Goal: Task Accomplishment & Management: Manage account settings

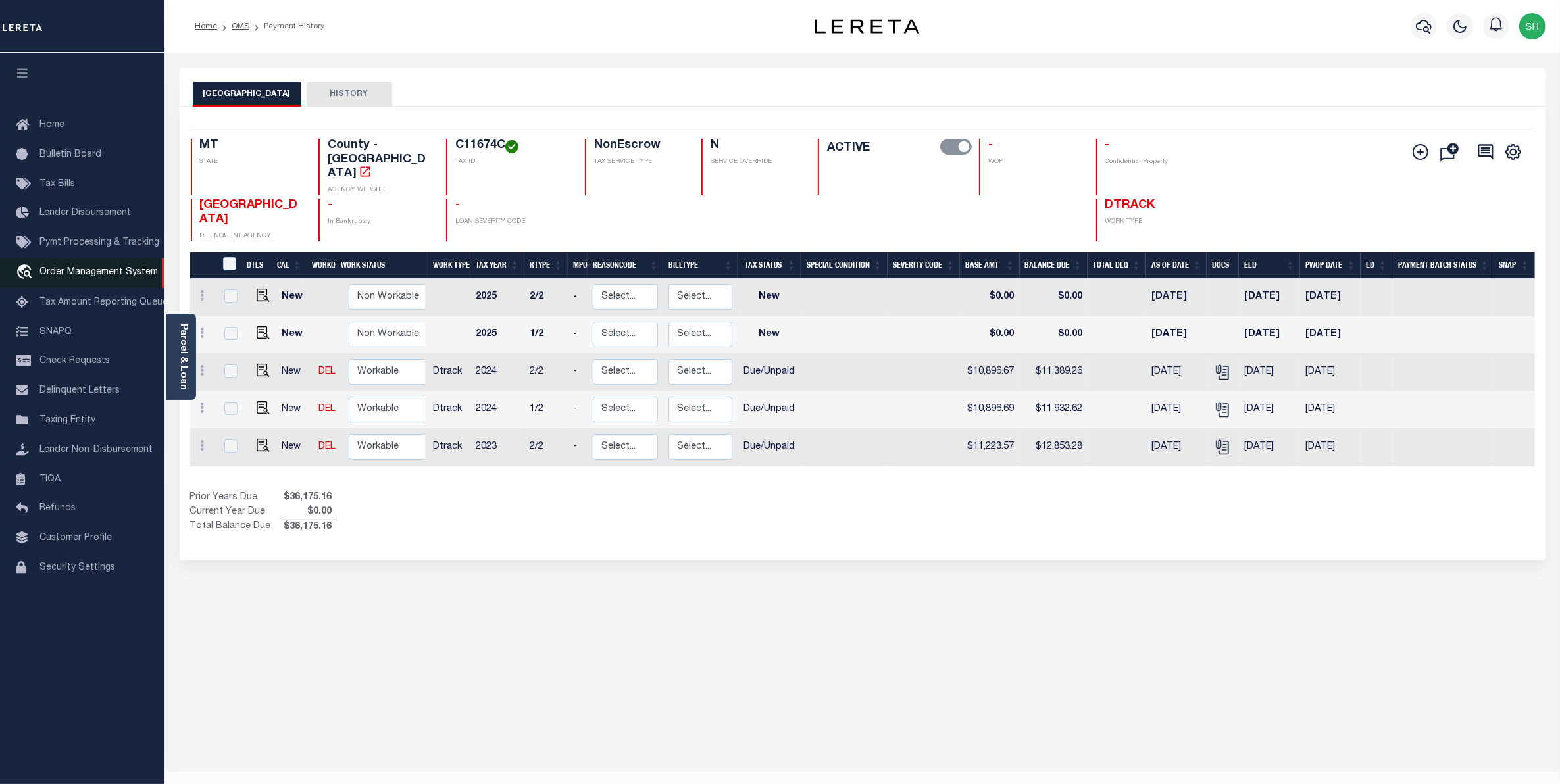
click at [83, 275] on span "Order Management System" at bounding box center [98, 272] width 118 height 9
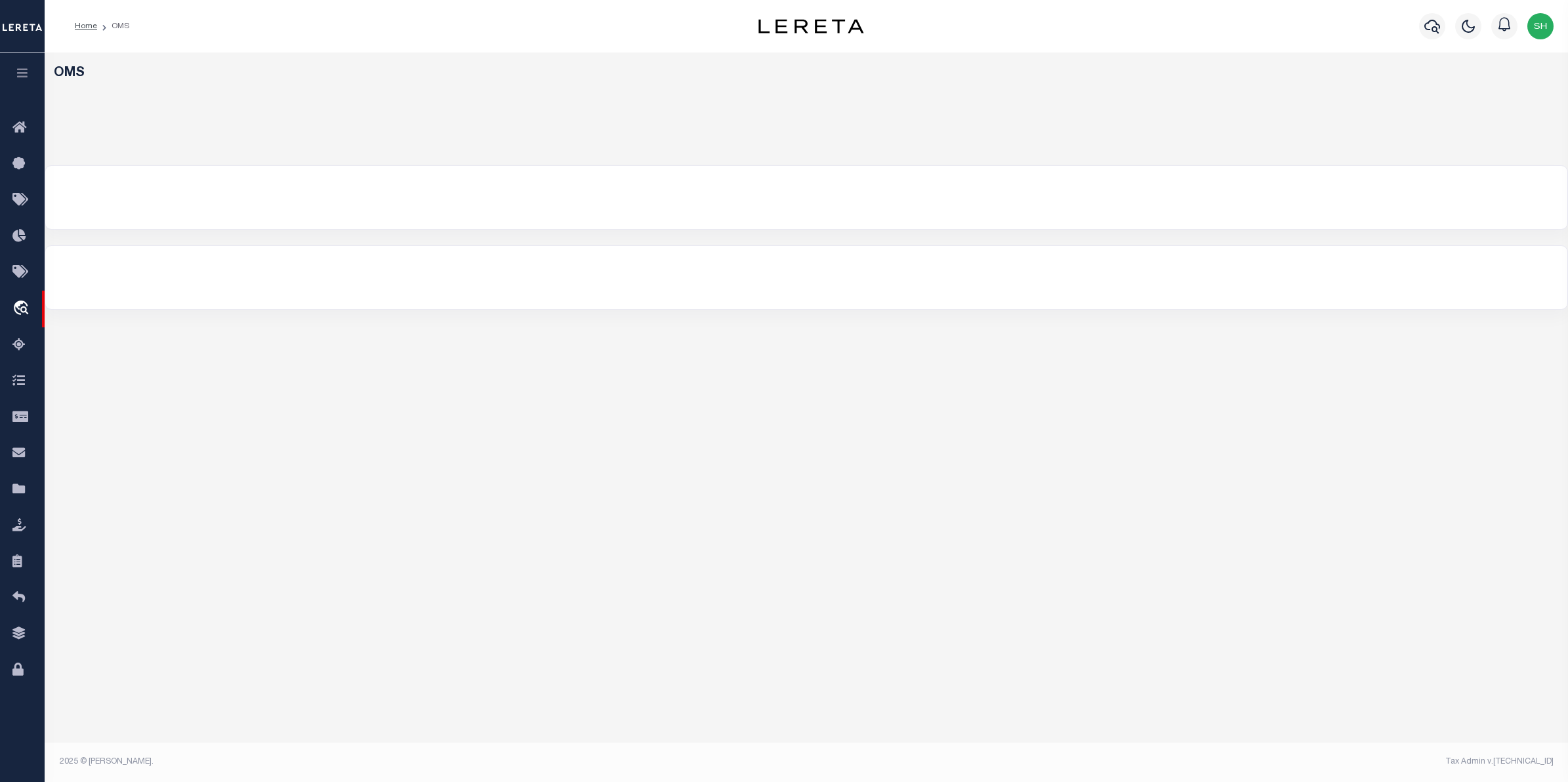
select select "200"
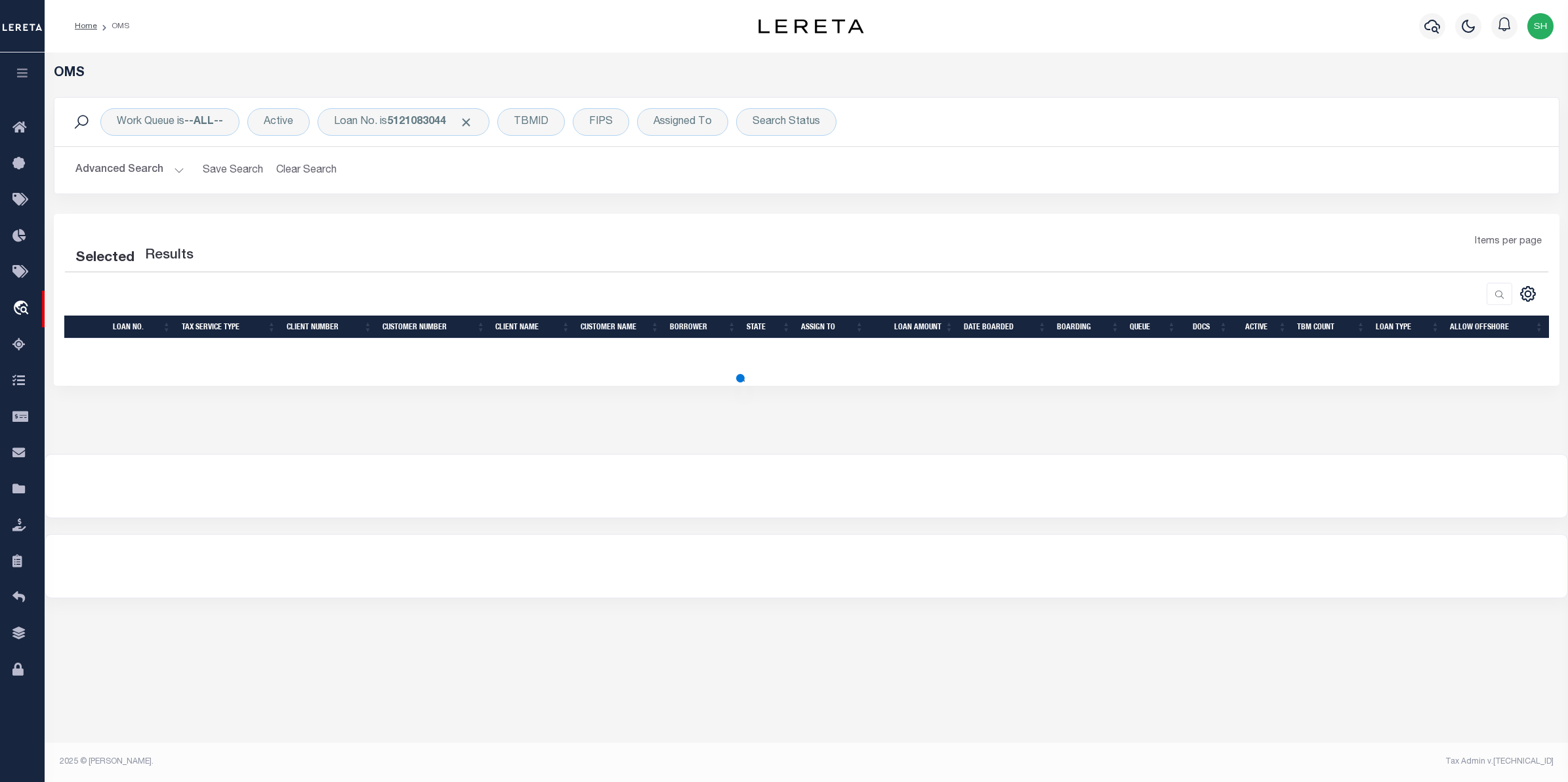
select select "200"
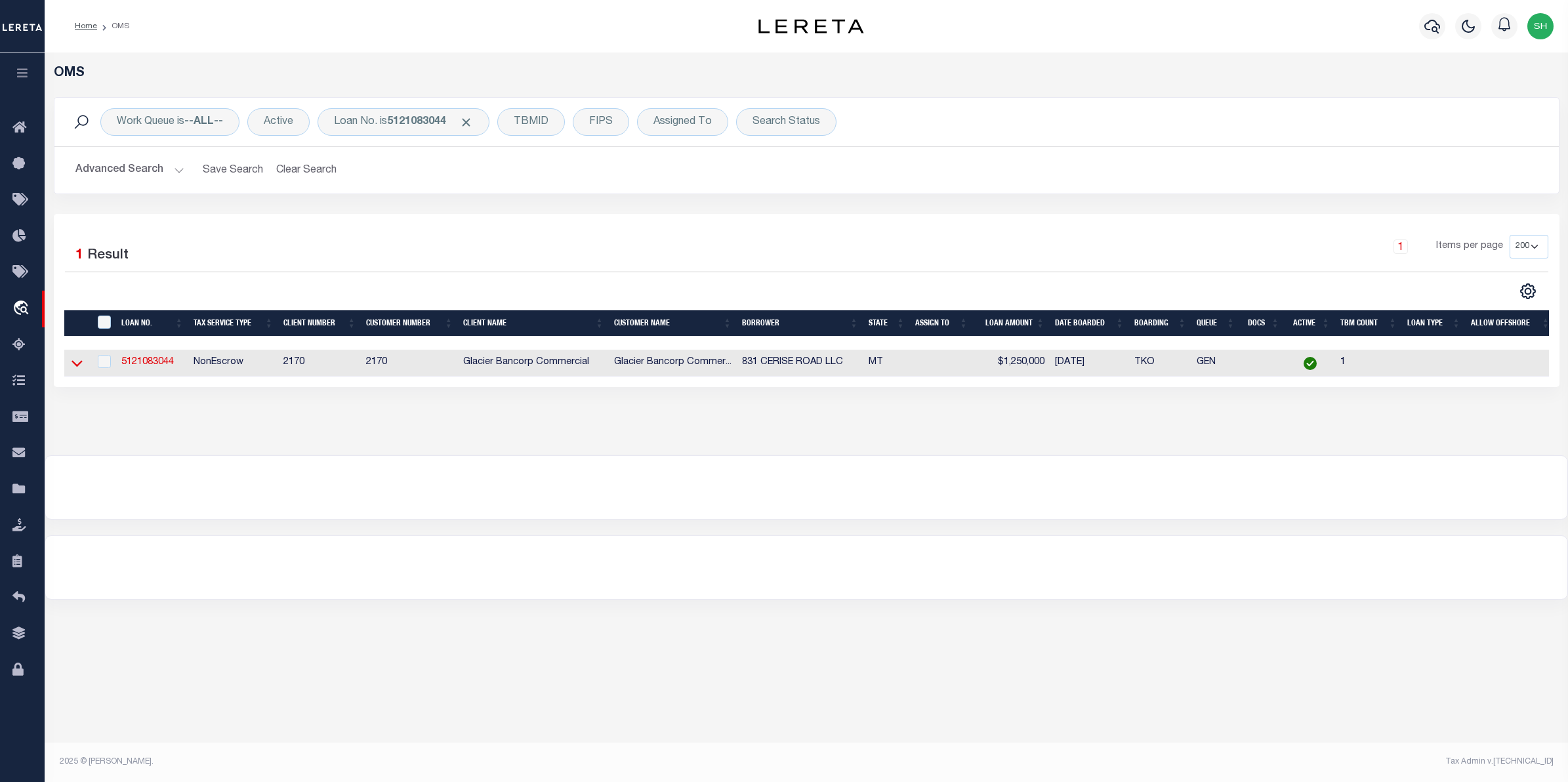
click at [75, 367] on icon at bounding box center [77, 364] width 11 height 7
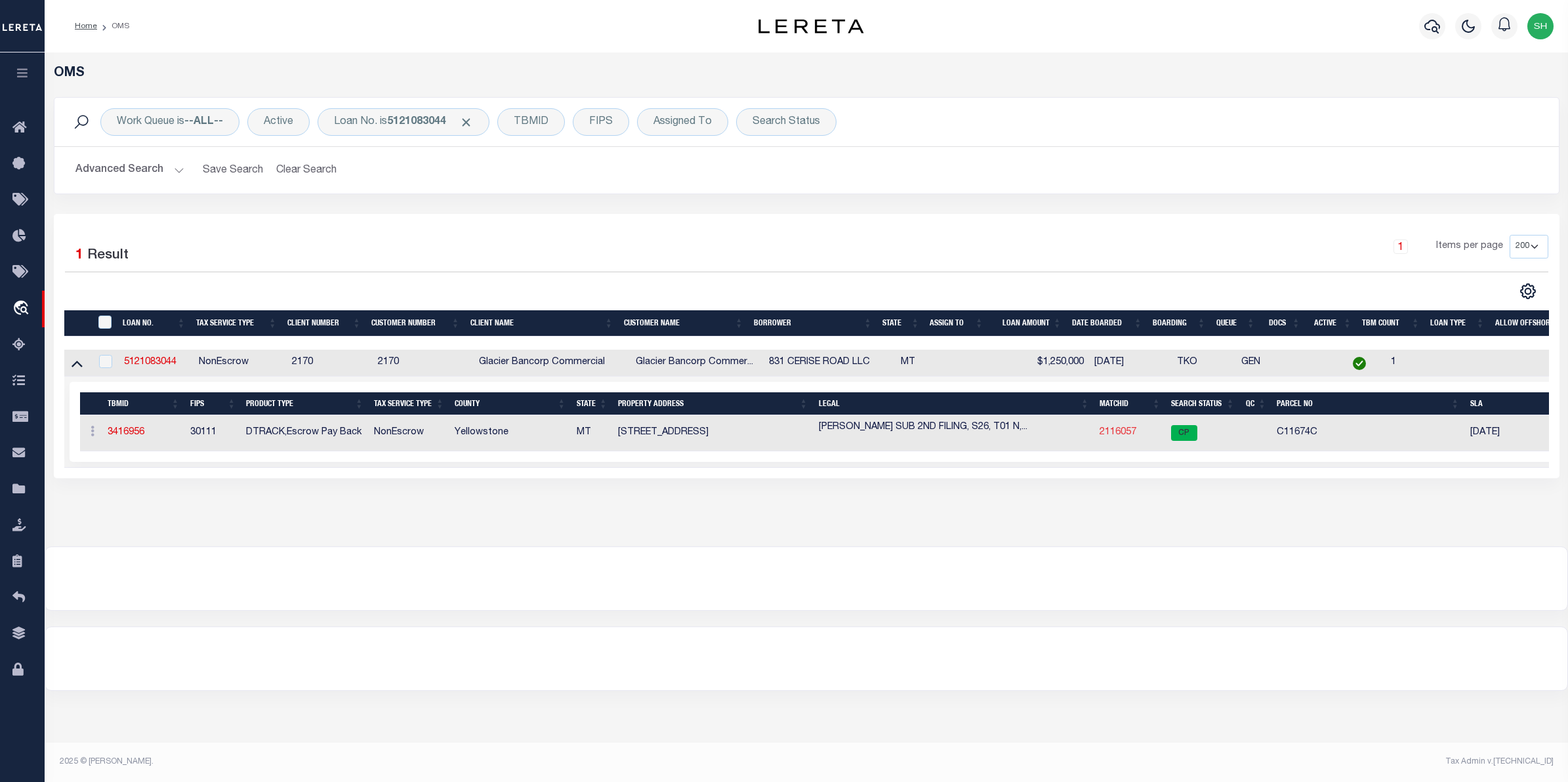
click at [1101, 436] on link "2116057" at bounding box center [1117, 432] width 37 height 9
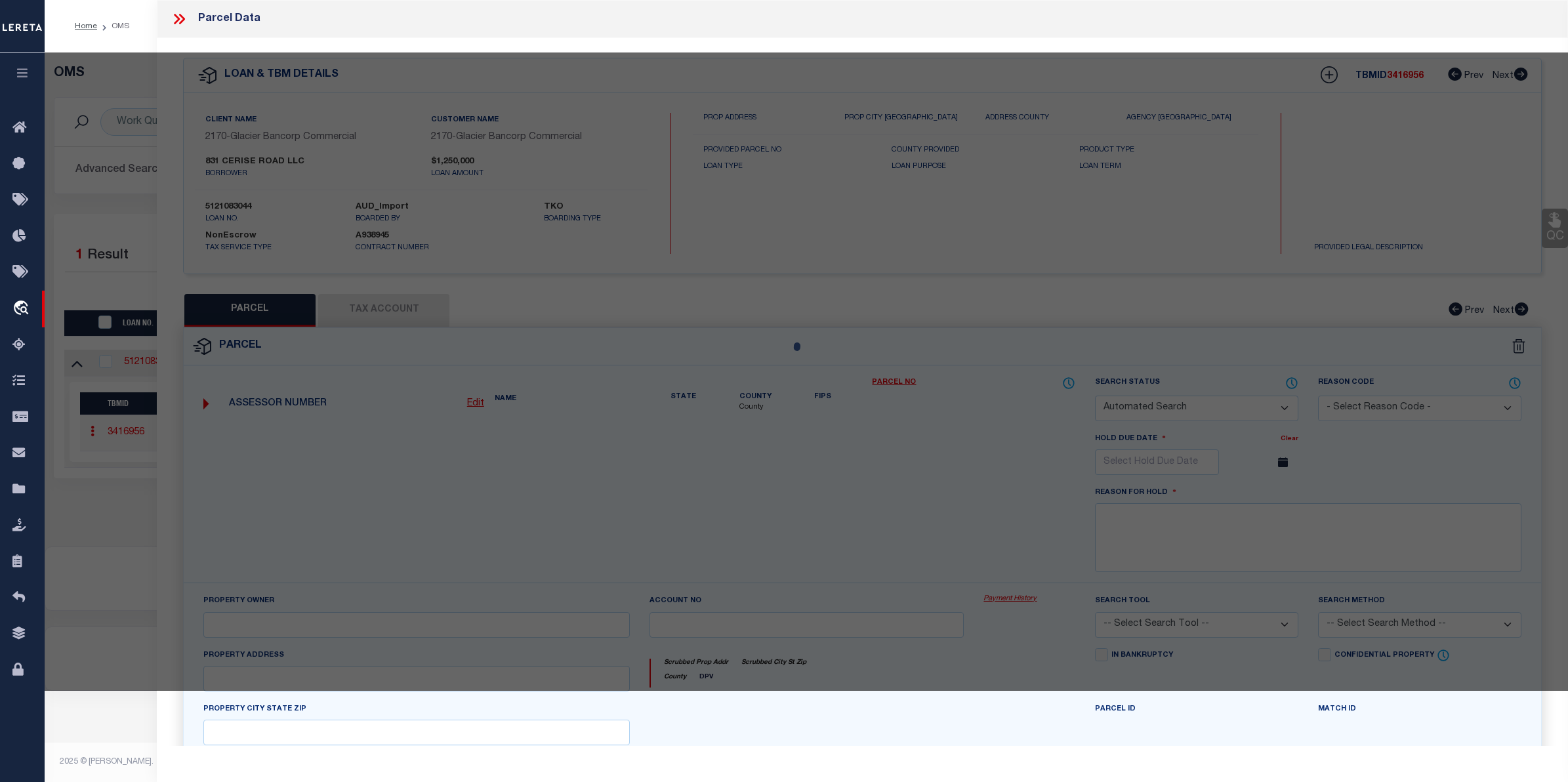
checkbox input "false"
select select "CP"
type input "831 CERISE ROAD LLC"
type input "831 CERISE RD"
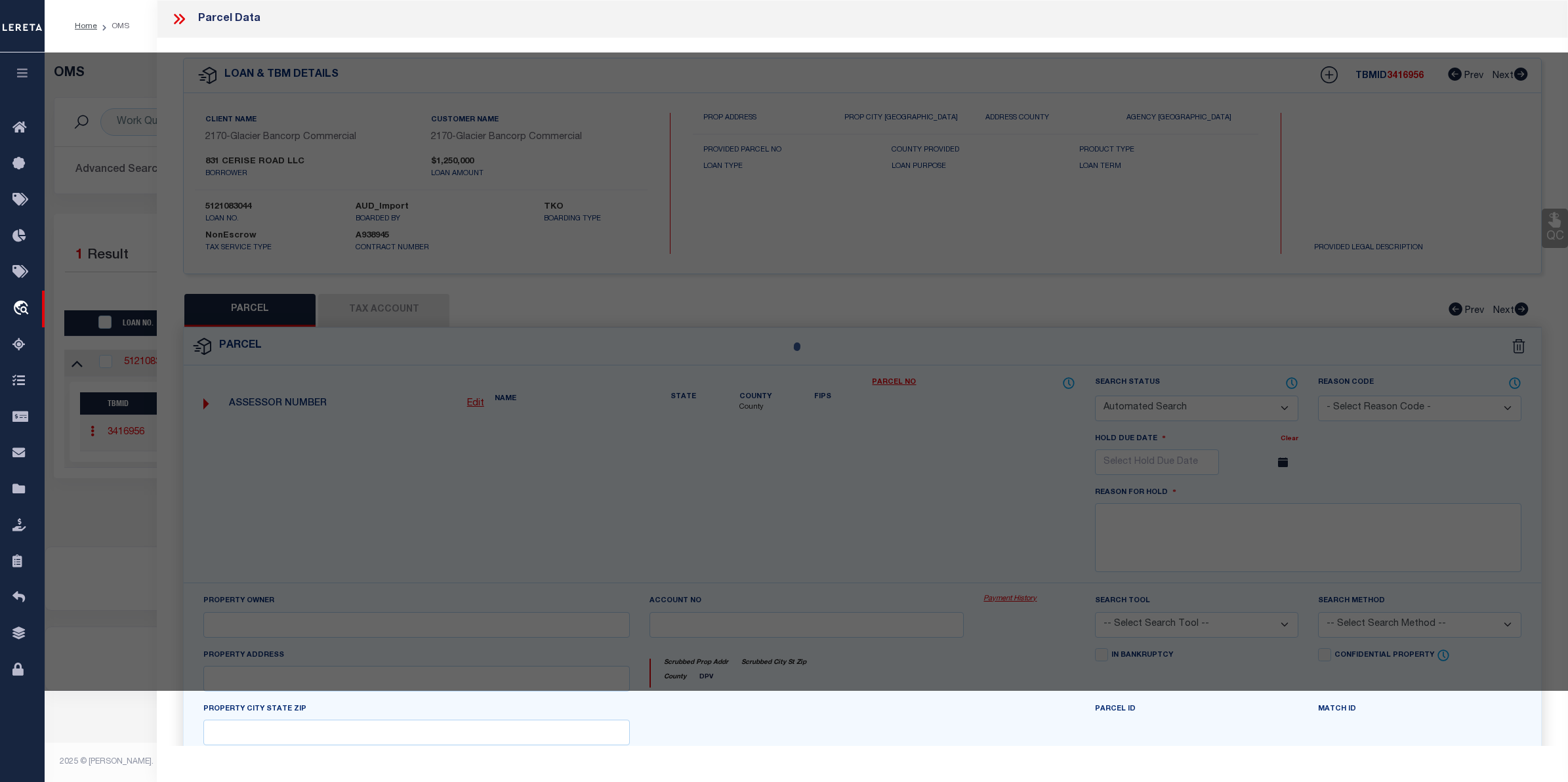
checkbox input "false"
type input "BILLINGS, MT 59101"
type textarea "STEFFES SUB 2ND FILING, S26, T01 N, R26 E, BLOCK 2, Lot 12 - 13, 5.079 AC (08)"
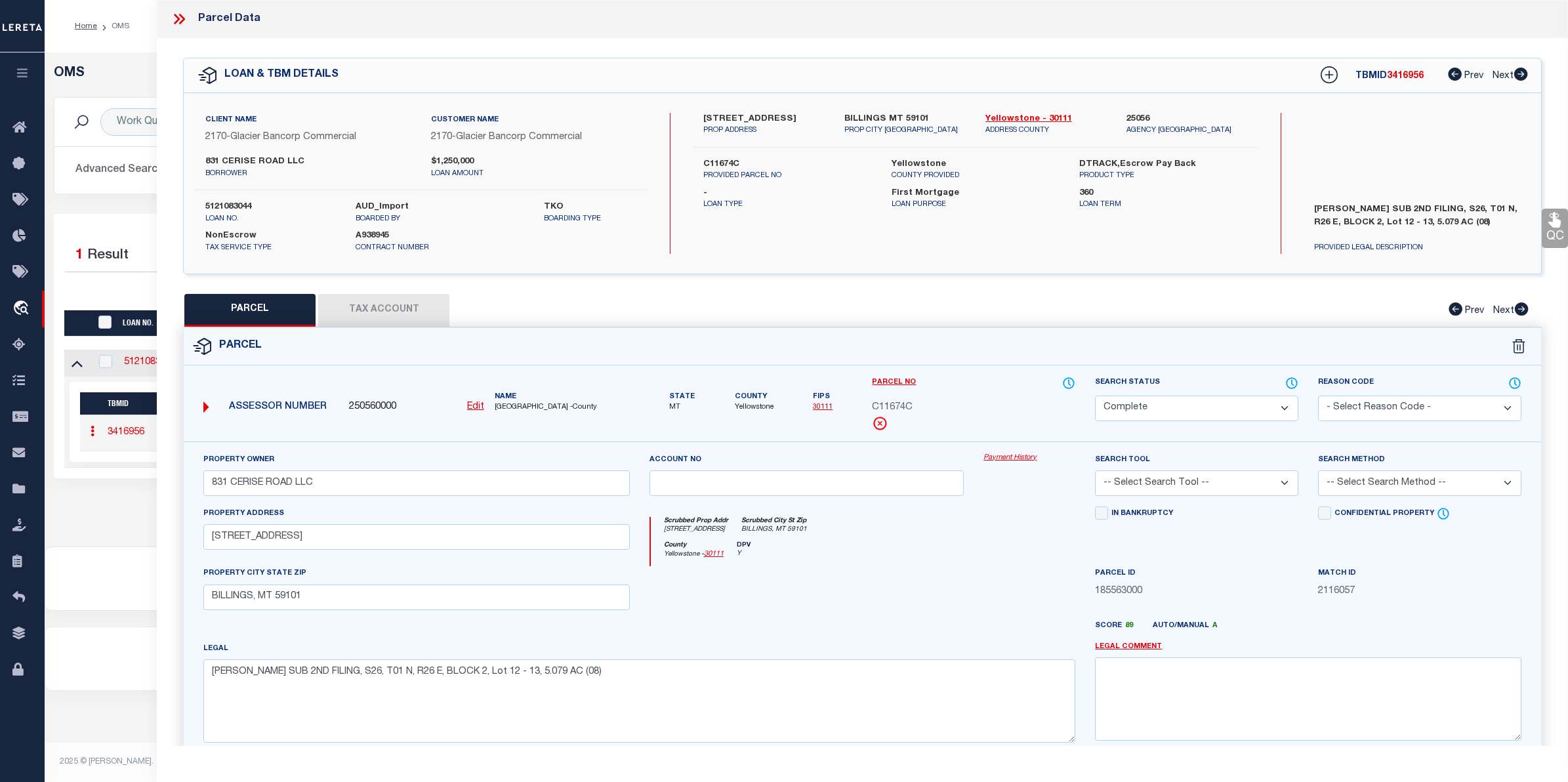
click at [1005, 462] on link "Payment History" at bounding box center [1029, 458] width 92 height 11
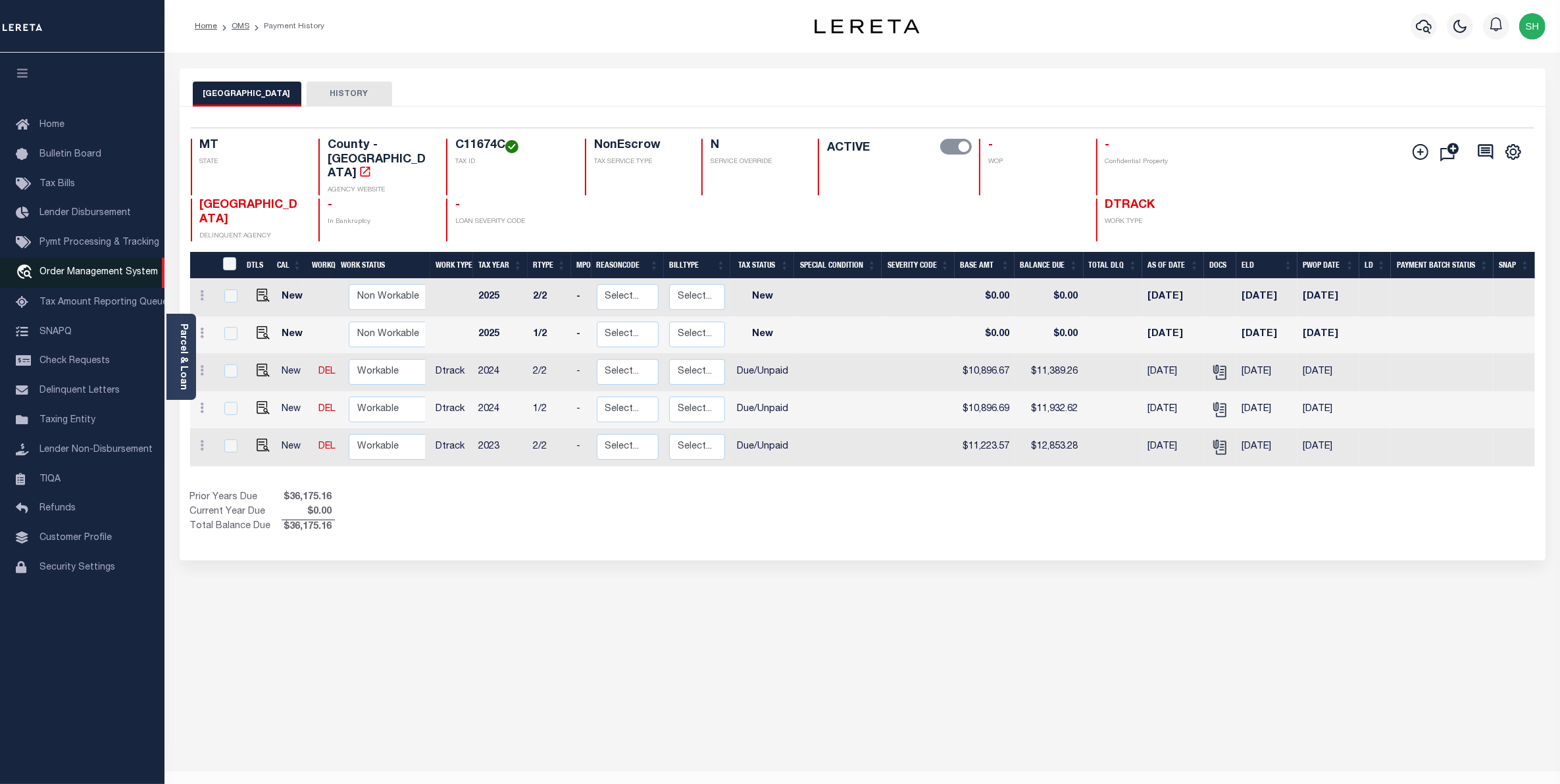
click at [105, 277] on span "Order Management System" at bounding box center [98, 272] width 118 height 9
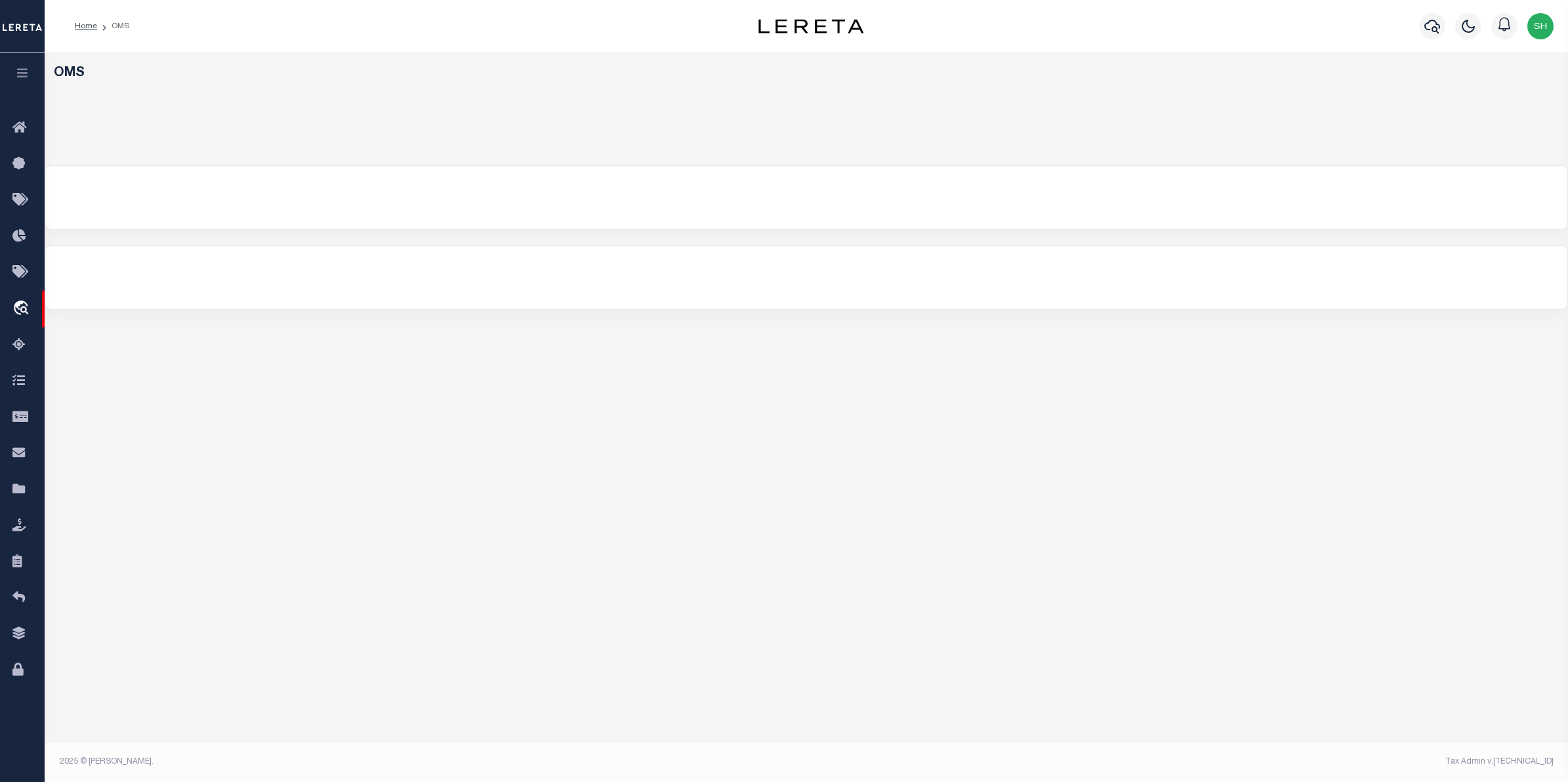
select select "200"
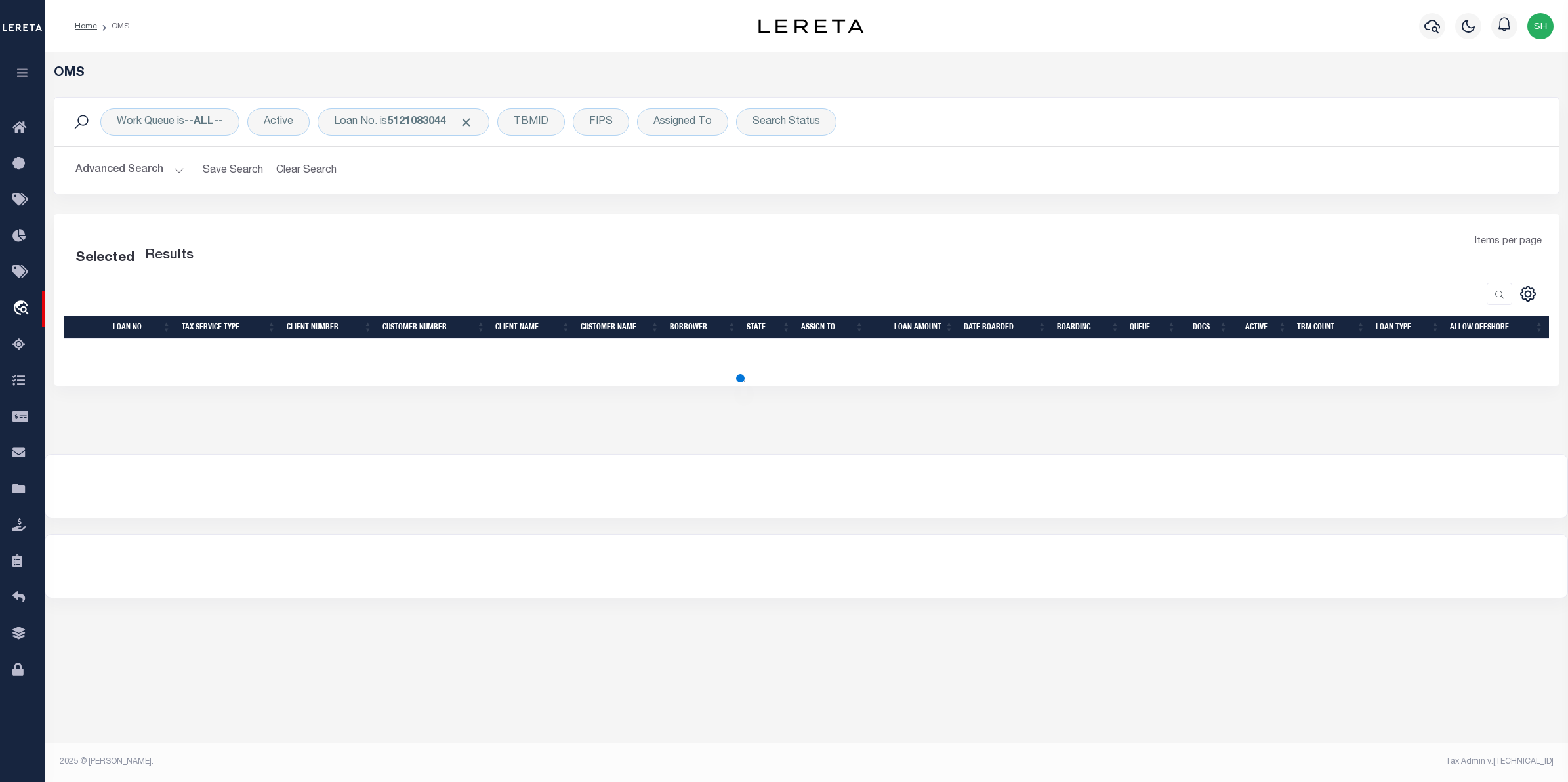
select select "200"
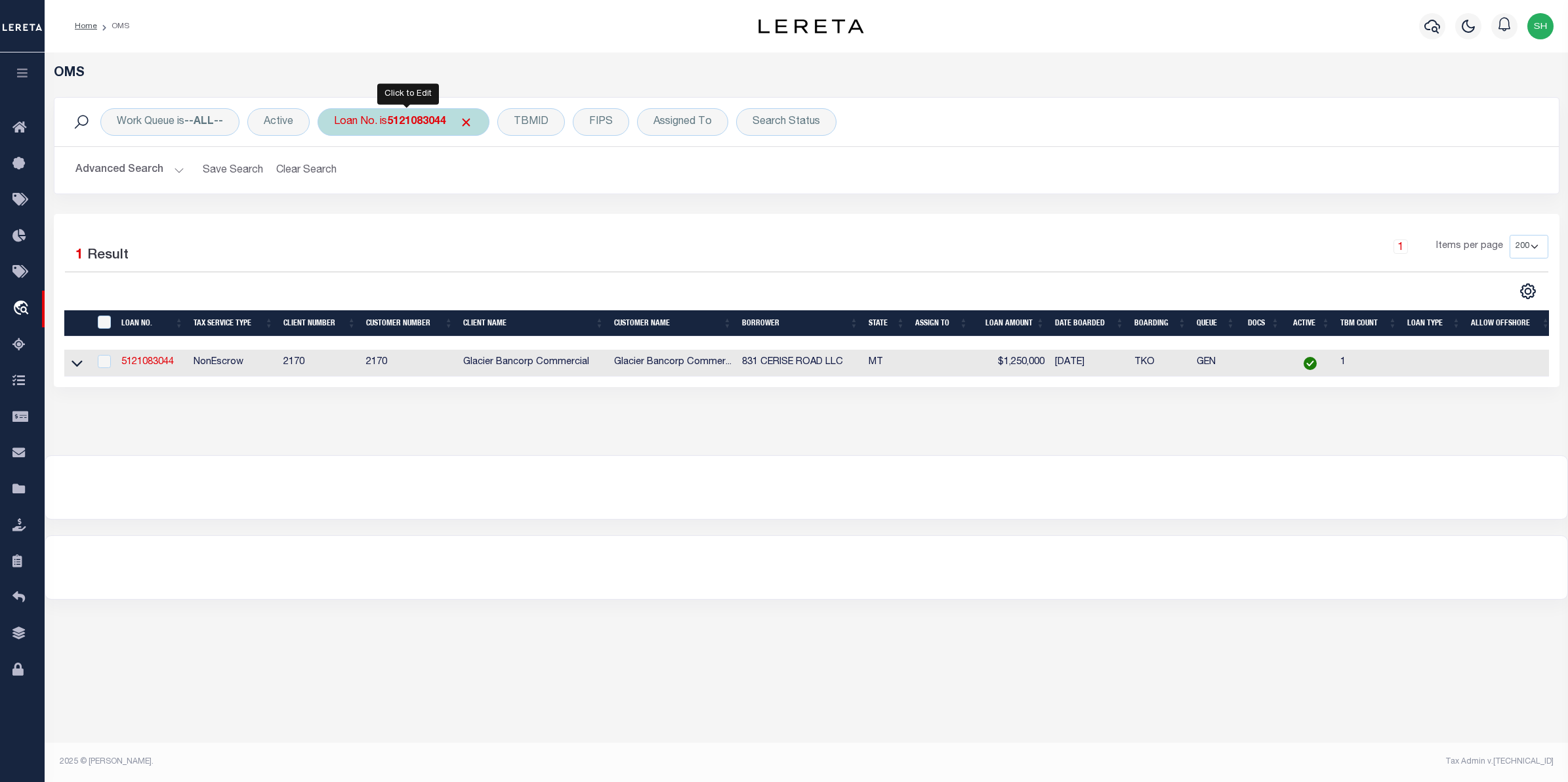
click at [427, 130] on div "Loan No. is 5121083044" at bounding box center [404, 122] width 172 height 27
type input "7179019642"
click at [503, 214] on input "Apply" at bounding box center [508, 215] width 39 height 22
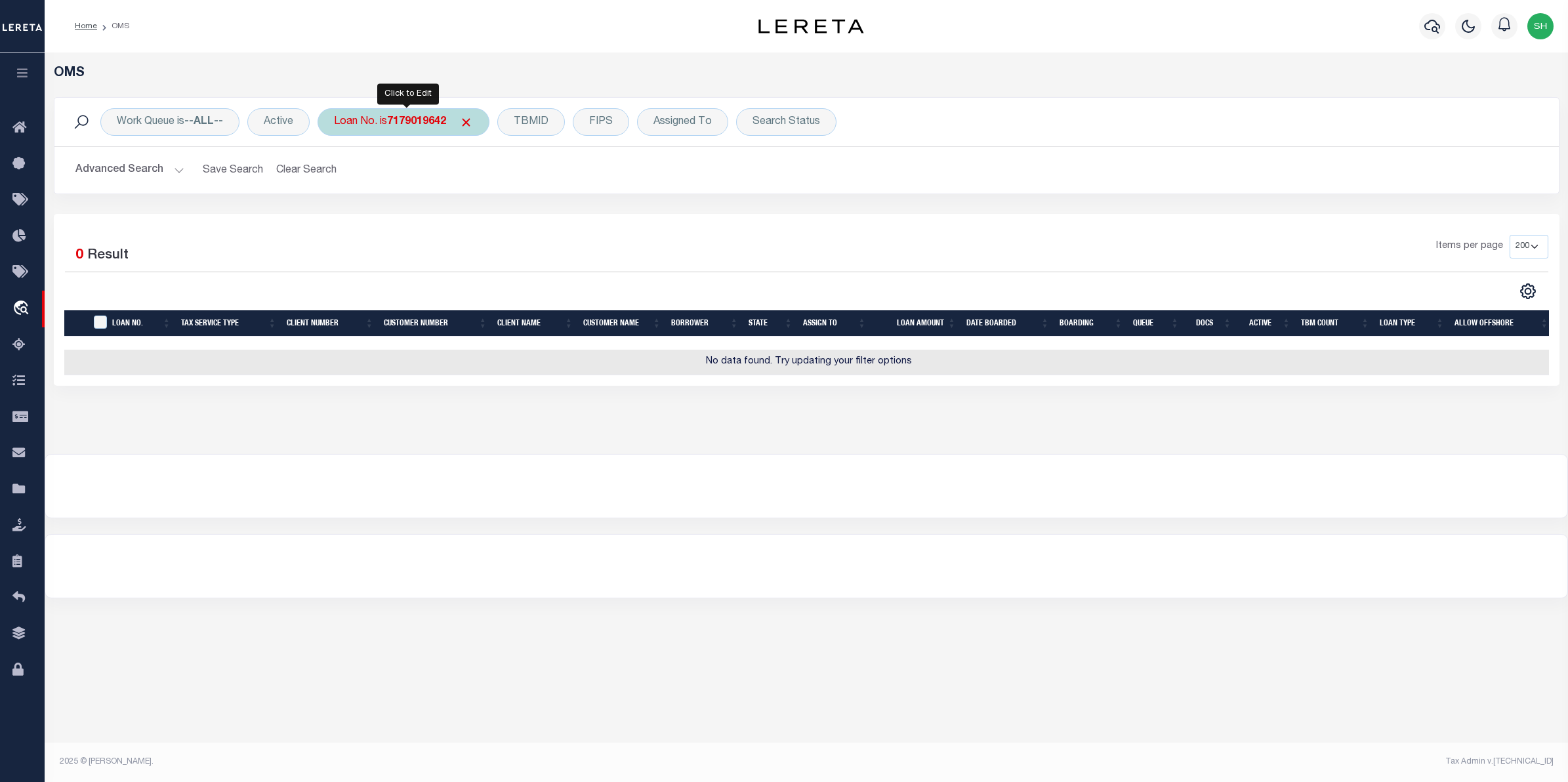
click at [414, 132] on div "Loan No. is 7179019642" at bounding box center [404, 122] width 172 height 27
type input "7179019642"
click at [291, 122] on div "Active" at bounding box center [278, 122] width 62 height 27
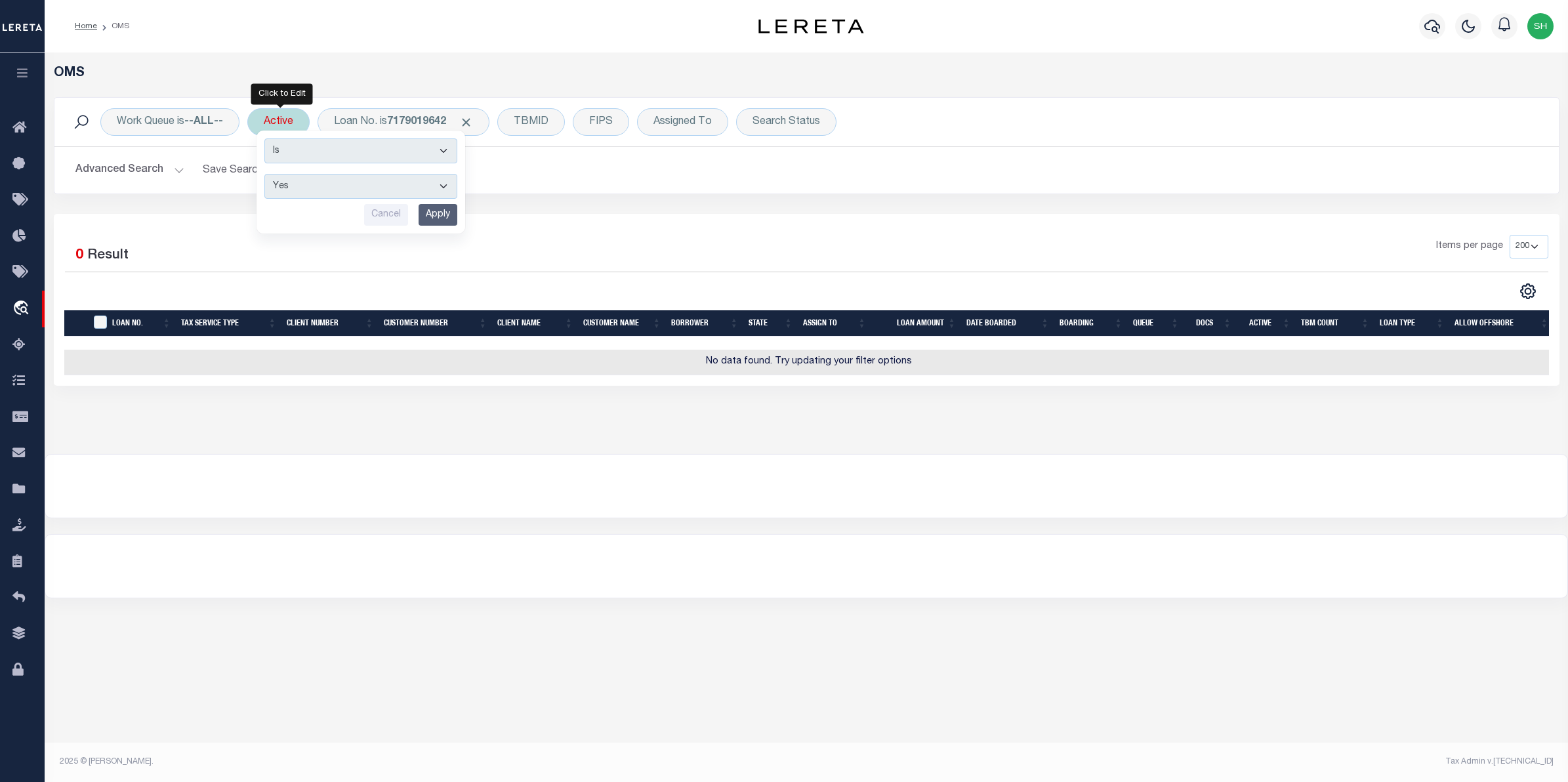
click at [447, 188] on select "Yes No" at bounding box center [361, 186] width 193 height 25
select select "false"
click at [267, 174] on select "Yes No" at bounding box center [361, 186] width 193 height 25
click at [432, 216] on input "Apply" at bounding box center [438, 215] width 39 height 22
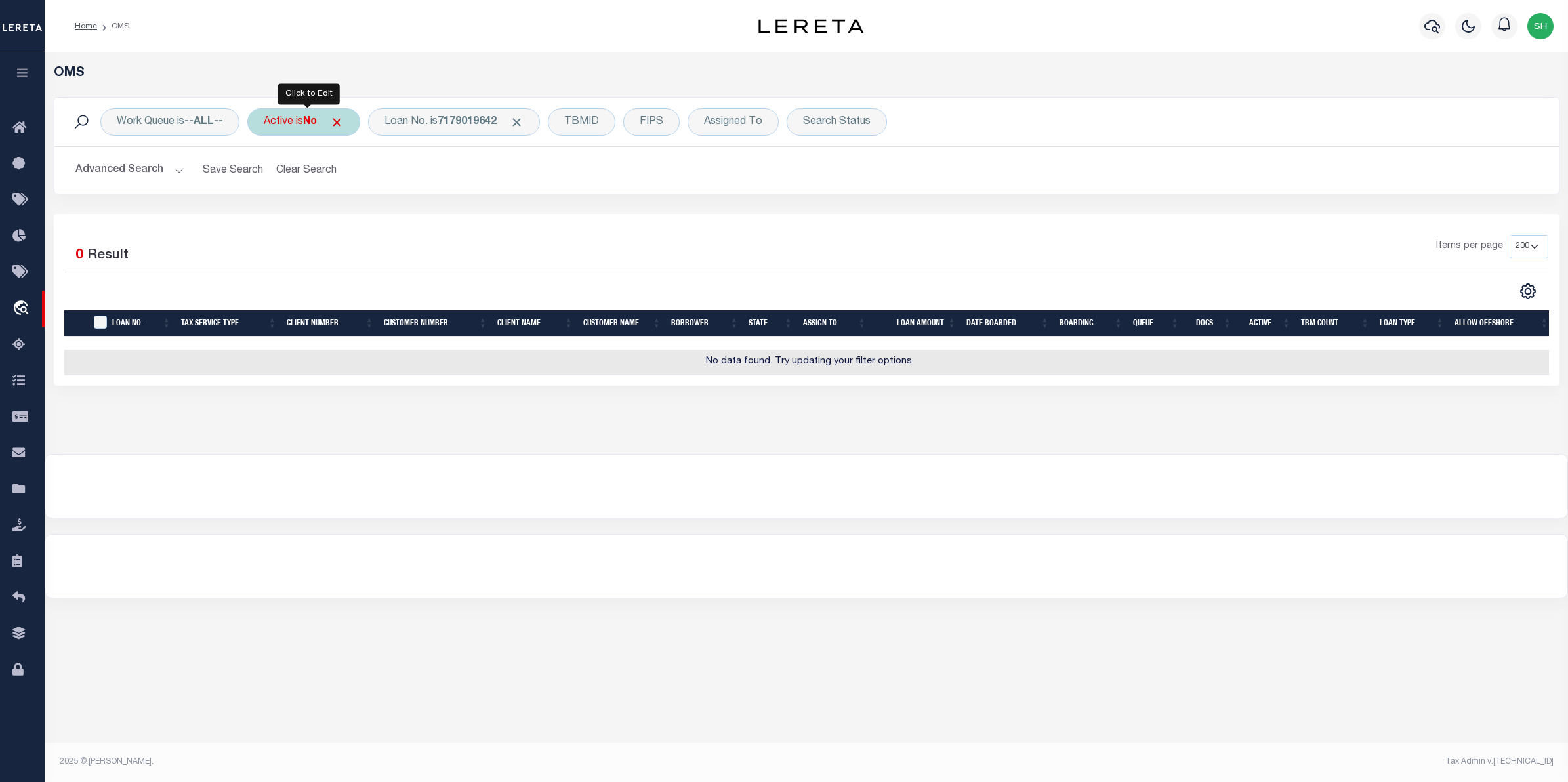
click at [323, 124] on div "Active is No" at bounding box center [304, 122] width 113 height 27
click at [448, 186] on select "Yes No" at bounding box center [361, 186] width 193 height 25
select select "true"
click at [267, 174] on select "Yes No" at bounding box center [361, 186] width 193 height 25
click at [444, 217] on input "Apply" at bounding box center [438, 215] width 39 height 22
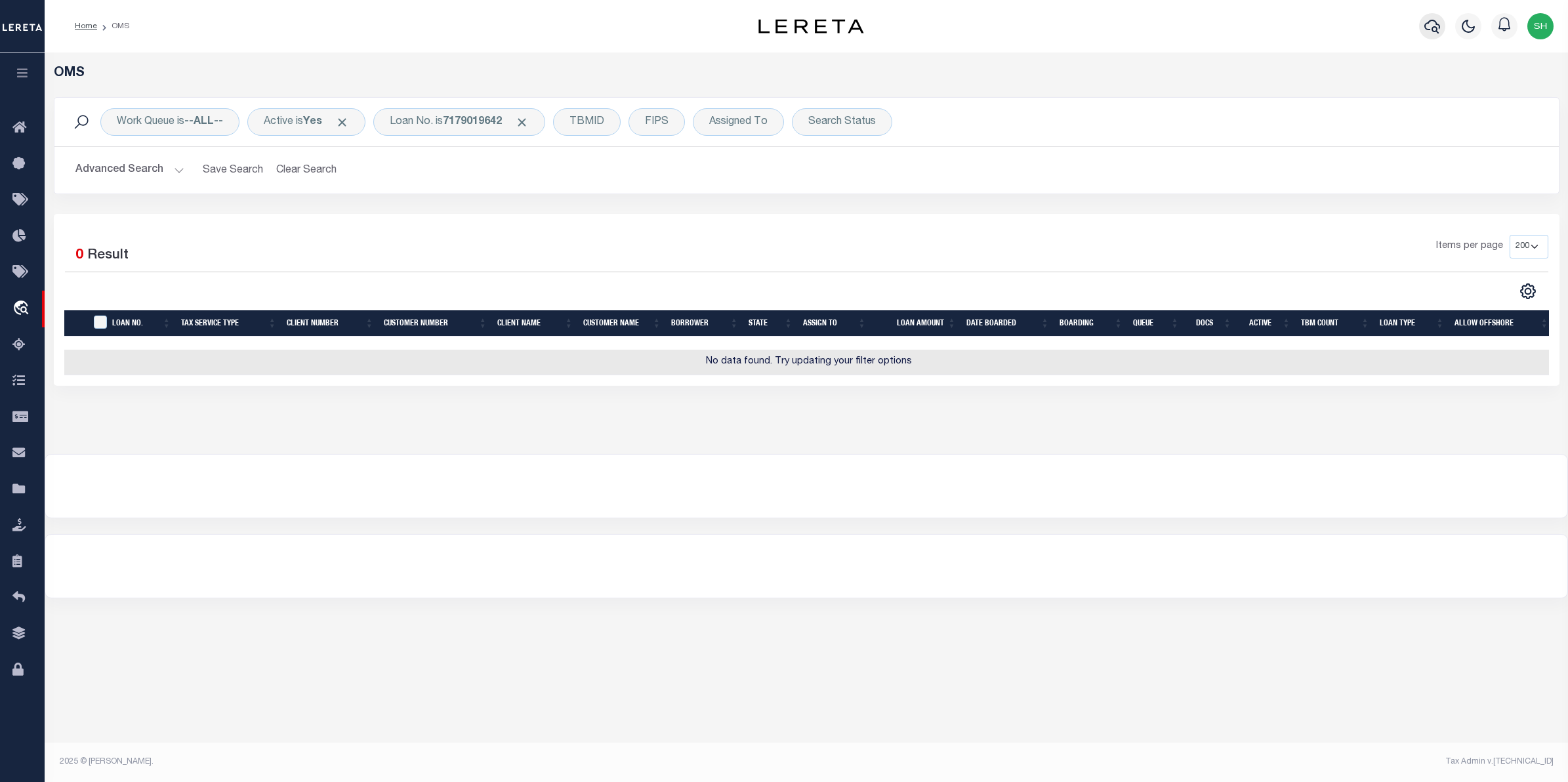
click at [1432, 27] on icon "button" at bounding box center [1432, 26] width 16 height 16
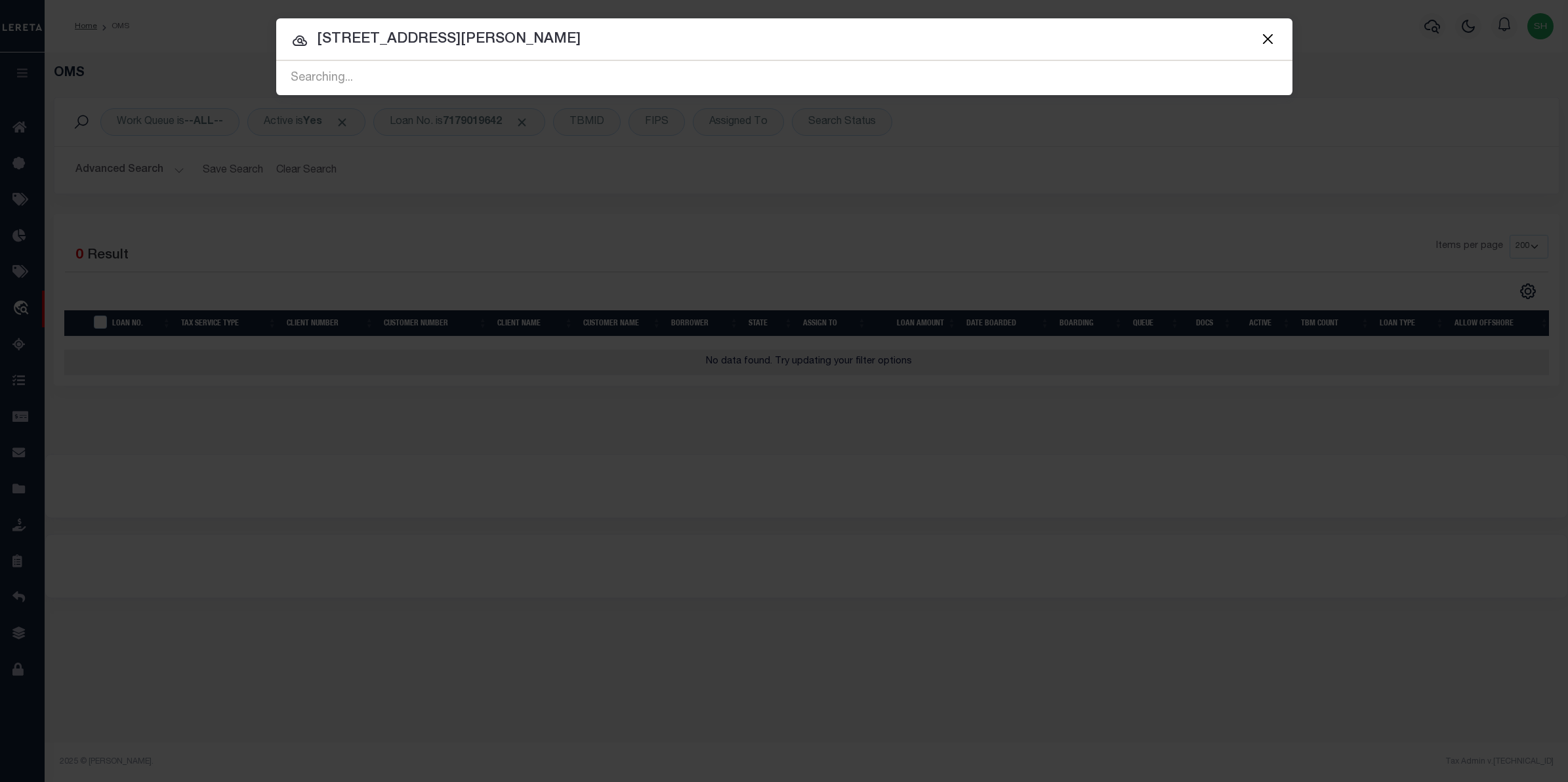
type input "250 robinson dr"
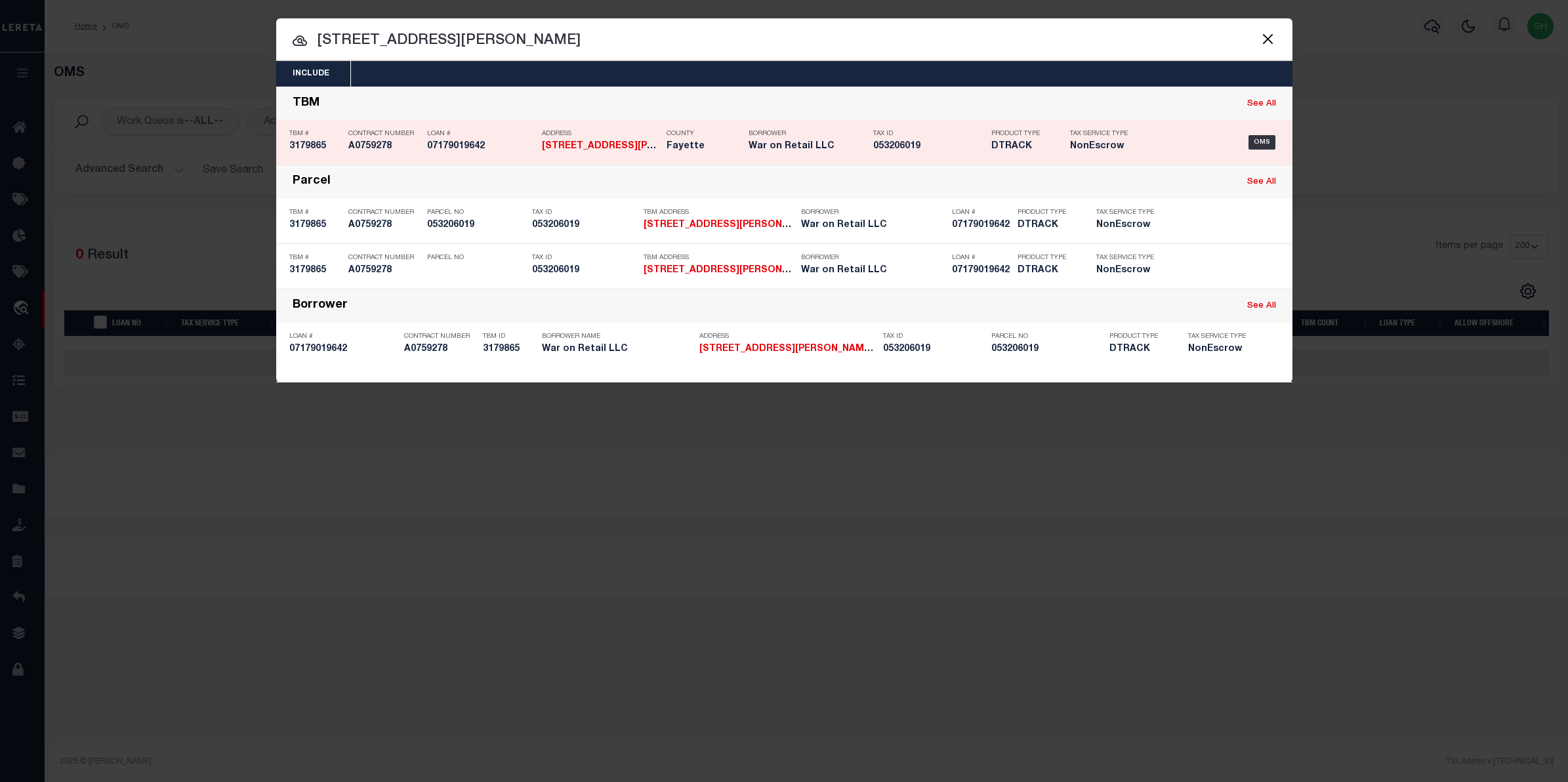
click at [437, 132] on p "Loan #" at bounding box center [481, 134] width 108 height 8
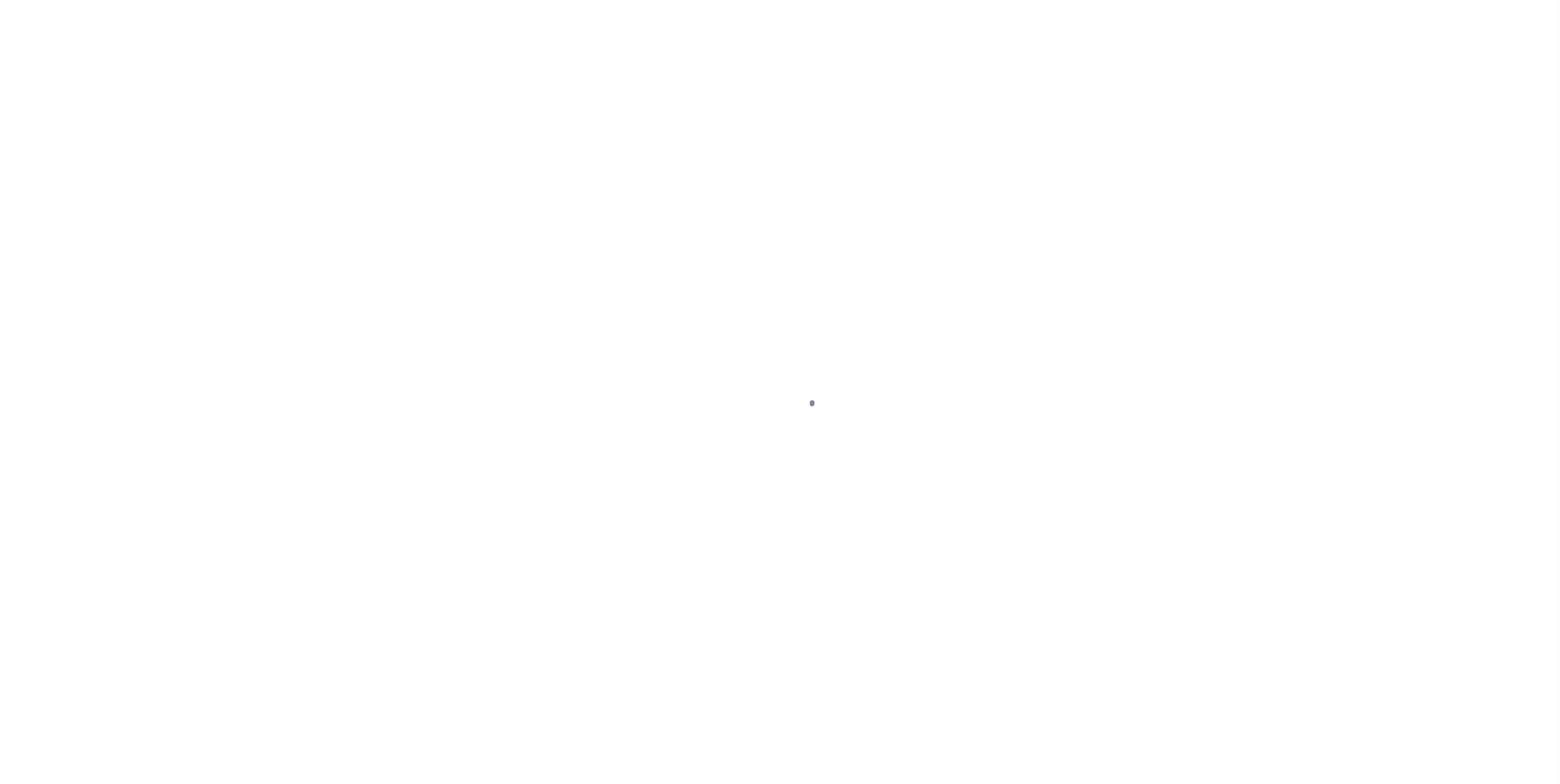
select select "14111"
select select "1400"
select select "NonEscrow"
type input "[STREET_ADDRESS][PERSON_NAME]"
select select
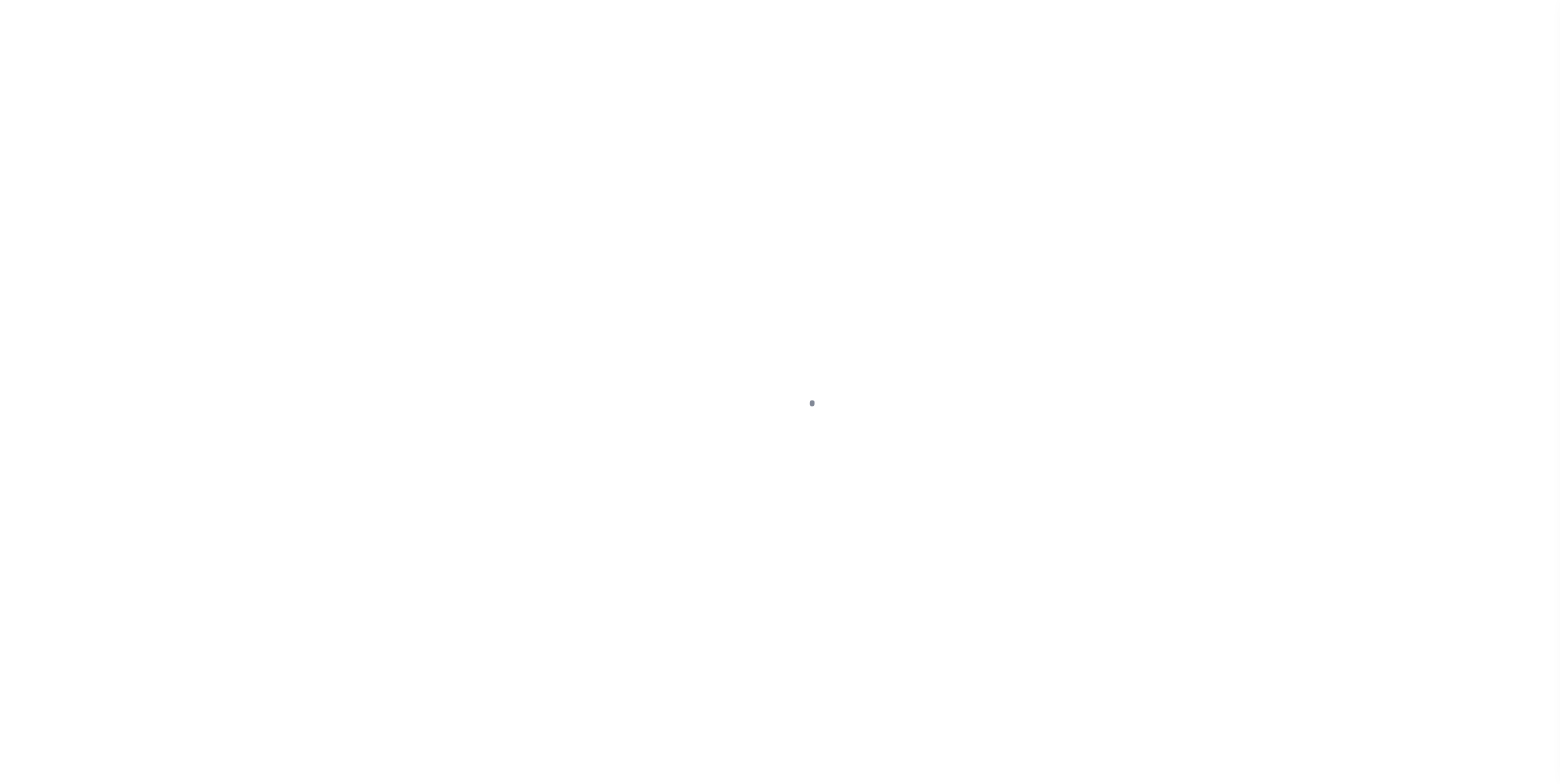
type input "[GEOGRAPHIC_DATA]"
type input "GGL"
select select "Fayette"
type textarea "attached"
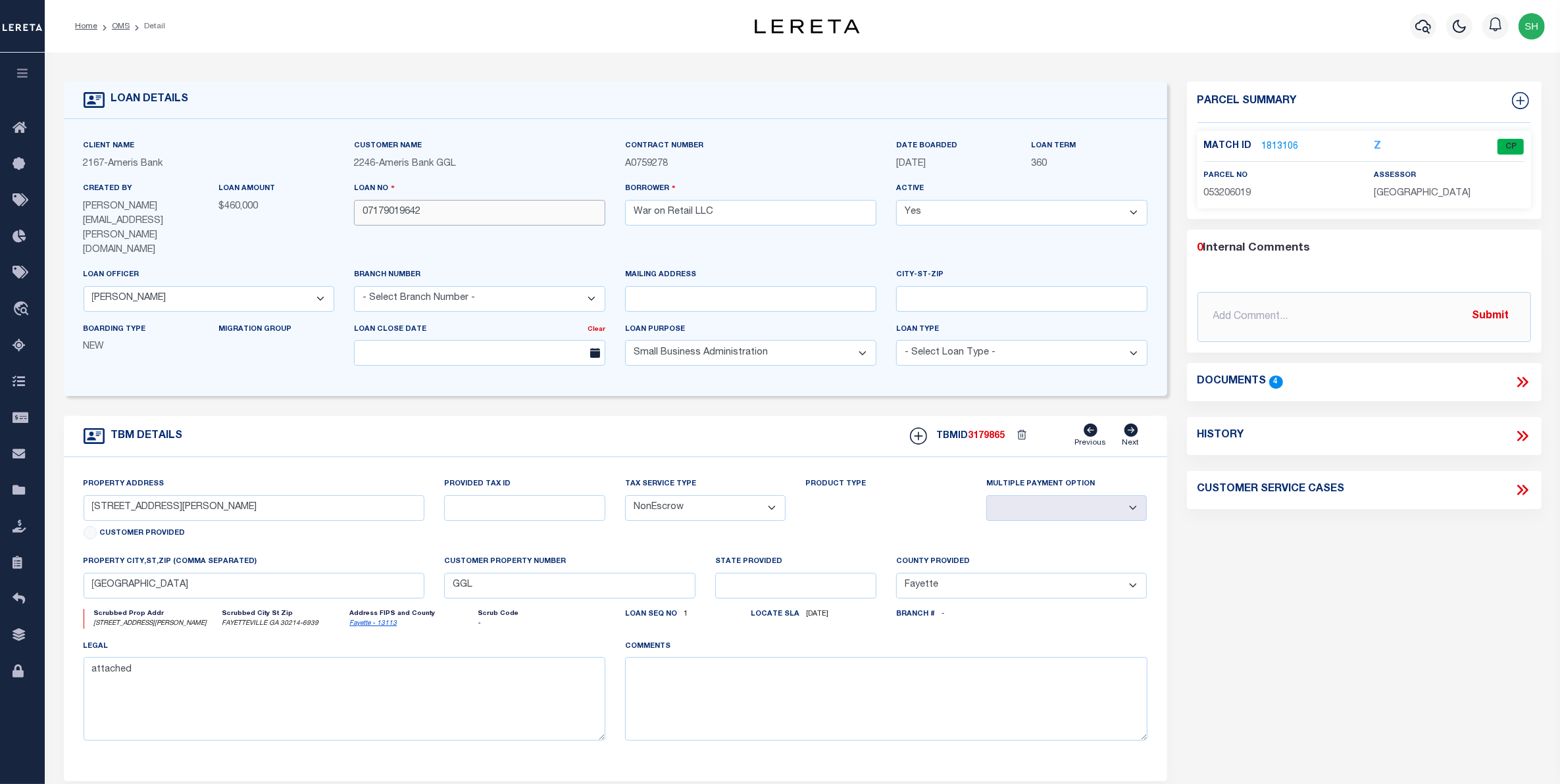
drag, startPoint x: 438, startPoint y: 215, endPoint x: 198, endPoint y: 227, distance: 240.3
click at [198, 227] on div "Client Name 2167 - Ameris Bank Customer Name 2246 - Ameris Bank GGL" at bounding box center [616, 257] width 1084 height 237
click at [1281, 149] on link "1813106" at bounding box center [1281, 147] width 37 height 14
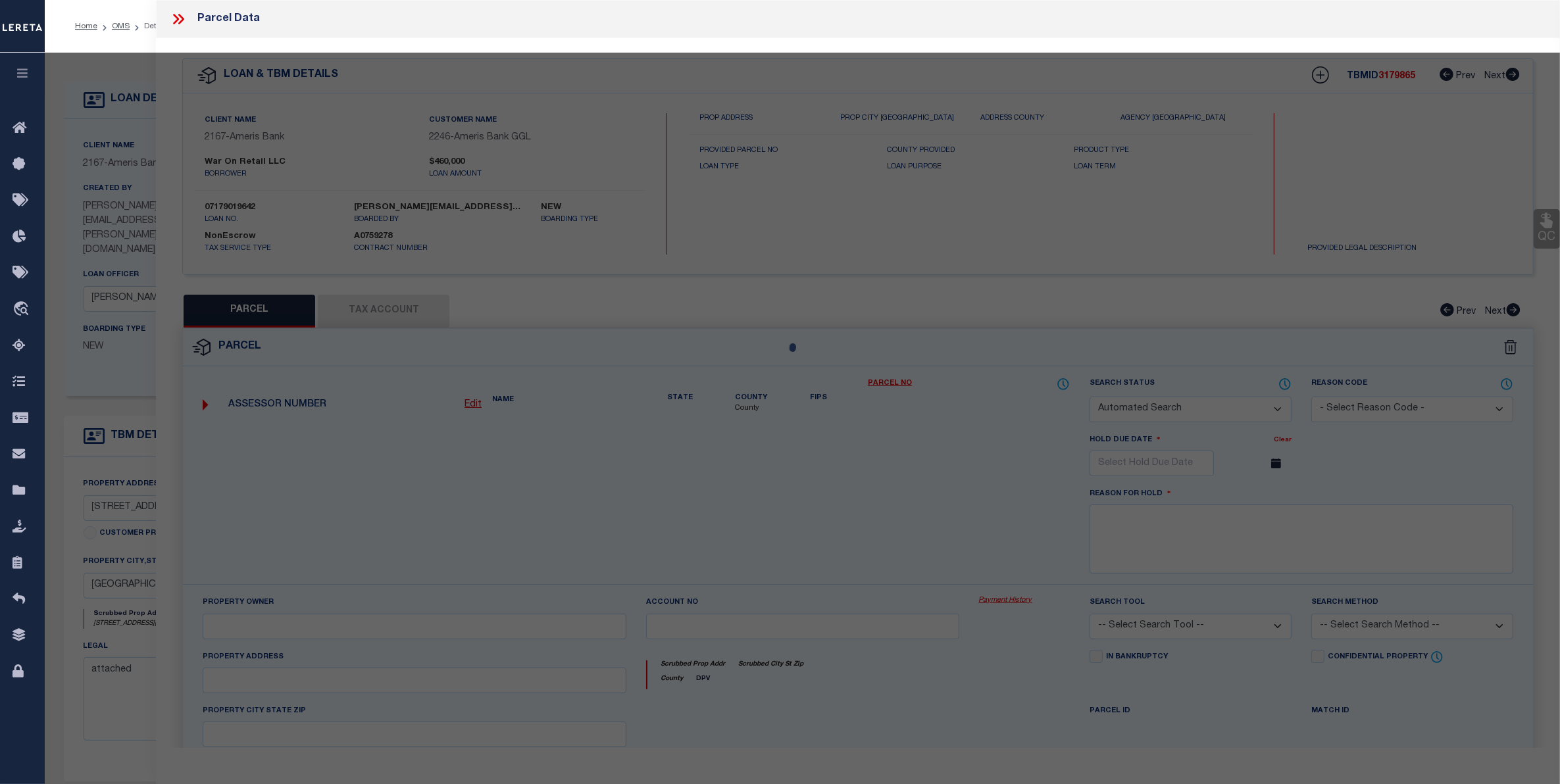
checkbox input "false"
select select "CP"
type input "JASON FAYETTE LLC"
select select
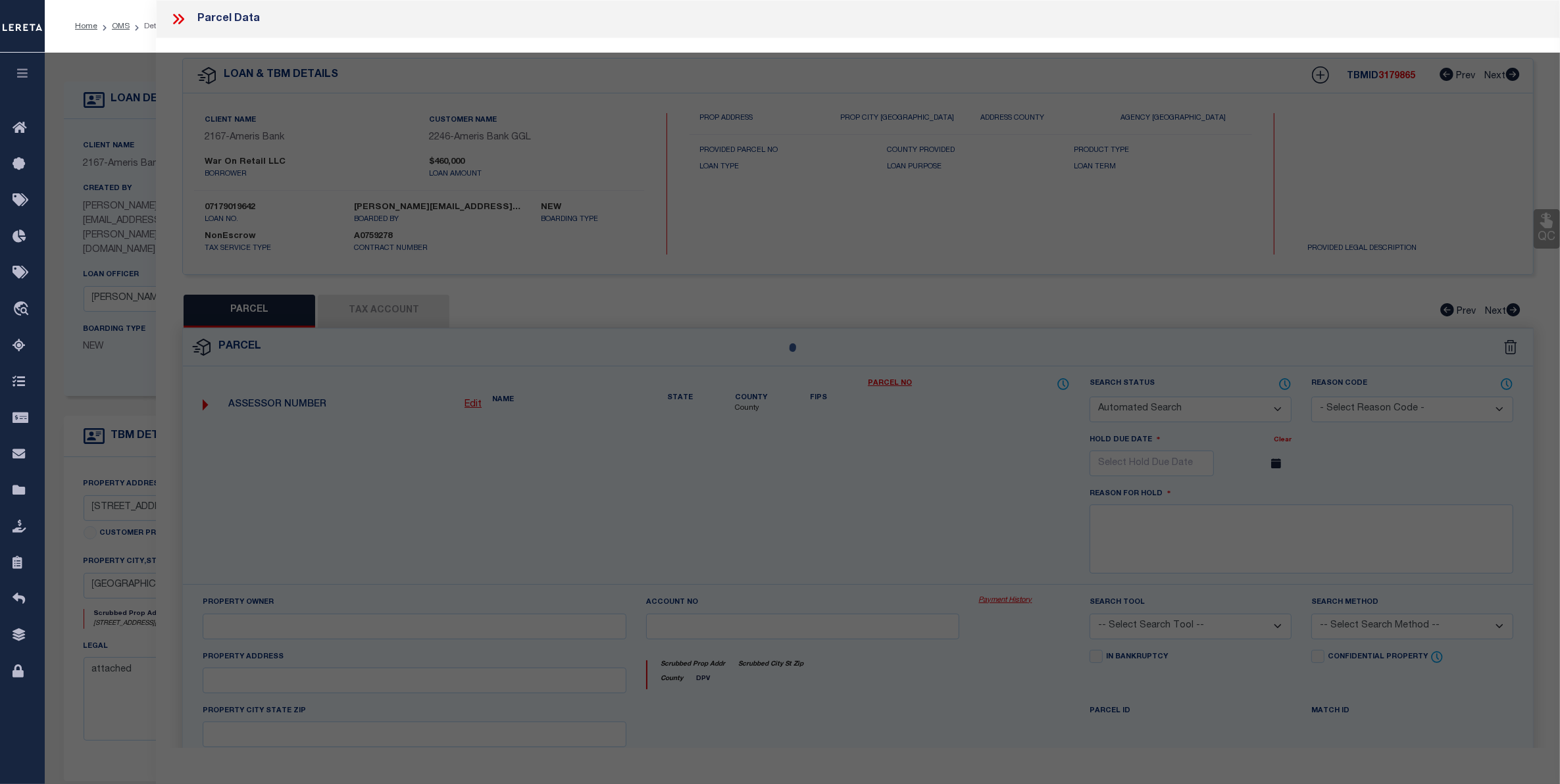
type input "250 ROBINSON DR"
checkbox input "false"
type input "Fayetteville GA 30214"
type textarea "LOT 19 PART OF LOT 18 EAST FAYETTE IND PARK"
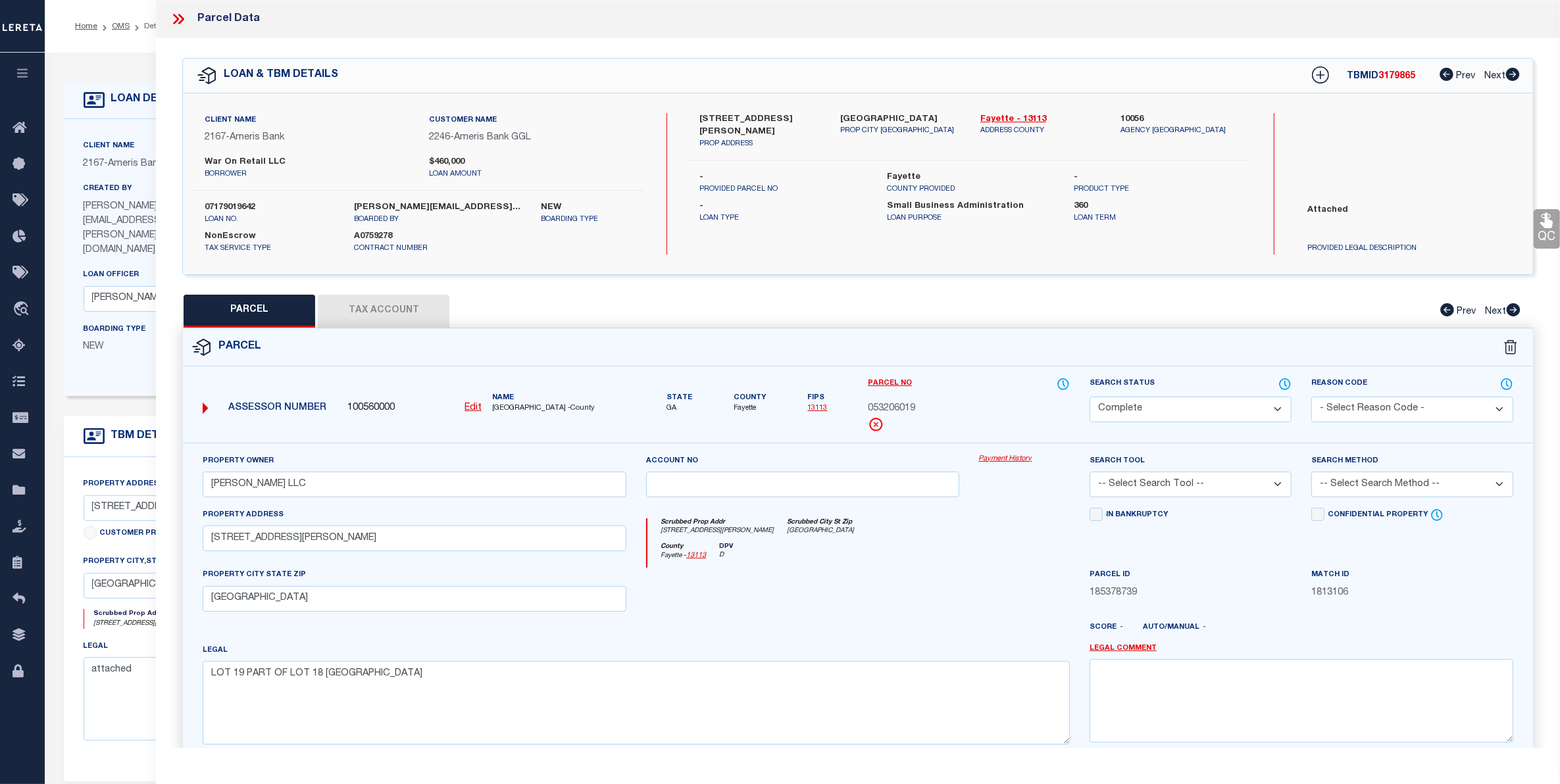
click at [1021, 463] on link "Payment History" at bounding box center [1025, 459] width 91 height 11
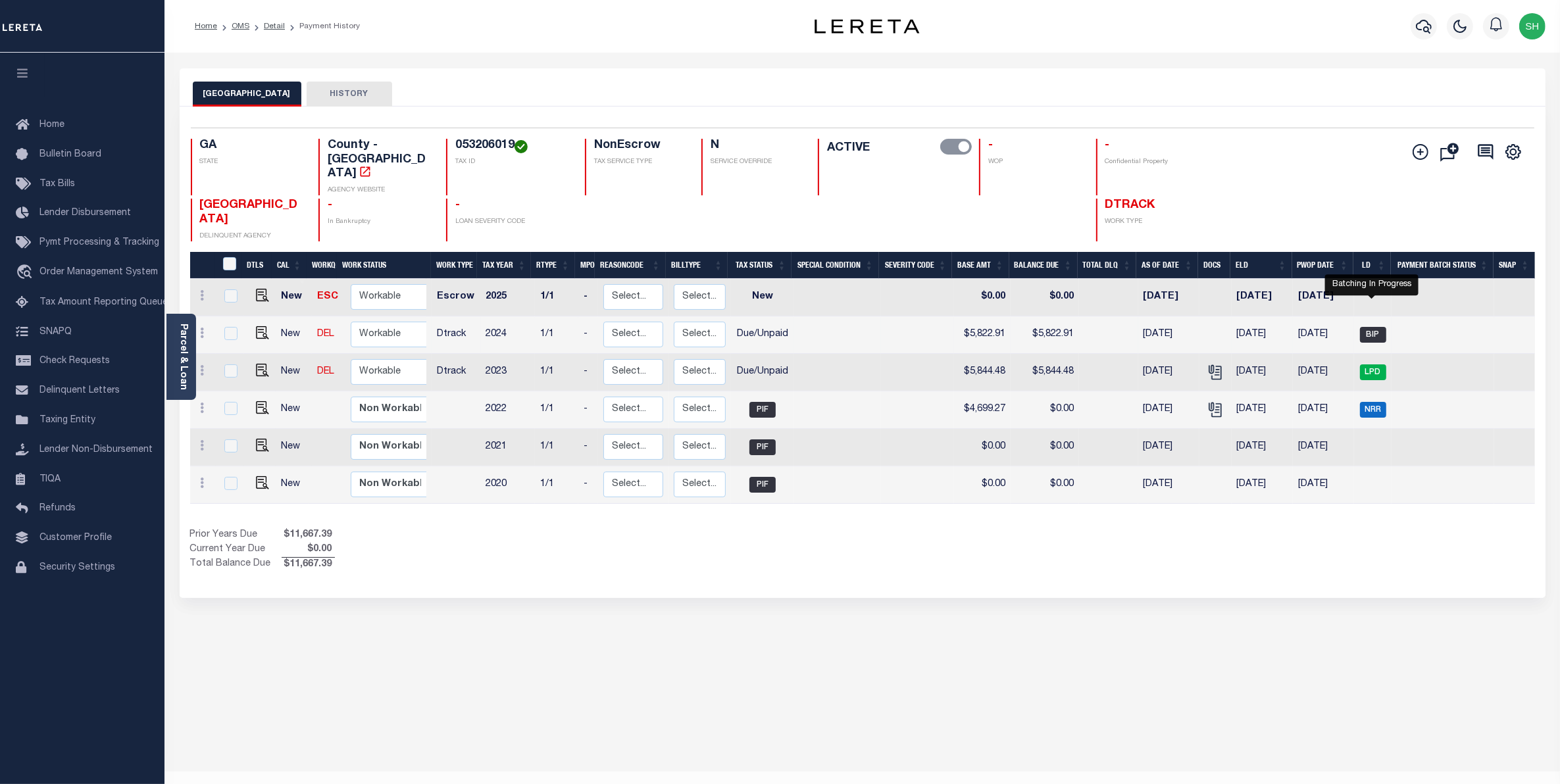
click at [1381, 327] on span "BIP" at bounding box center [1374, 335] width 26 height 16
checkbox input "true"
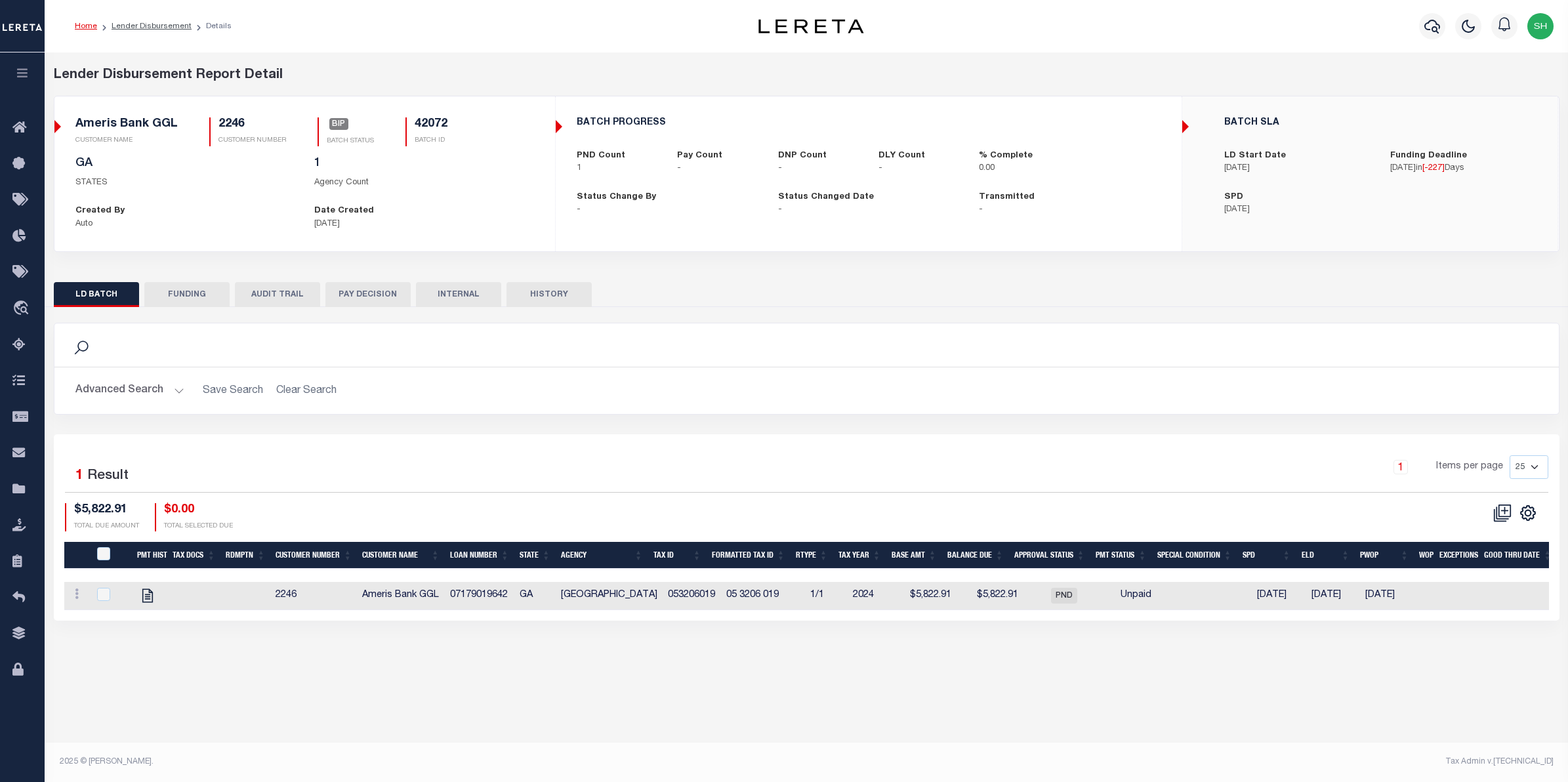
click at [457, 124] on div "Ameris Bank GGL CUSTOMER NAME 2246 CUSTOMER NUMBER BIP BATCH STATUS 42072 BATCH…" at bounding box center [304, 137] width 459 height 39
drag, startPoint x: 454, startPoint y: 124, endPoint x: 402, endPoint y: 119, distance: 52.2
click at [402, 119] on div "Ameris Bank GGL CUSTOMER NAME 2246 CUSTOMER NUMBER BIP BATCH STATUS 42072 BATCH…" at bounding box center [304, 137] width 459 height 39
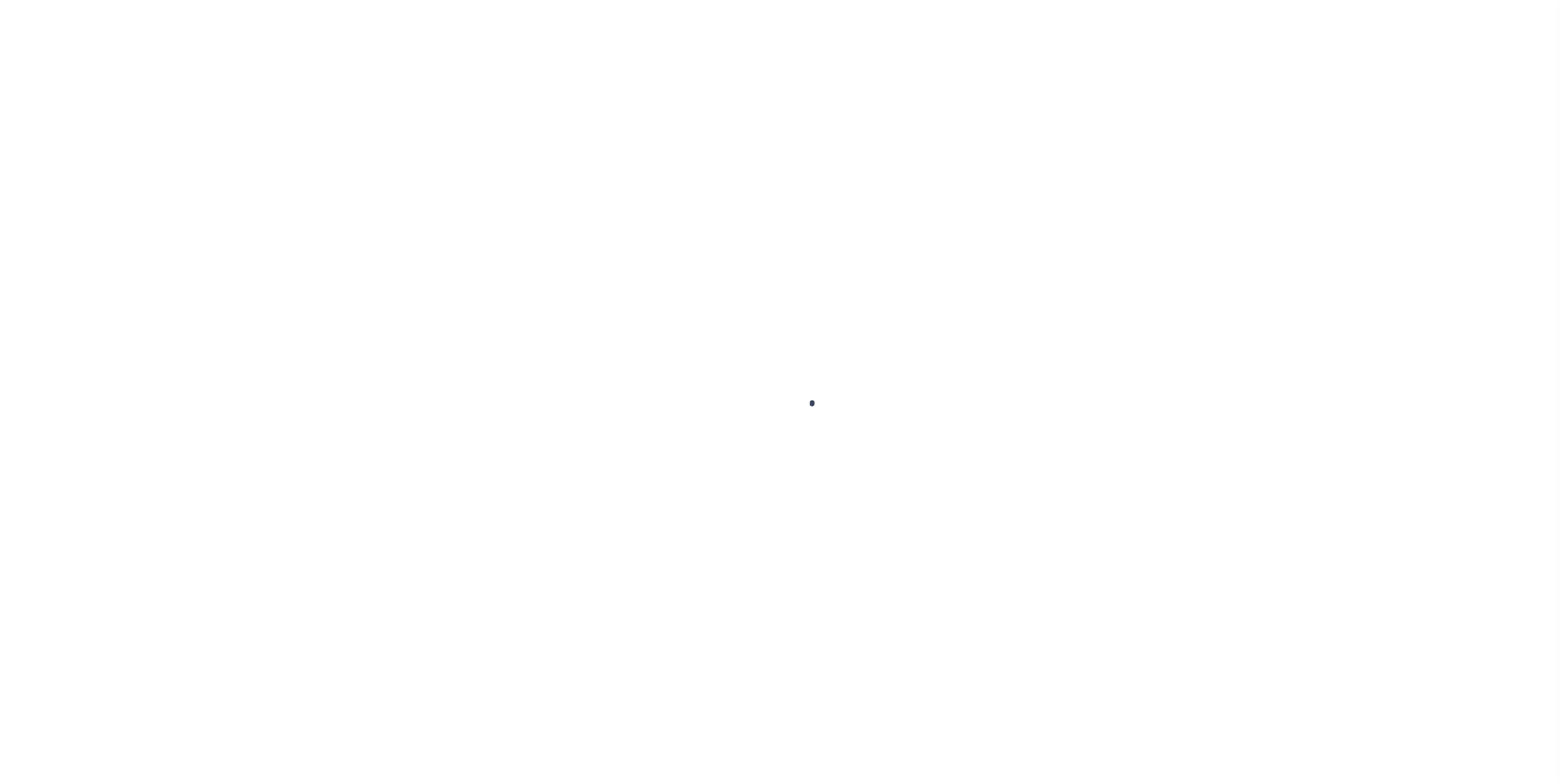
select select "14111"
select select "1400"
select select "NonEscrow"
select select "Fayette"
select select
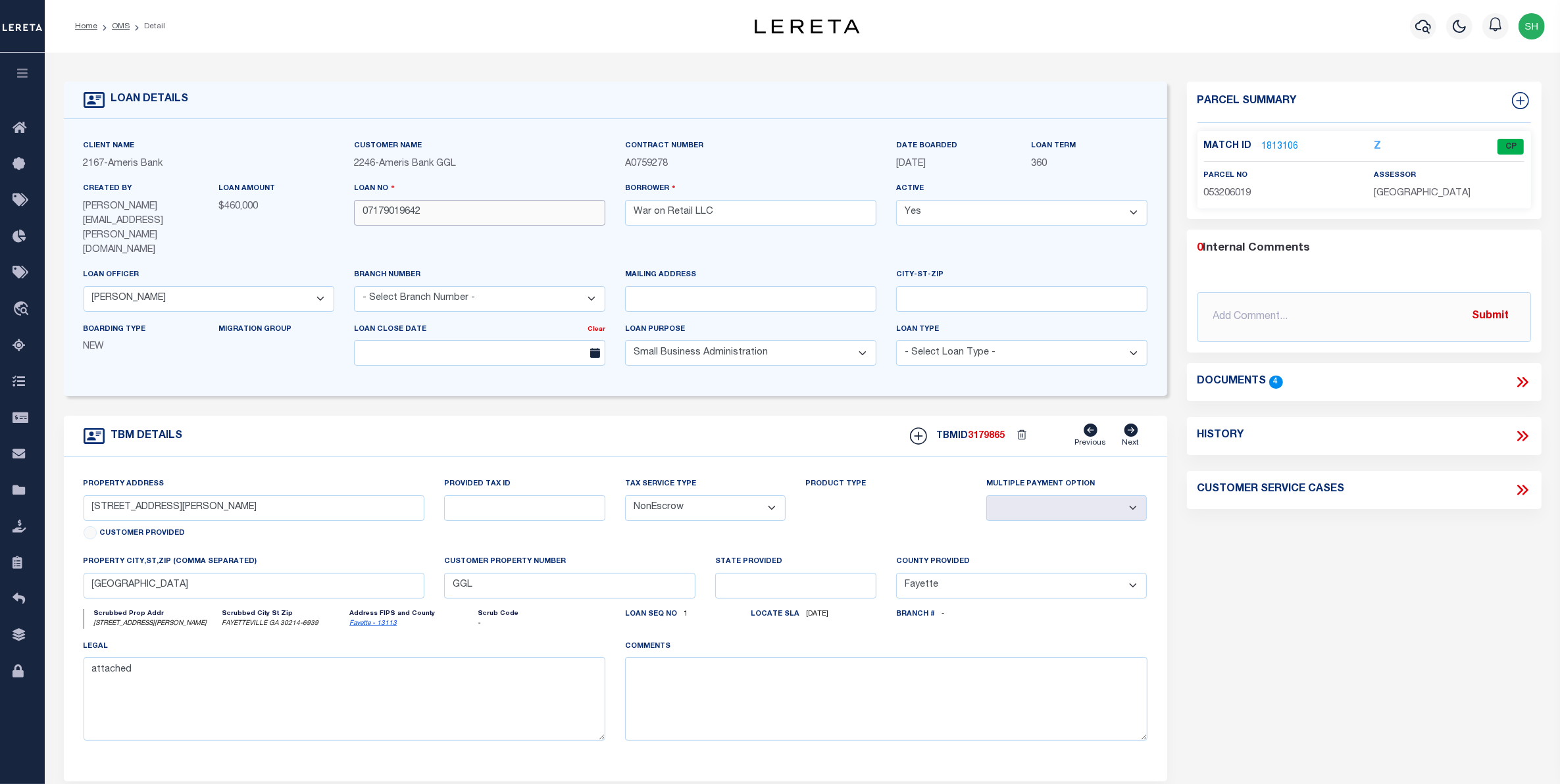
drag, startPoint x: 449, startPoint y: 221, endPoint x: 305, endPoint y: 220, distance: 144.0
click at [305, 220] on div "Client Name 2167 - Ameris Bank Customer Name 2246 - Ameris Bank GGL" at bounding box center [616, 257] width 1084 height 237
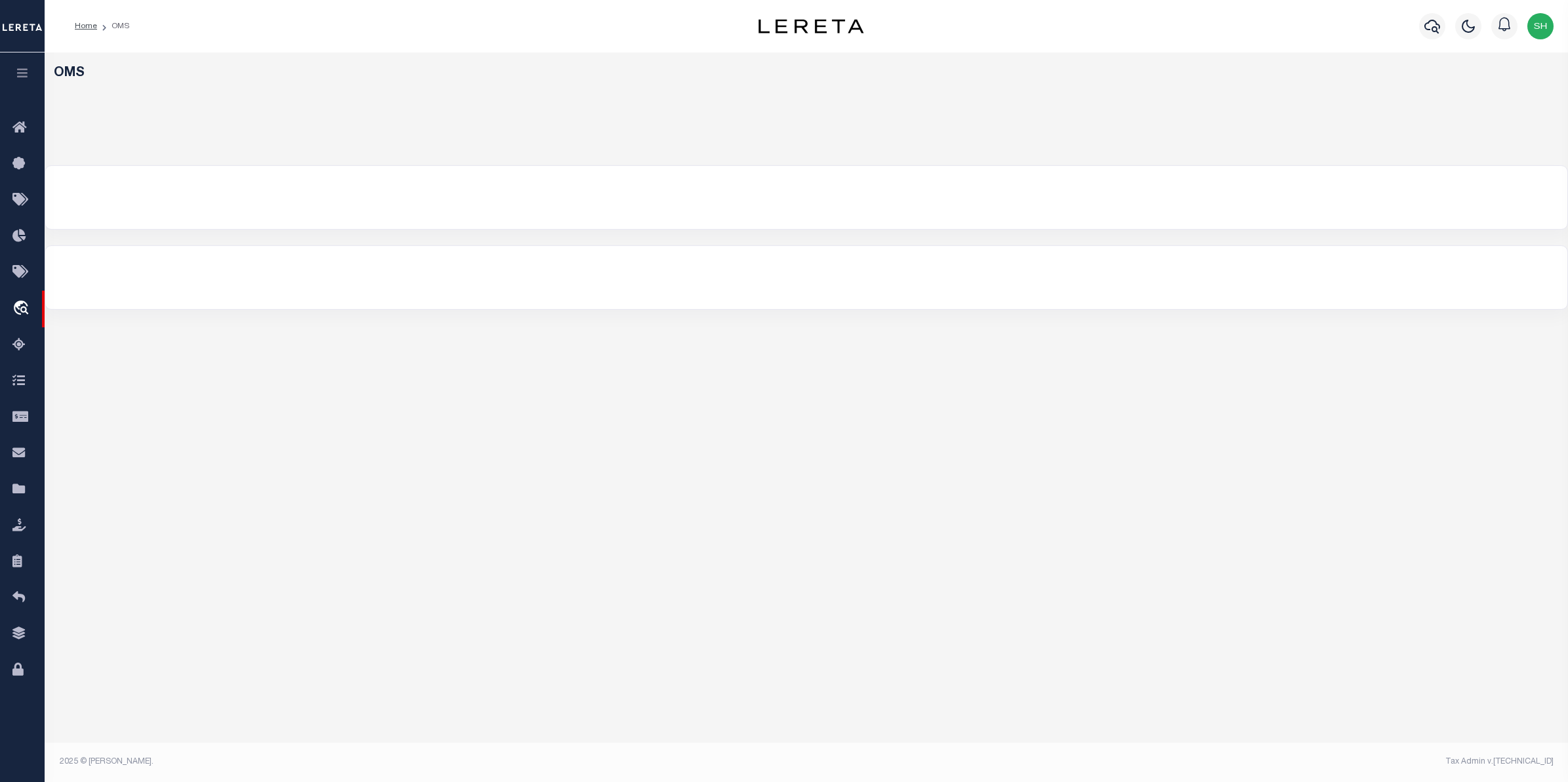
select select "200"
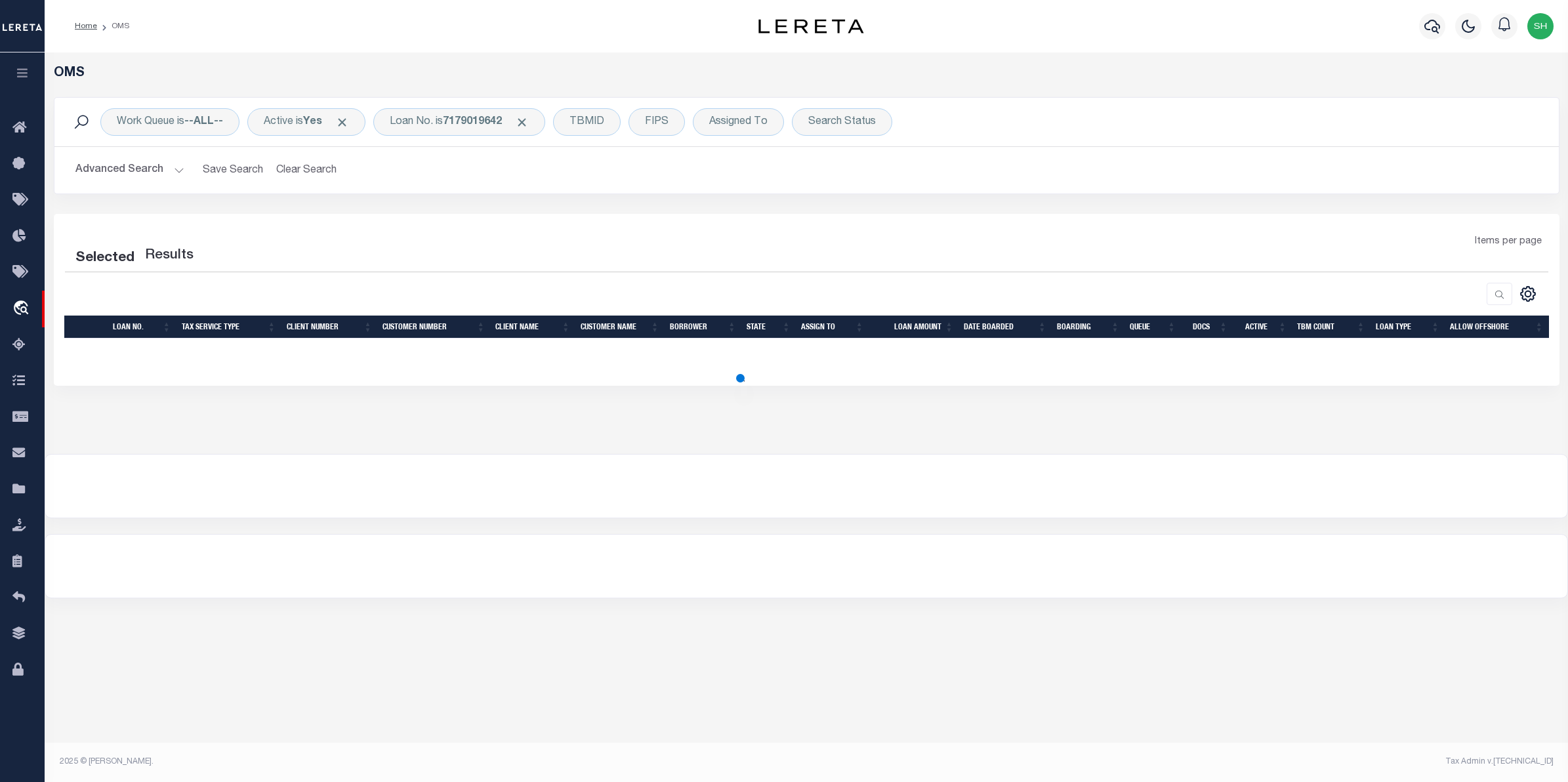
select select "200"
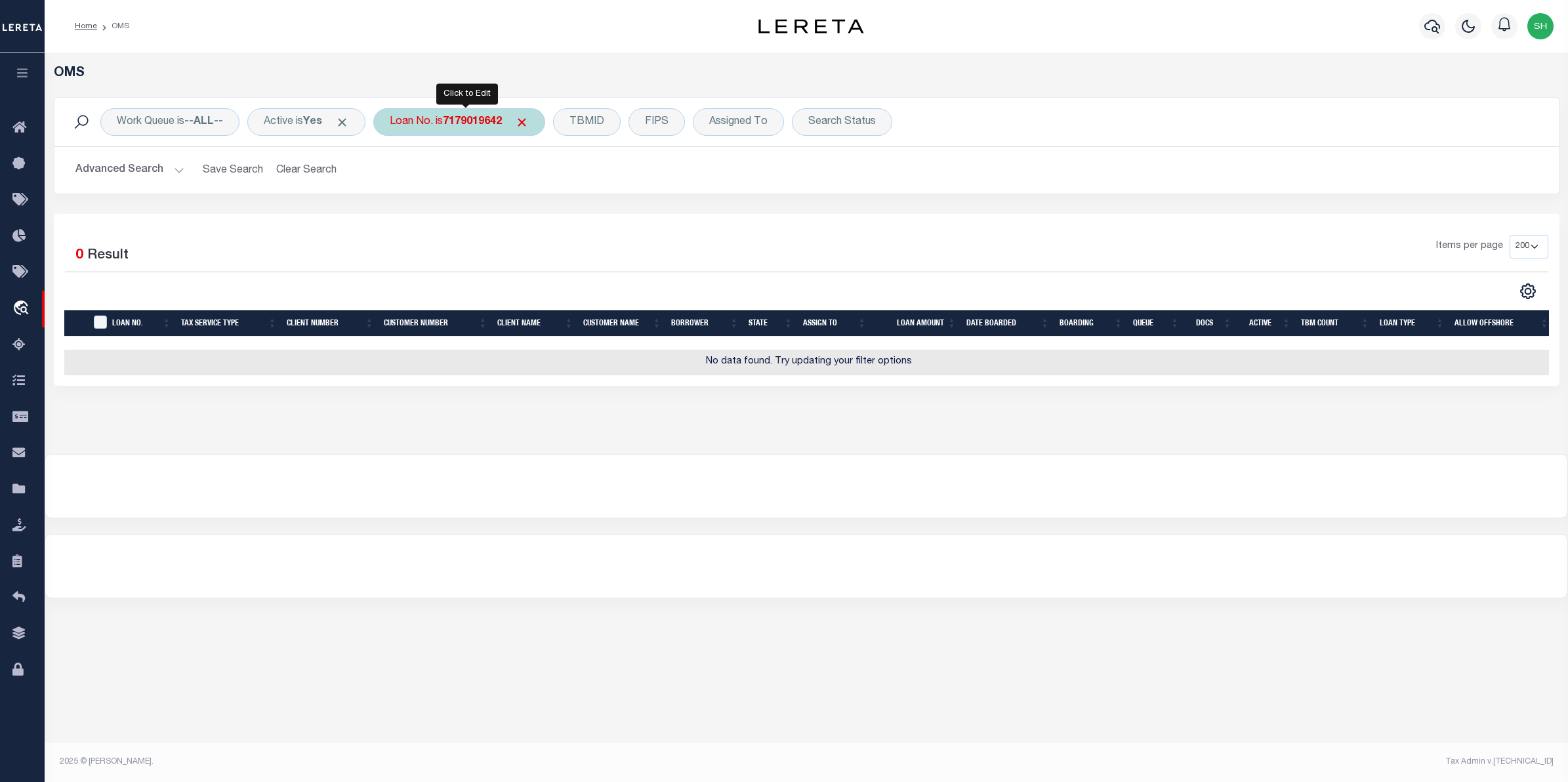
click at [443, 128] on div "Loan No. is 7179019642" at bounding box center [459, 122] width 172 height 27
type input "07179019642"
click at [565, 215] on input "Apply" at bounding box center [564, 215] width 39 height 22
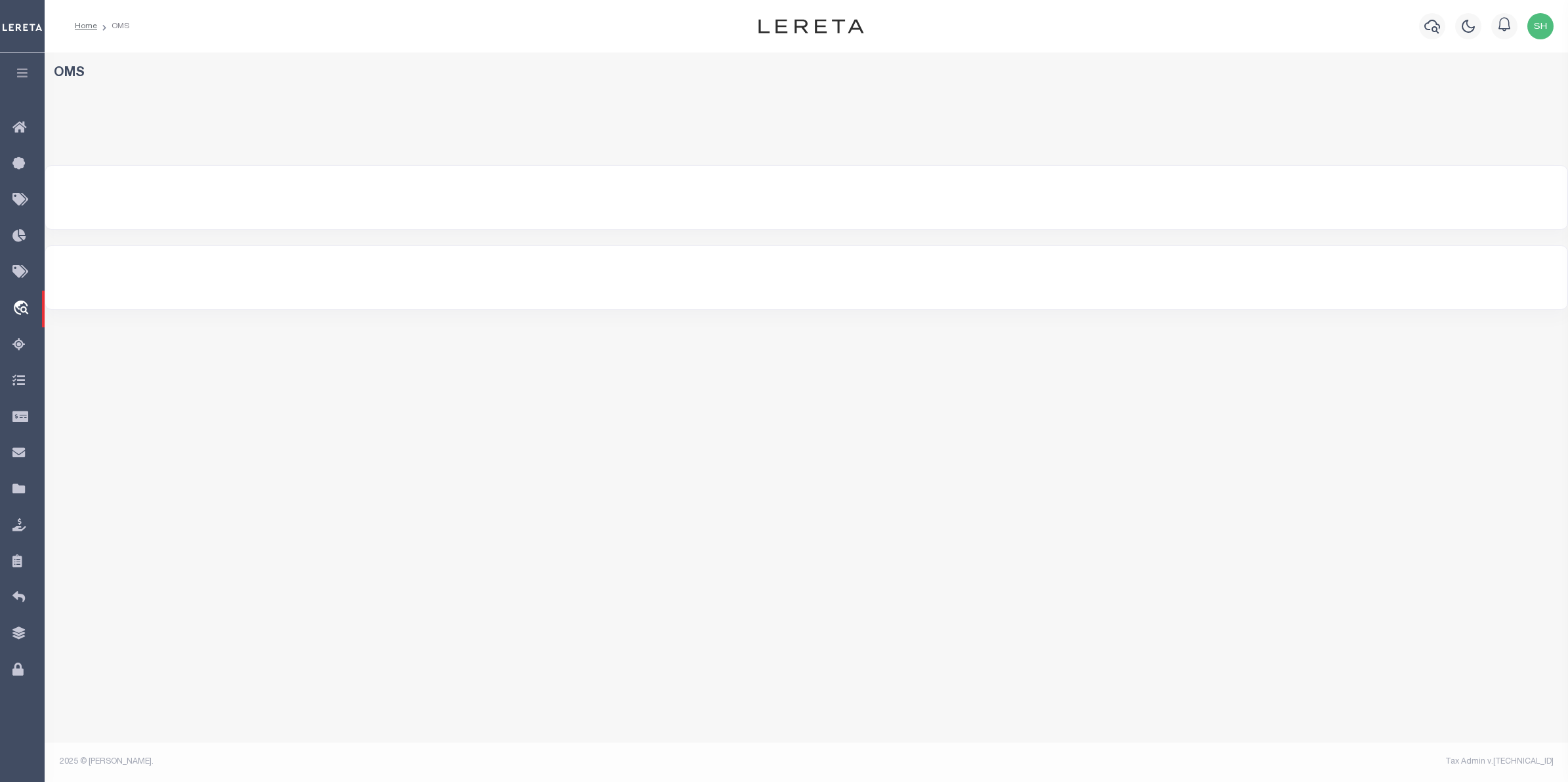
select select "200"
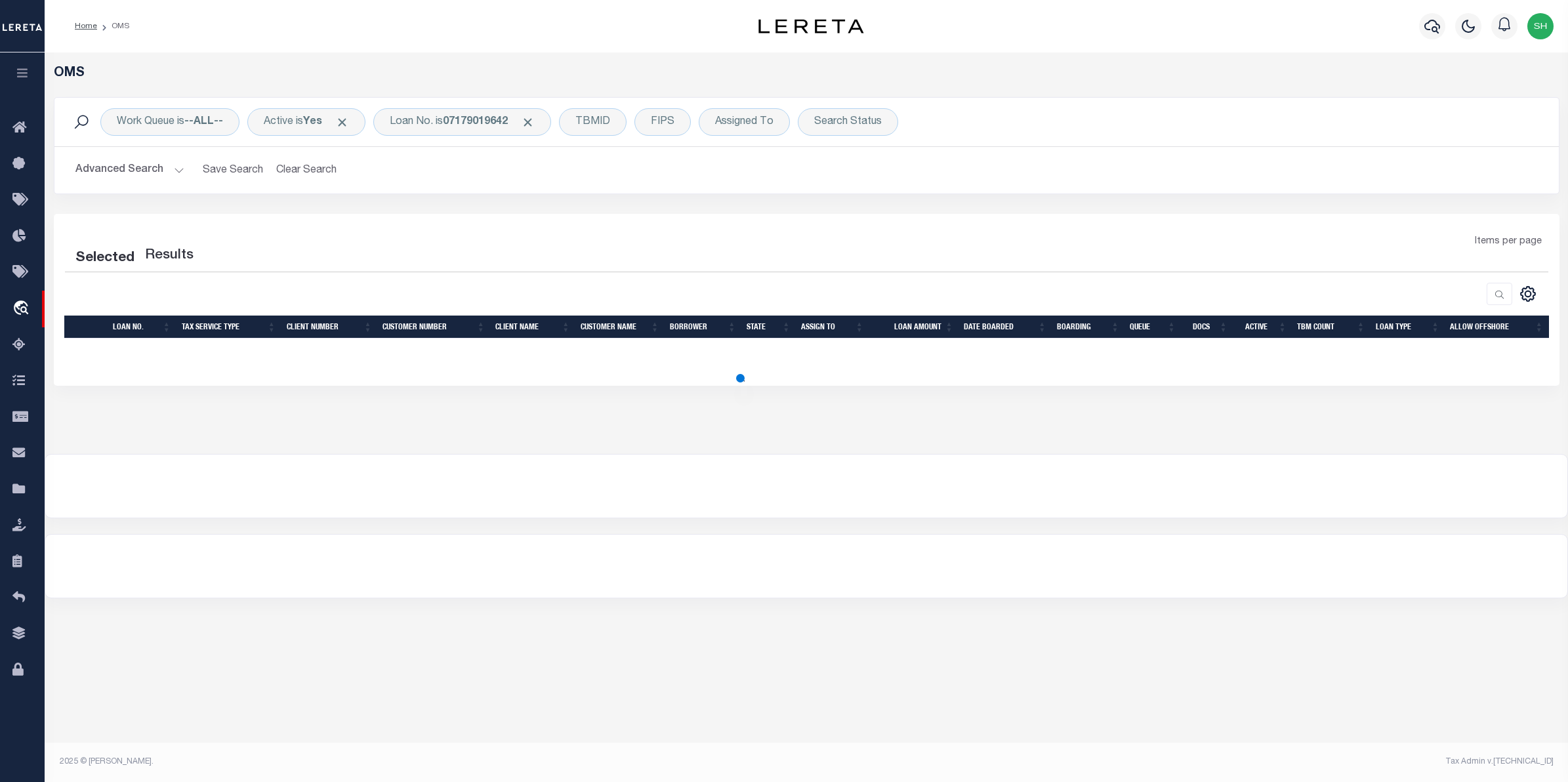
select select "200"
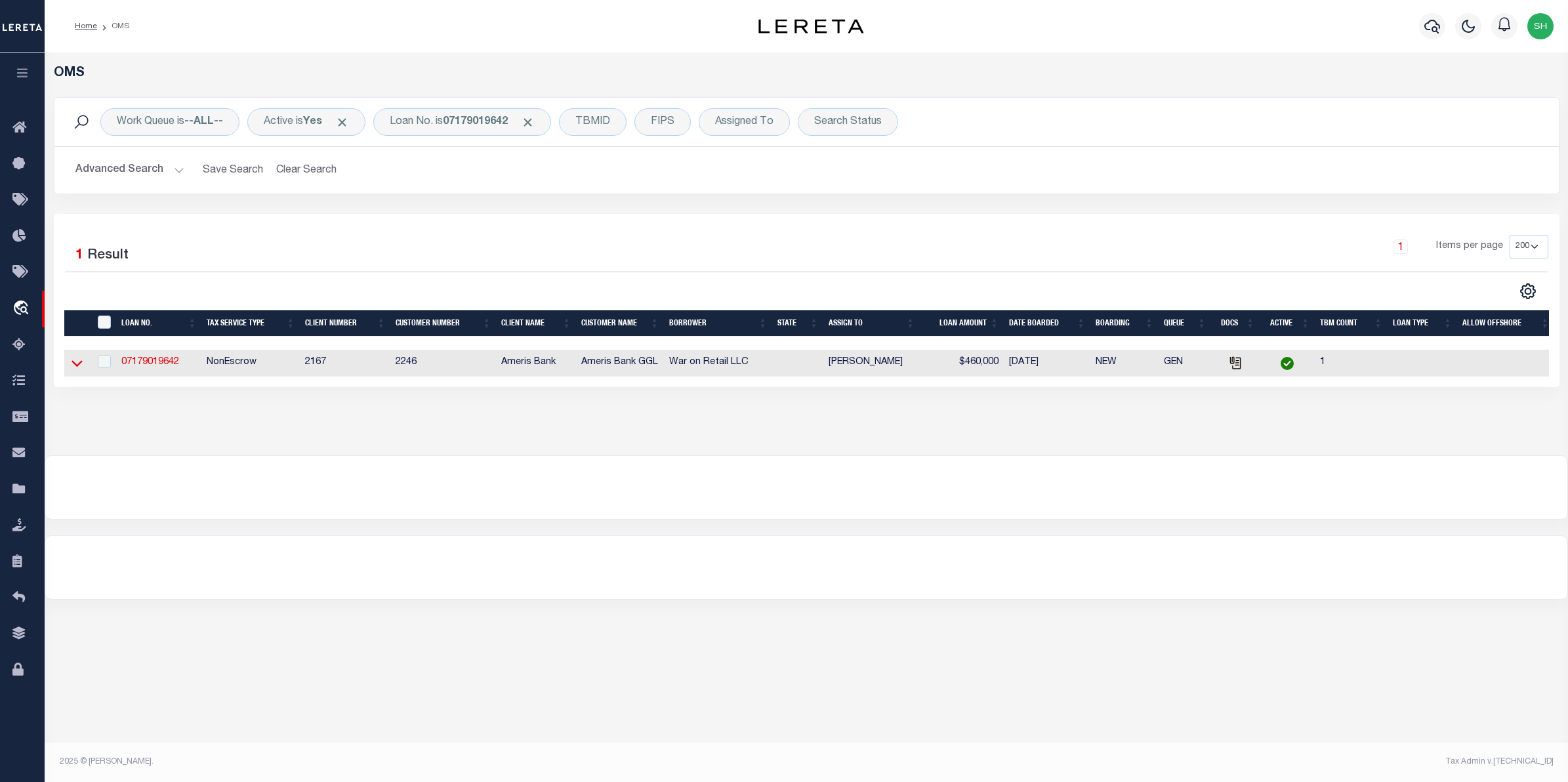
click at [79, 365] on icon at bounding box center [77, 362] width 11 height 14
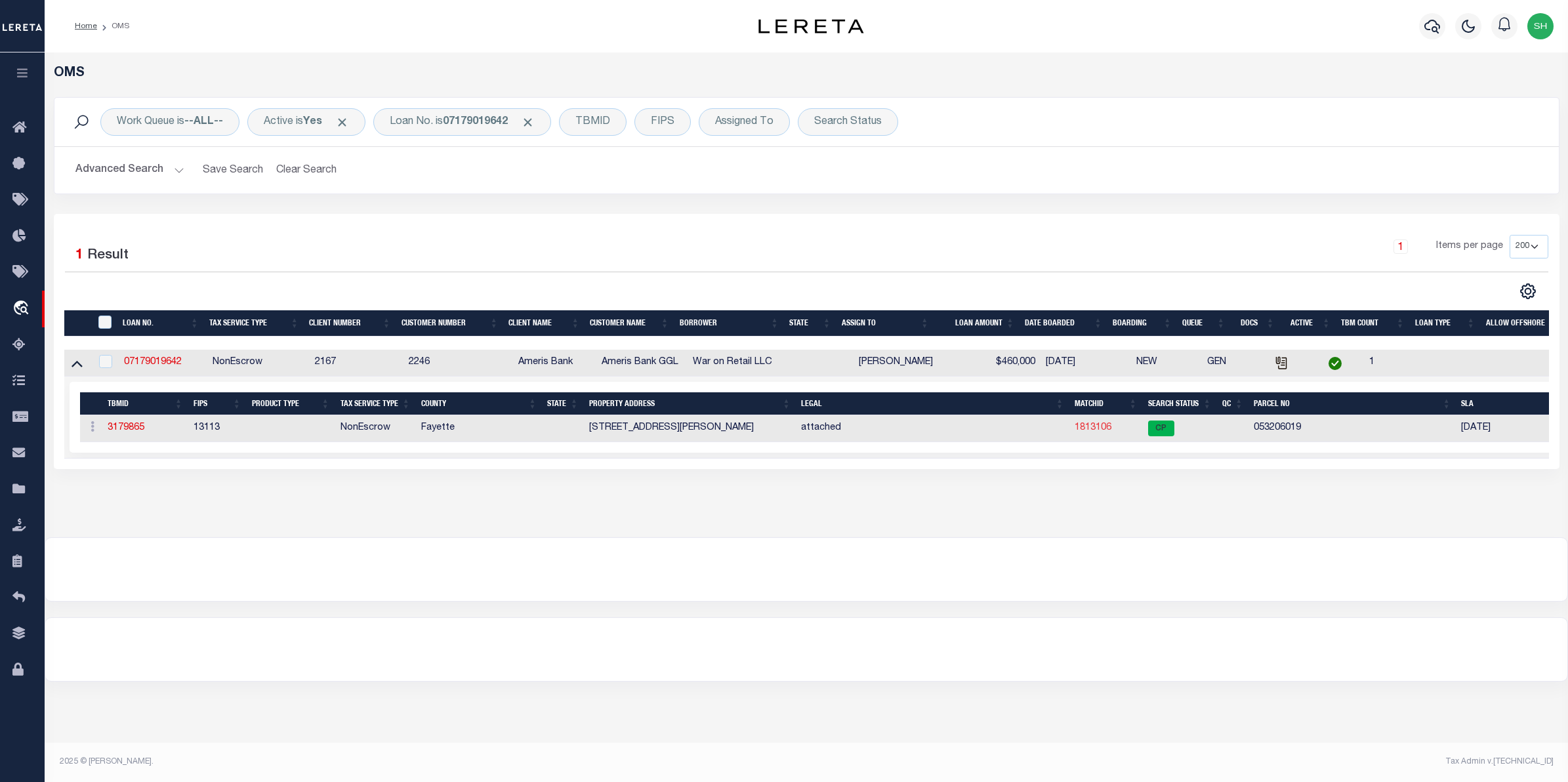
click at [1094, 433] on link "1813106" at bounding box center [1093, 428] width 37 height 9
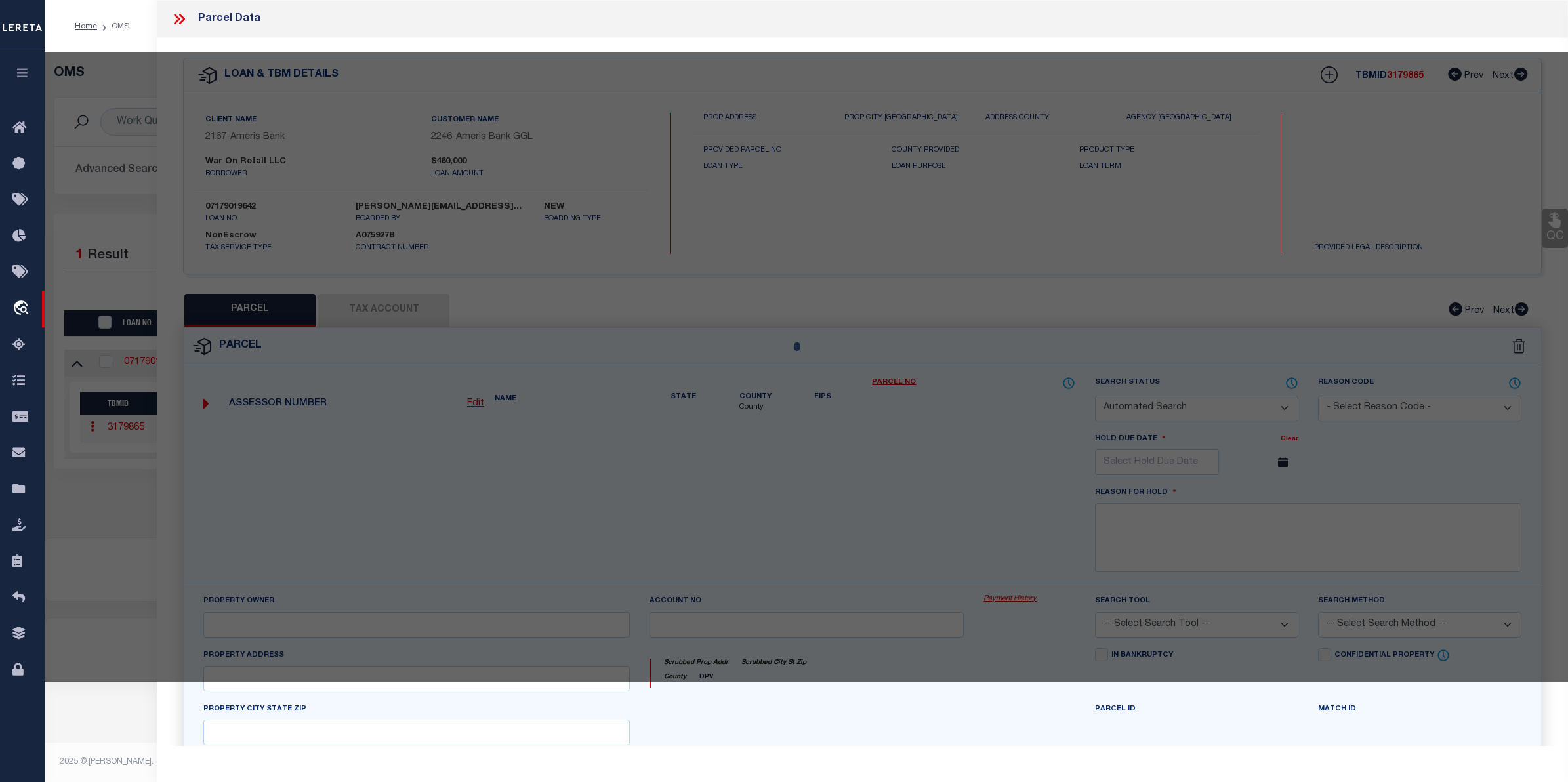
checkbox input "false"
select select "CP"
type input "[PERSON_NAME] LLC"
select select
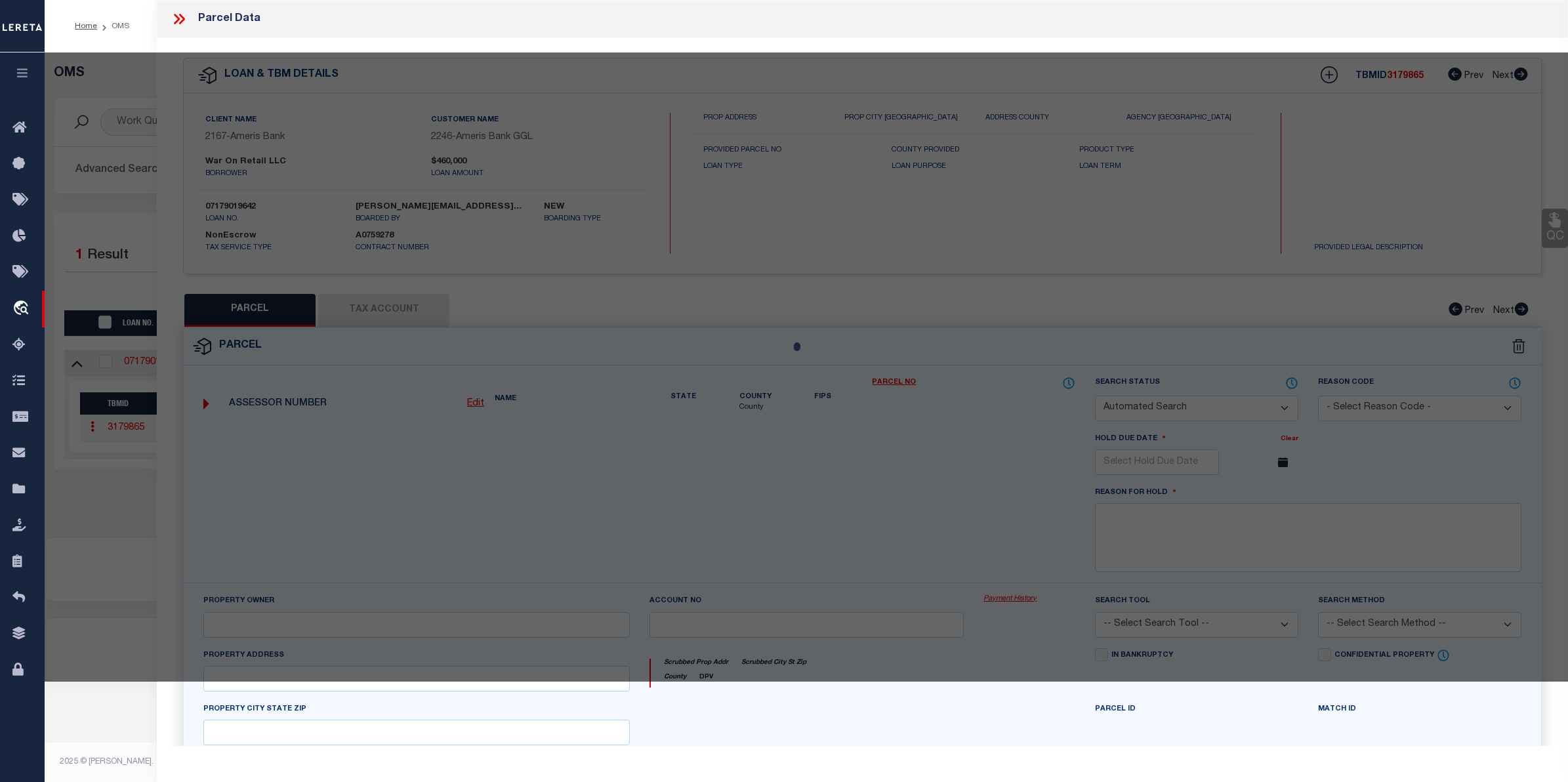
type input "[STREET_ADDRESS][PERSON_NAME]"
checkbox input "false"
type input "[GEOGRAPHIC_DATA]"
type textarea "LOT 19 PART OF LOT 18 [GEOGRAPHIC_DATA]"
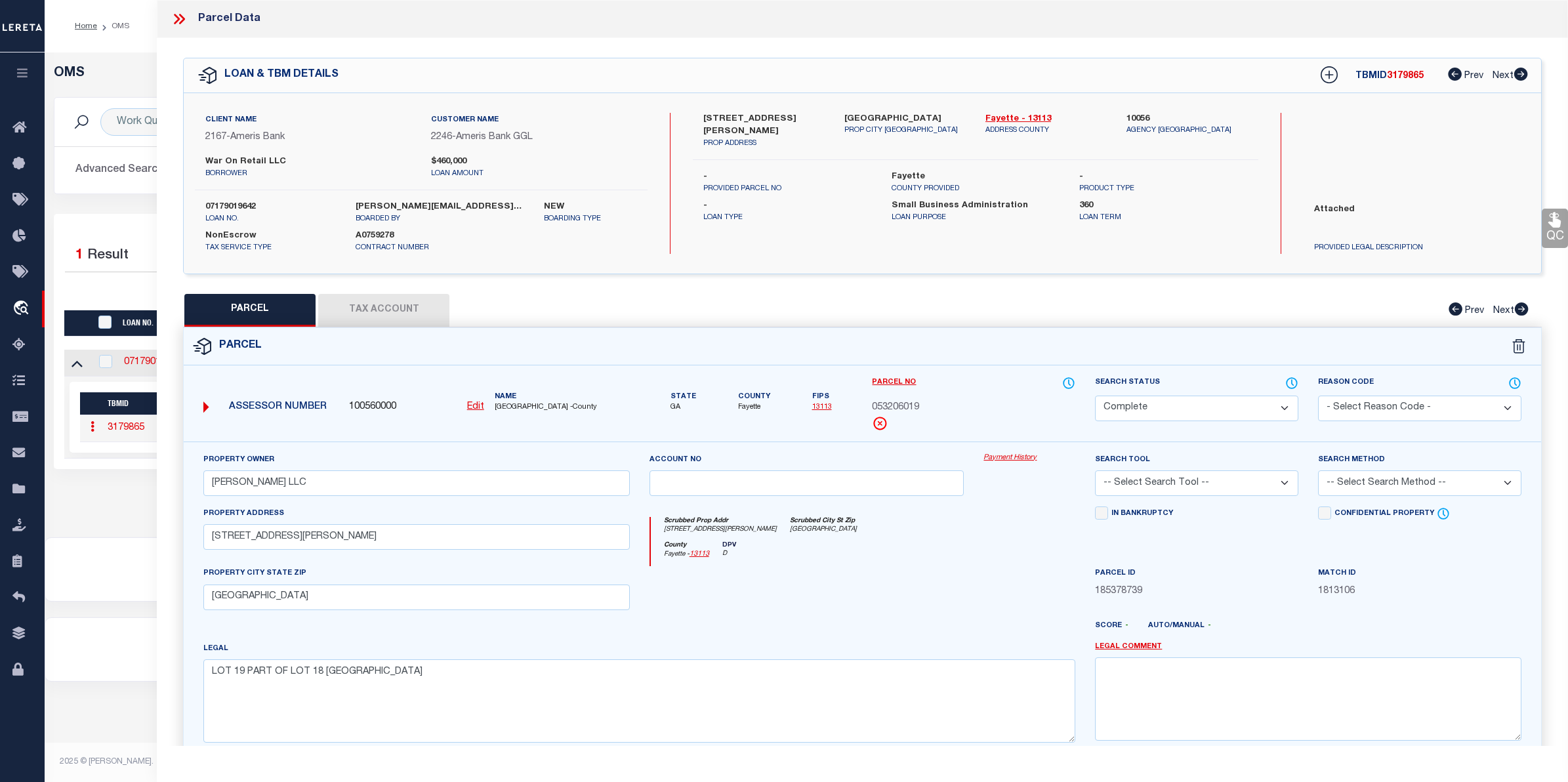
click at [1031, 458] on link "Payment History" at bounding box center [1029, 458] width 92 height 11
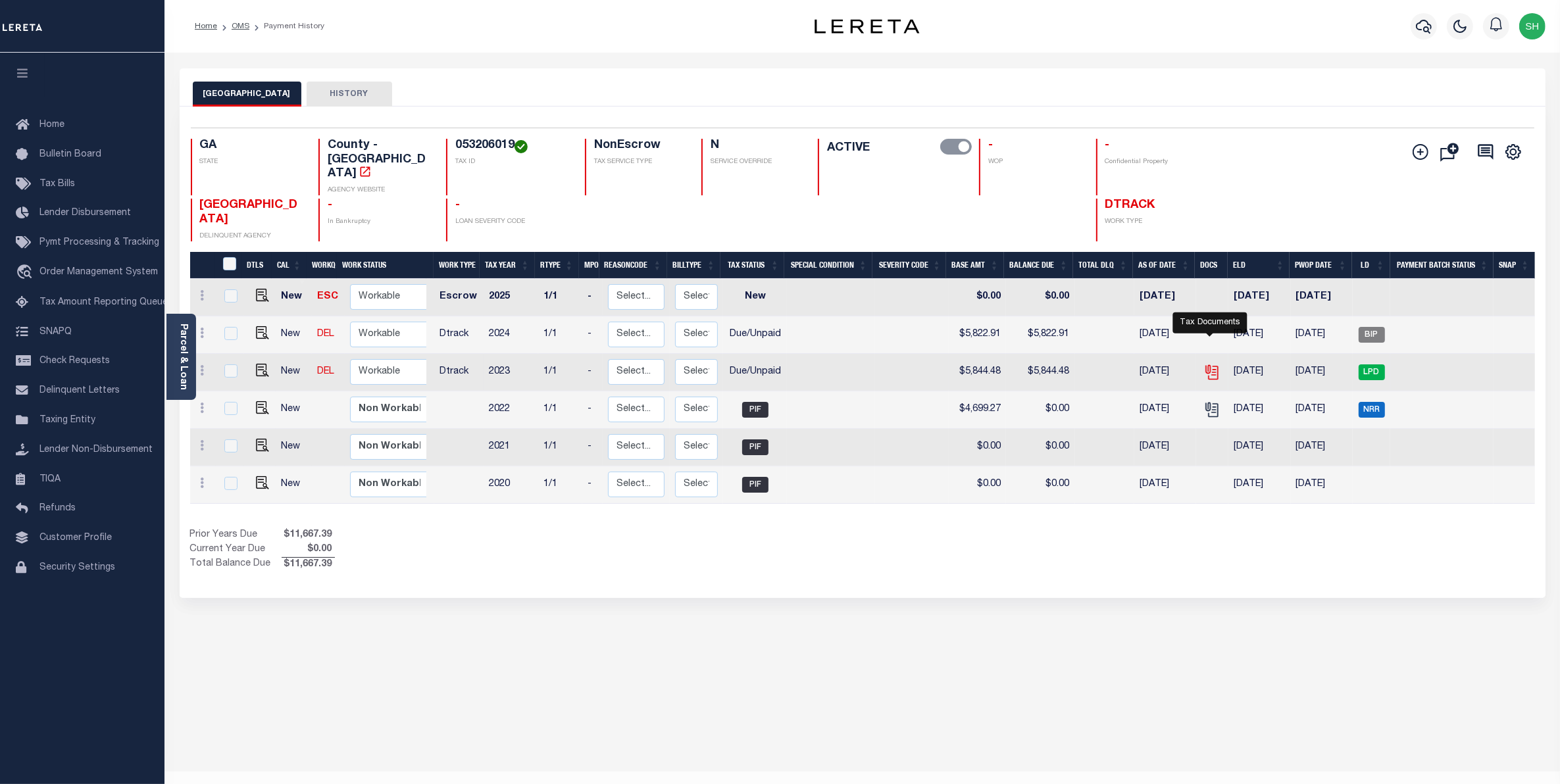
click at [1216, 364] on icon "" at bounding box center [1212, 373] width 17 height 17
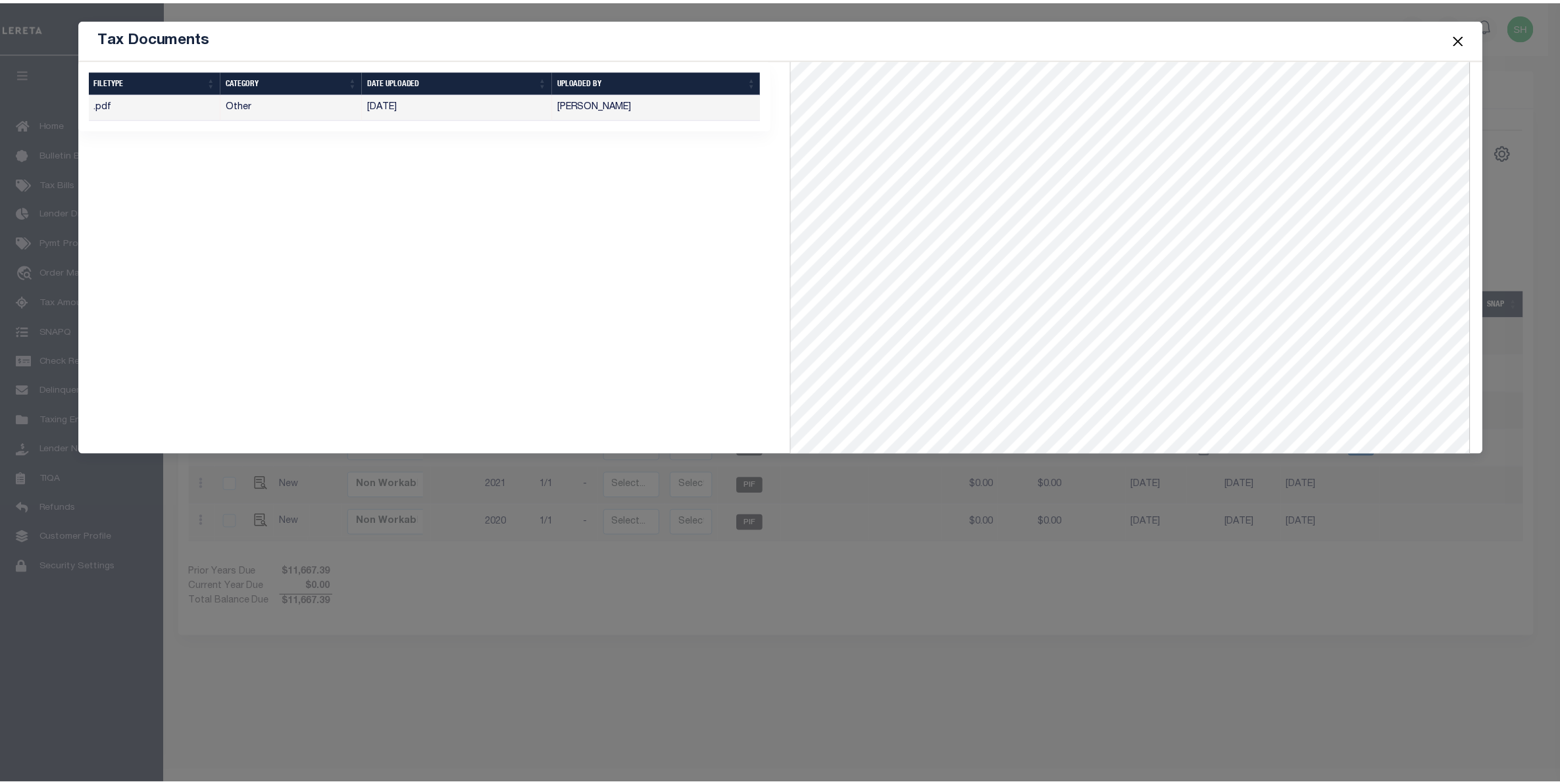
scroll to position [357, 0]
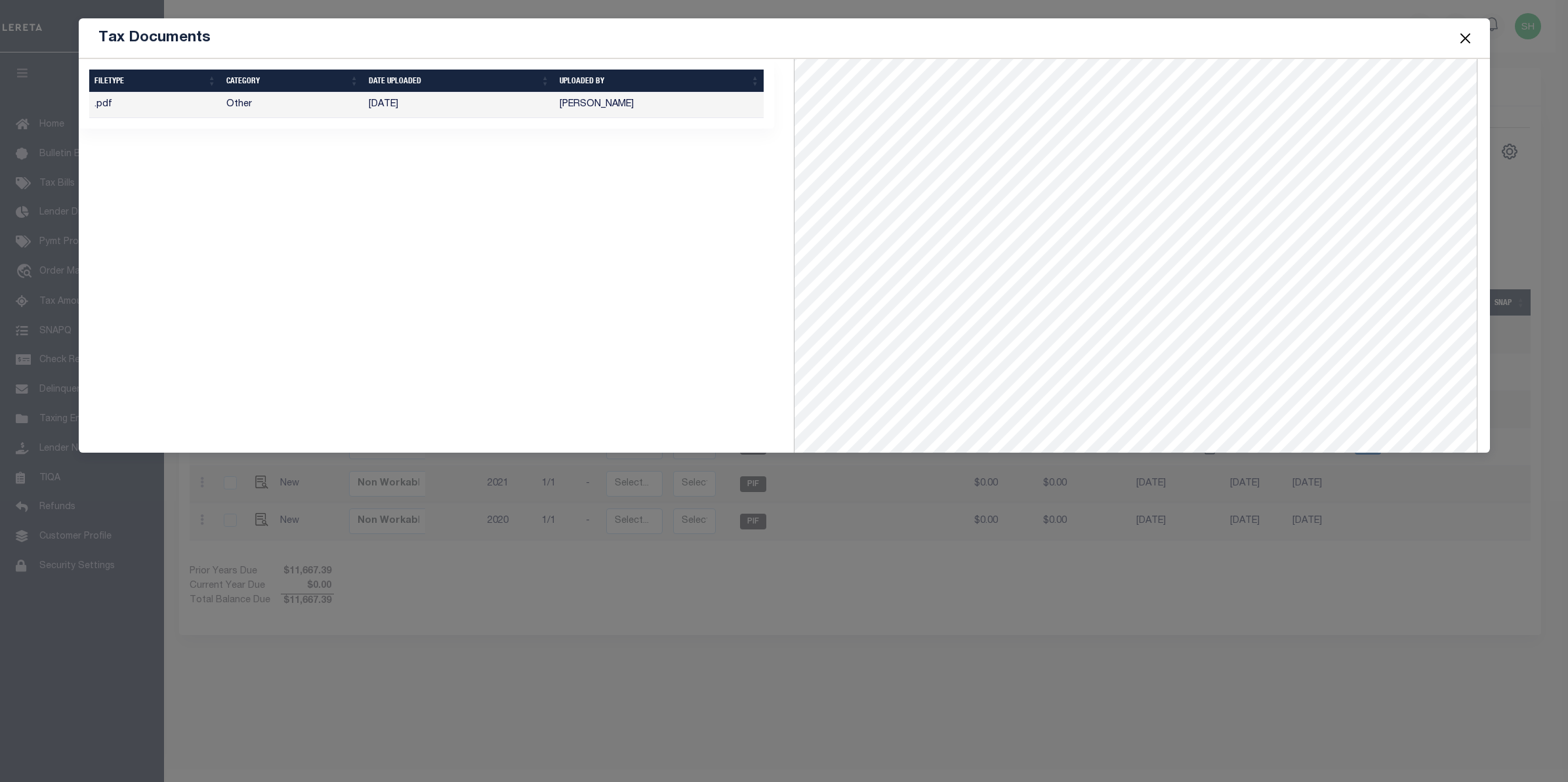
click at [1467, 46] on button "Close" at bounding box center [1465, 38] width 17 height 17
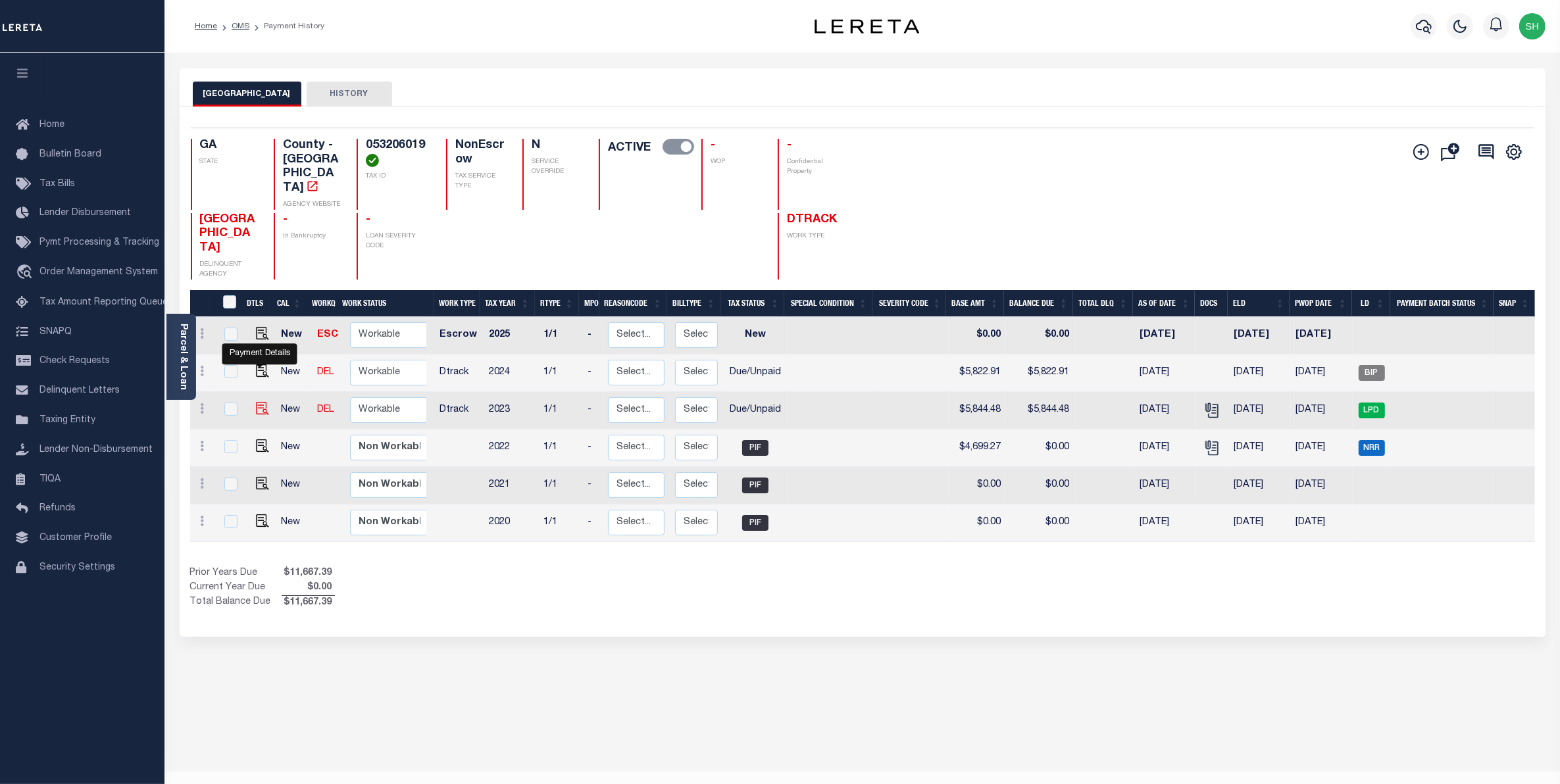
click at [264, 402] on img "" at bounding box center [263, 408] width 13 height 13
checkbox input "true"
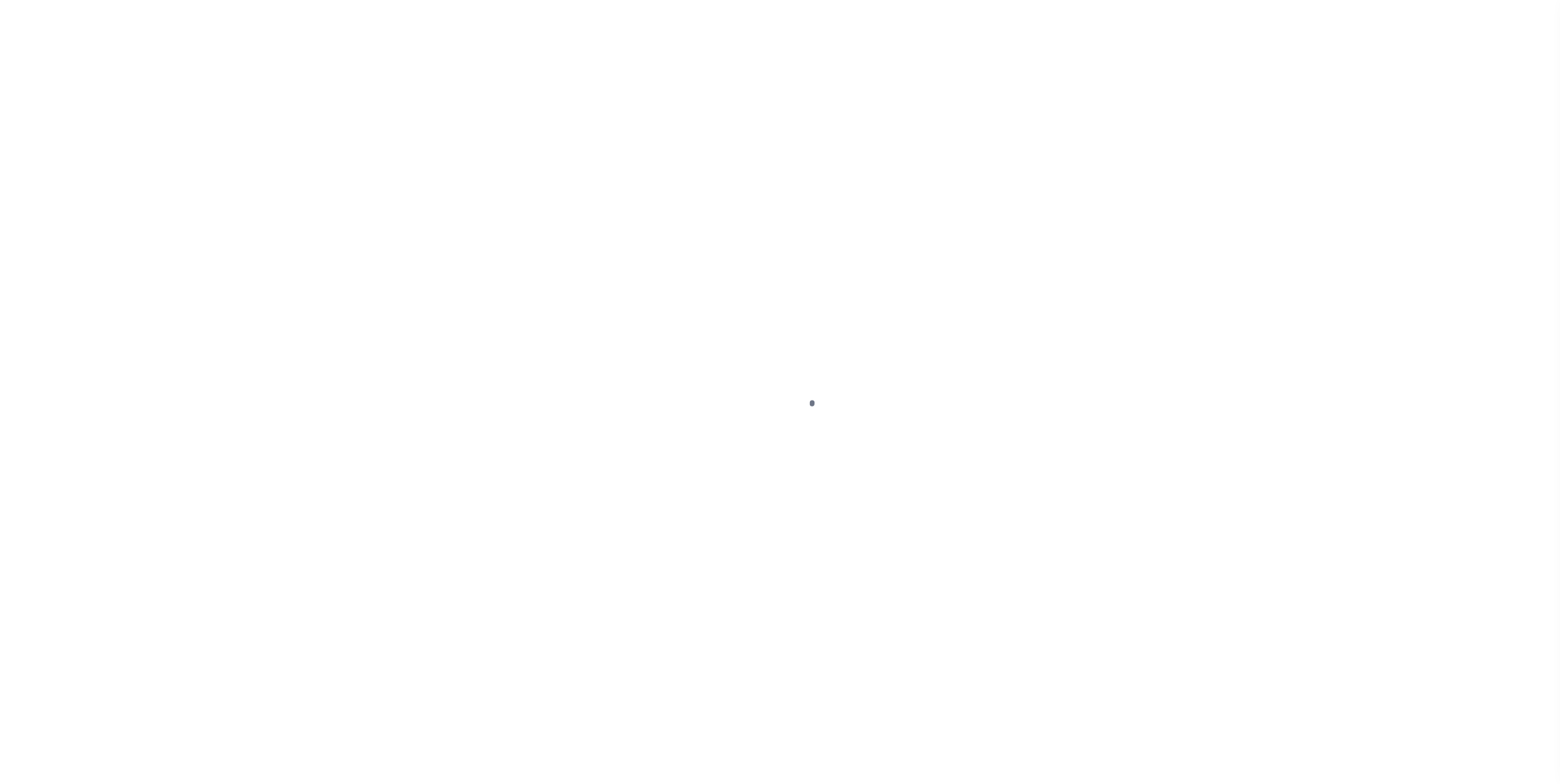
select select "DUE"
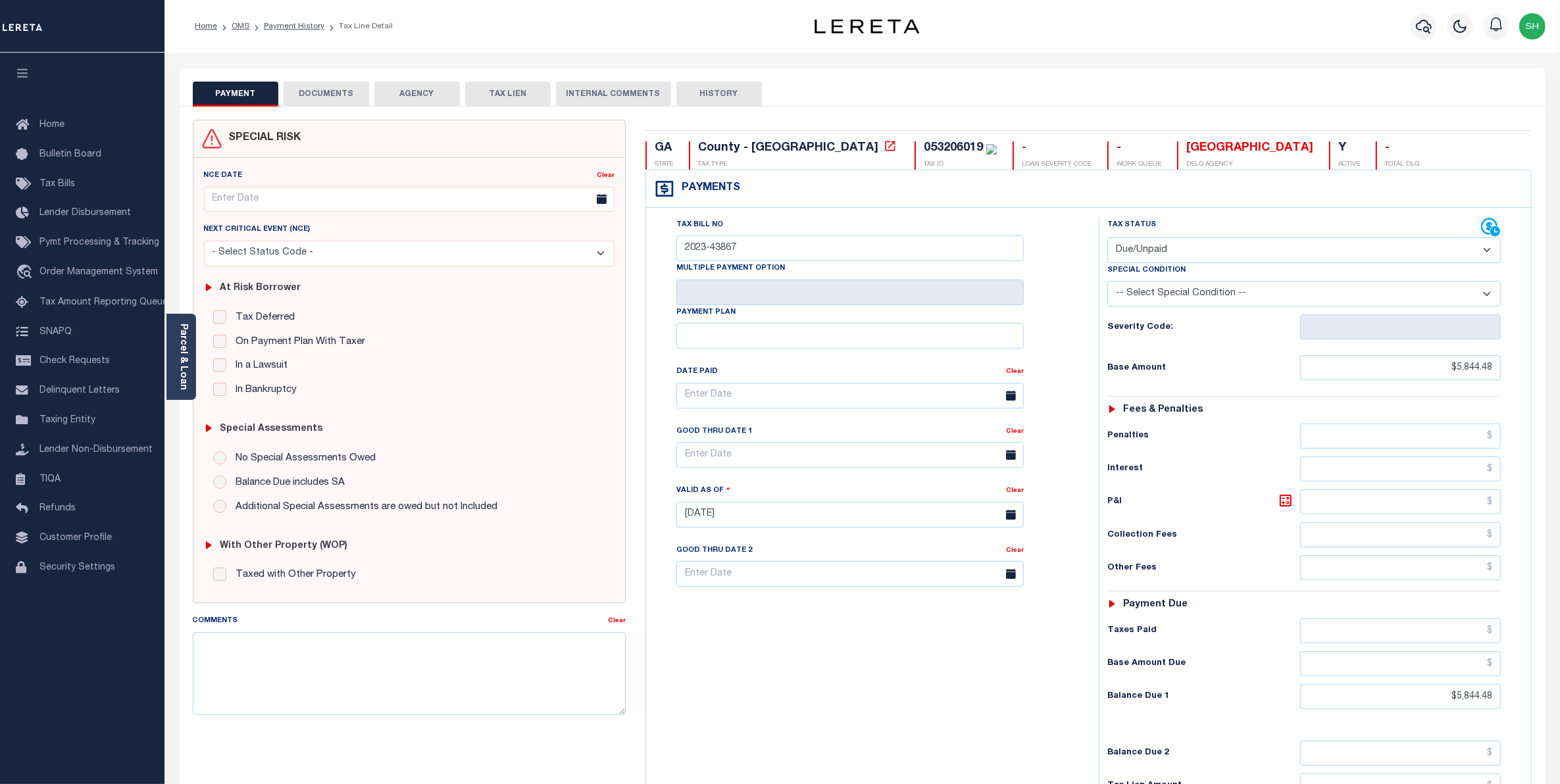
click at [340, 99] on button "DOCUMENTS" at bounding box center [327, 94] width 86 height 25
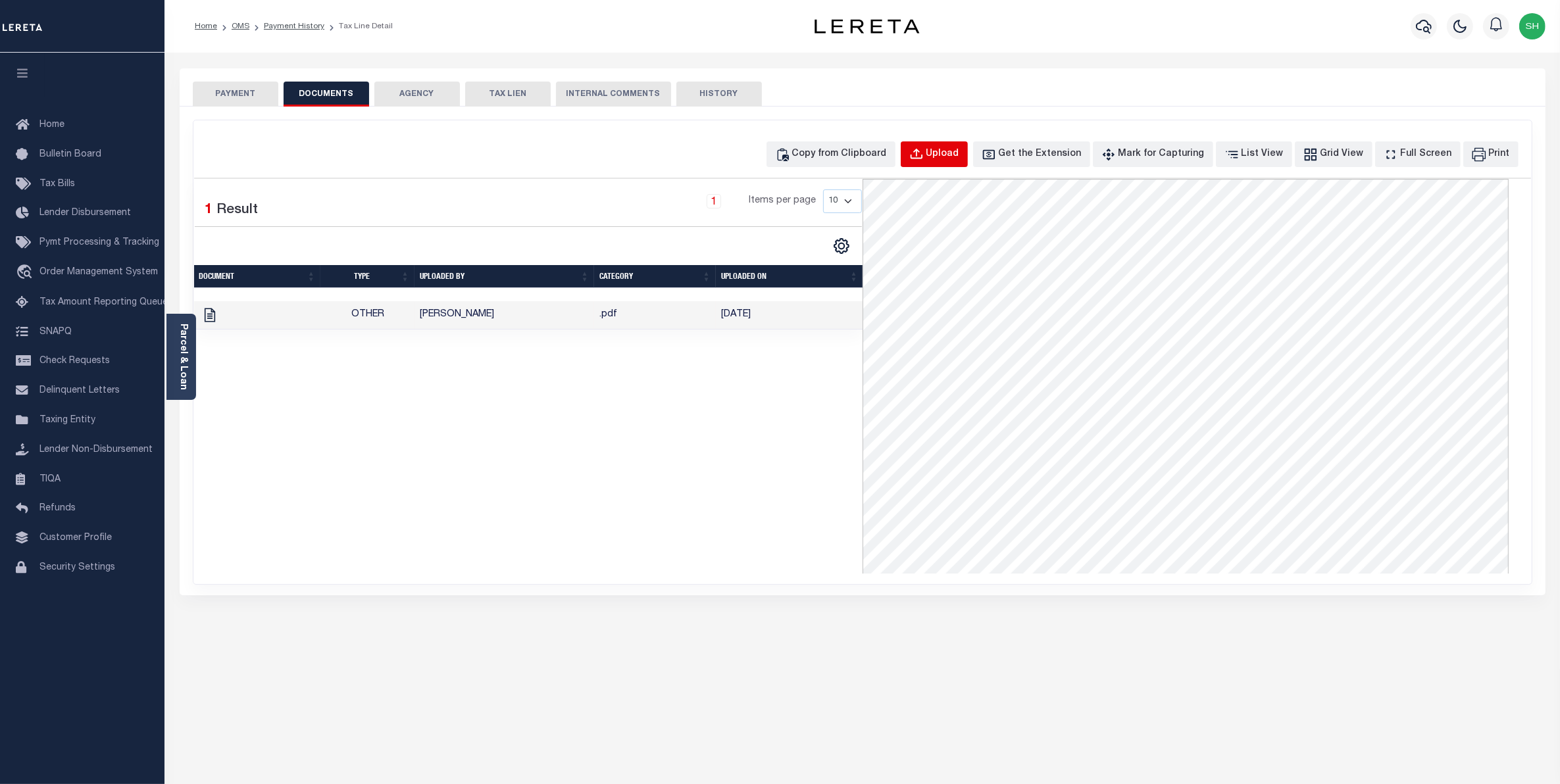
click at [959, 152] on div "Upload" at bounding box center [943, 154] width 33 height 15
select select "POP"
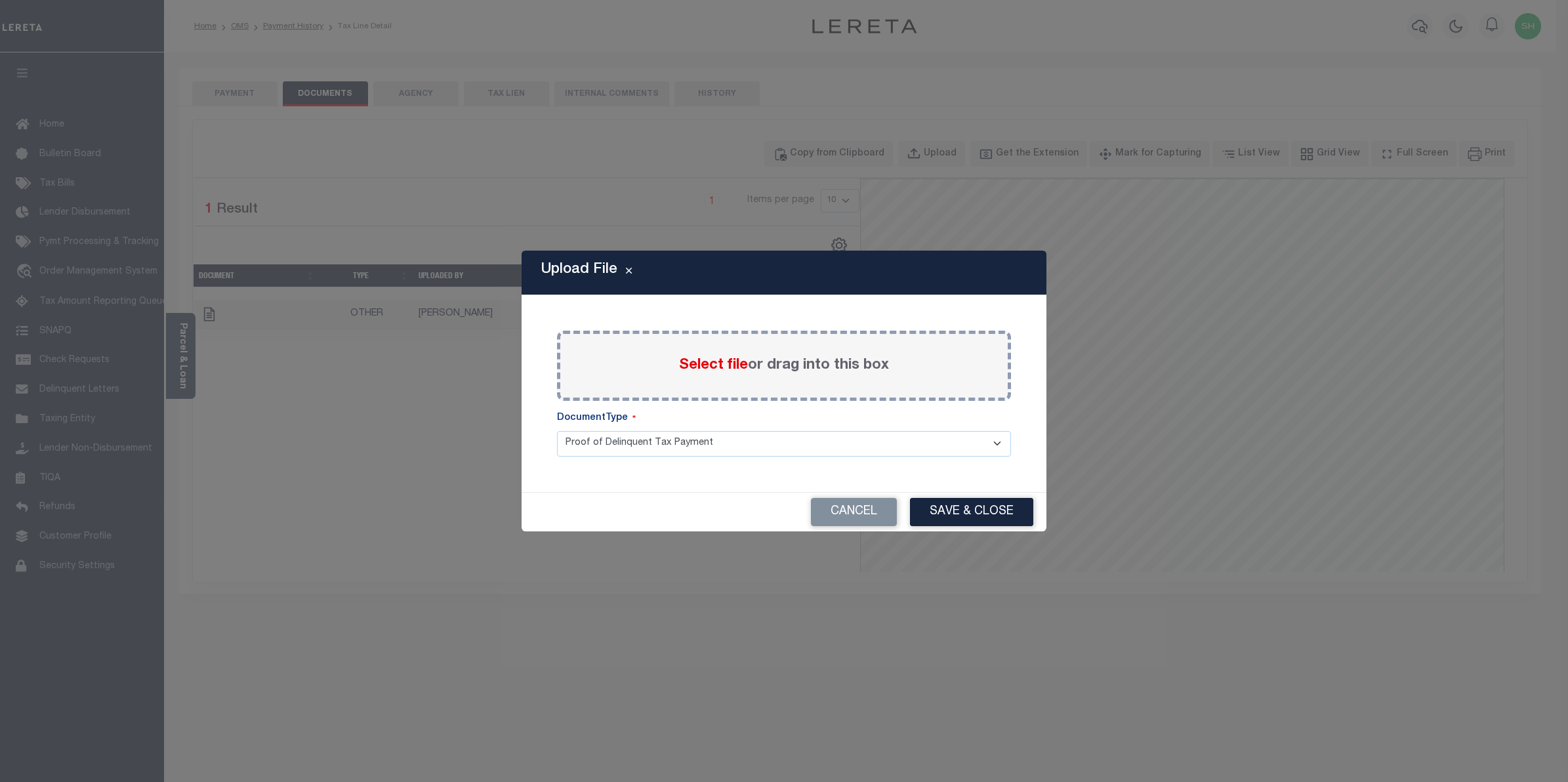
click at [718, 365] on span "Select file" at bounding box center [713, 365] width 69 height 14
click at [0, 0] on input "Select file or drag into this box" at bounding box center [0, 0] width 0 height 0
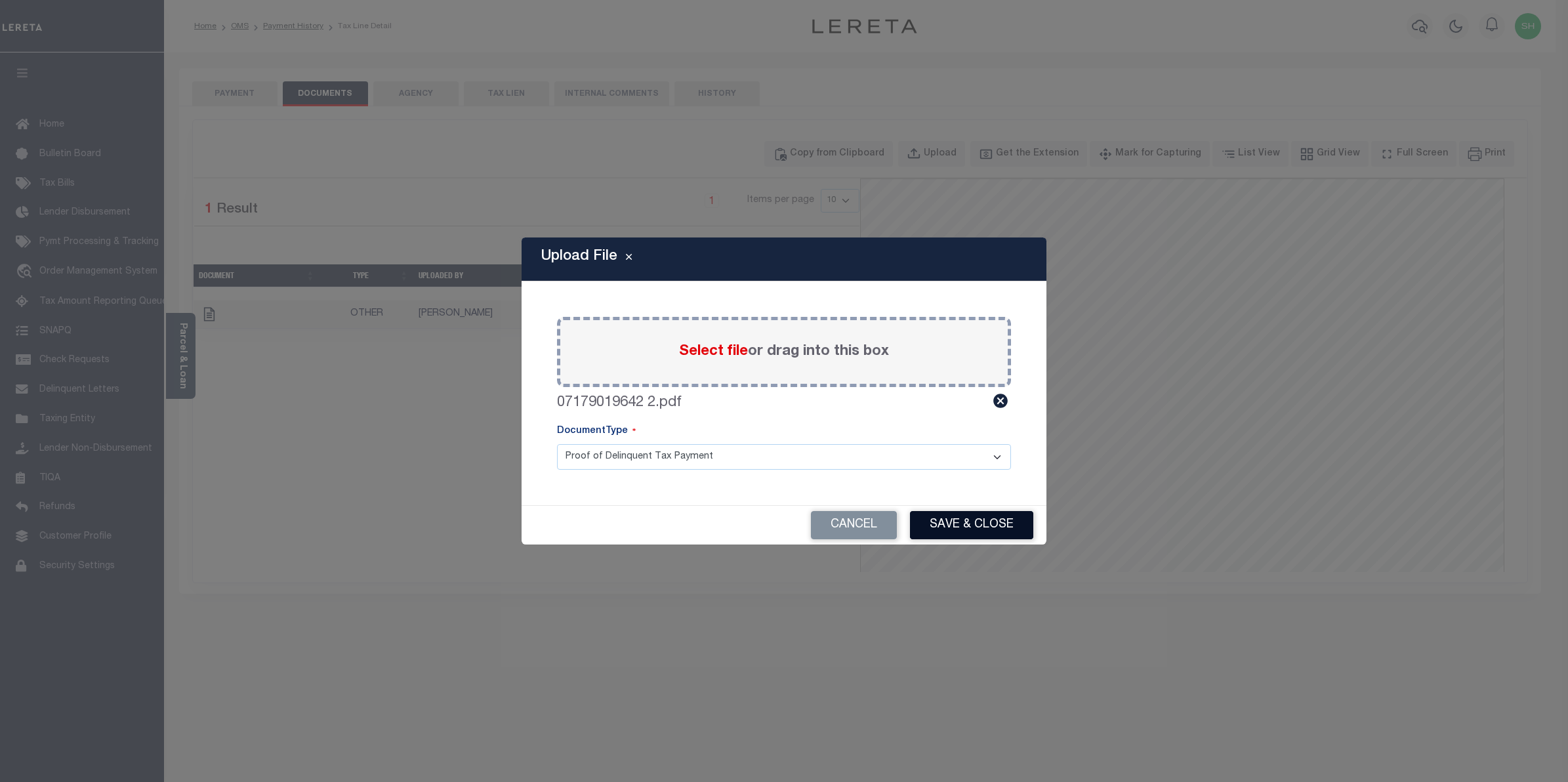
click at [983, 524] on button "Save & Close" at bounding box center [971, 525] width 124 height 28
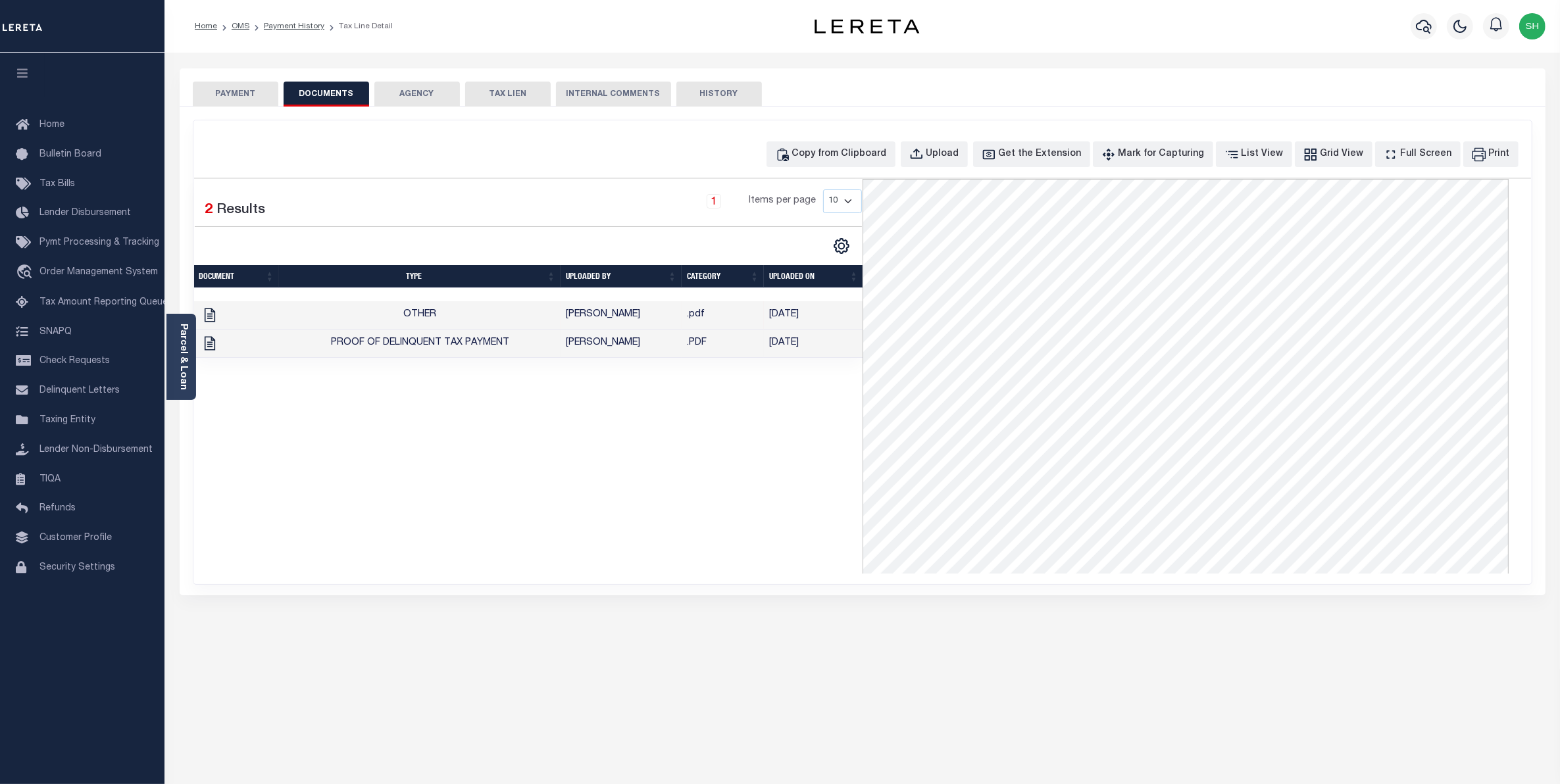
click at [234, 92] on button "PAYMENT" at bounding box center [236, 94] width 86 height 25
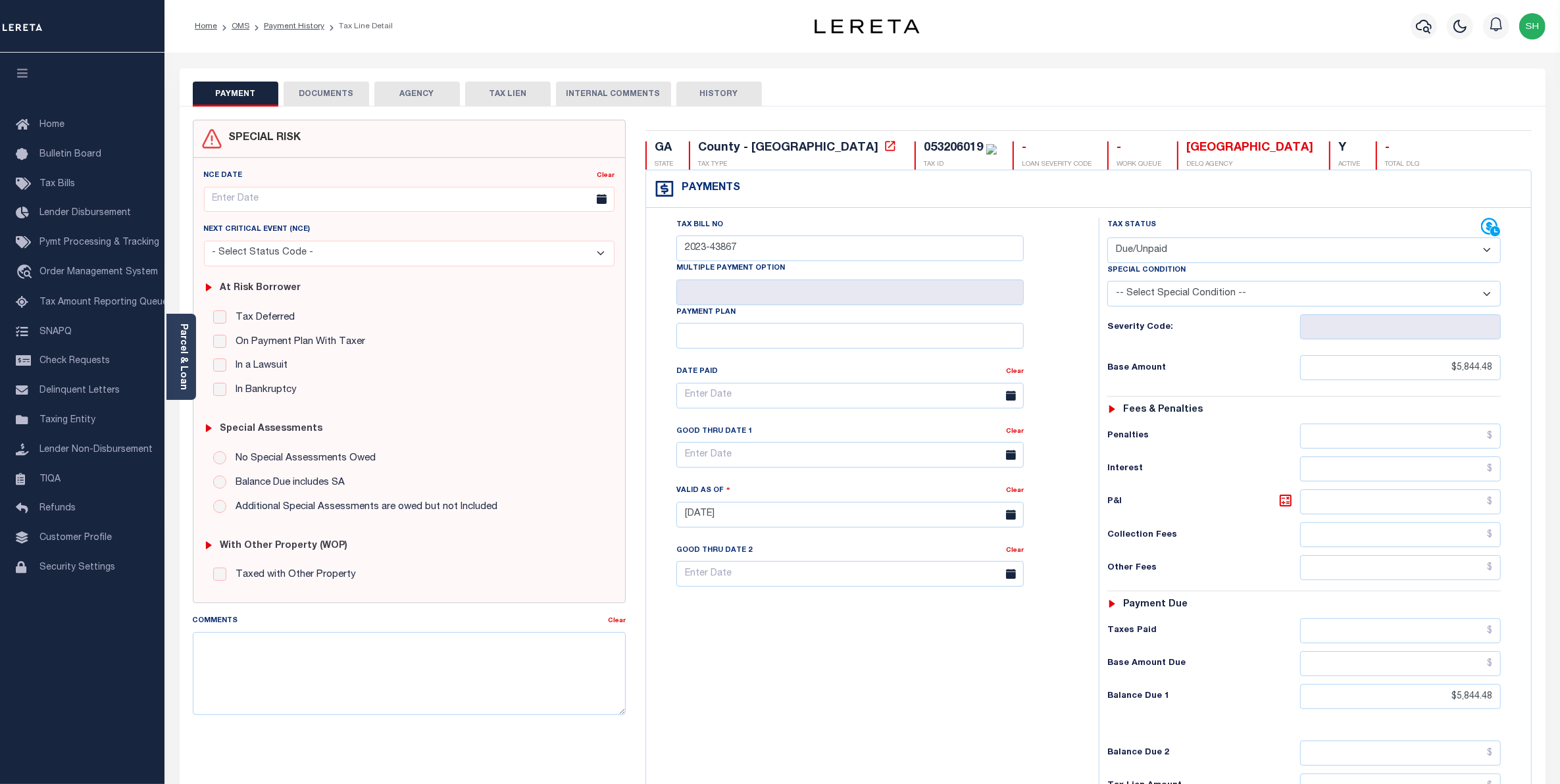
click at [1485, 249] on select "- Select Status Code - Open Due/Unpaid Paid Incomplete No Tax Due Internal Refu…" at bounding box center [1304, 249] width 394 height 25
select select "PYD"
click at [1107, 239] on select "- Select Status Code - Open Due/Unpaid Paid Incomplete No Tax Due Internal Refu…" at bounding box center [1304, 249] width 394 height 25
type input "[DATE]"
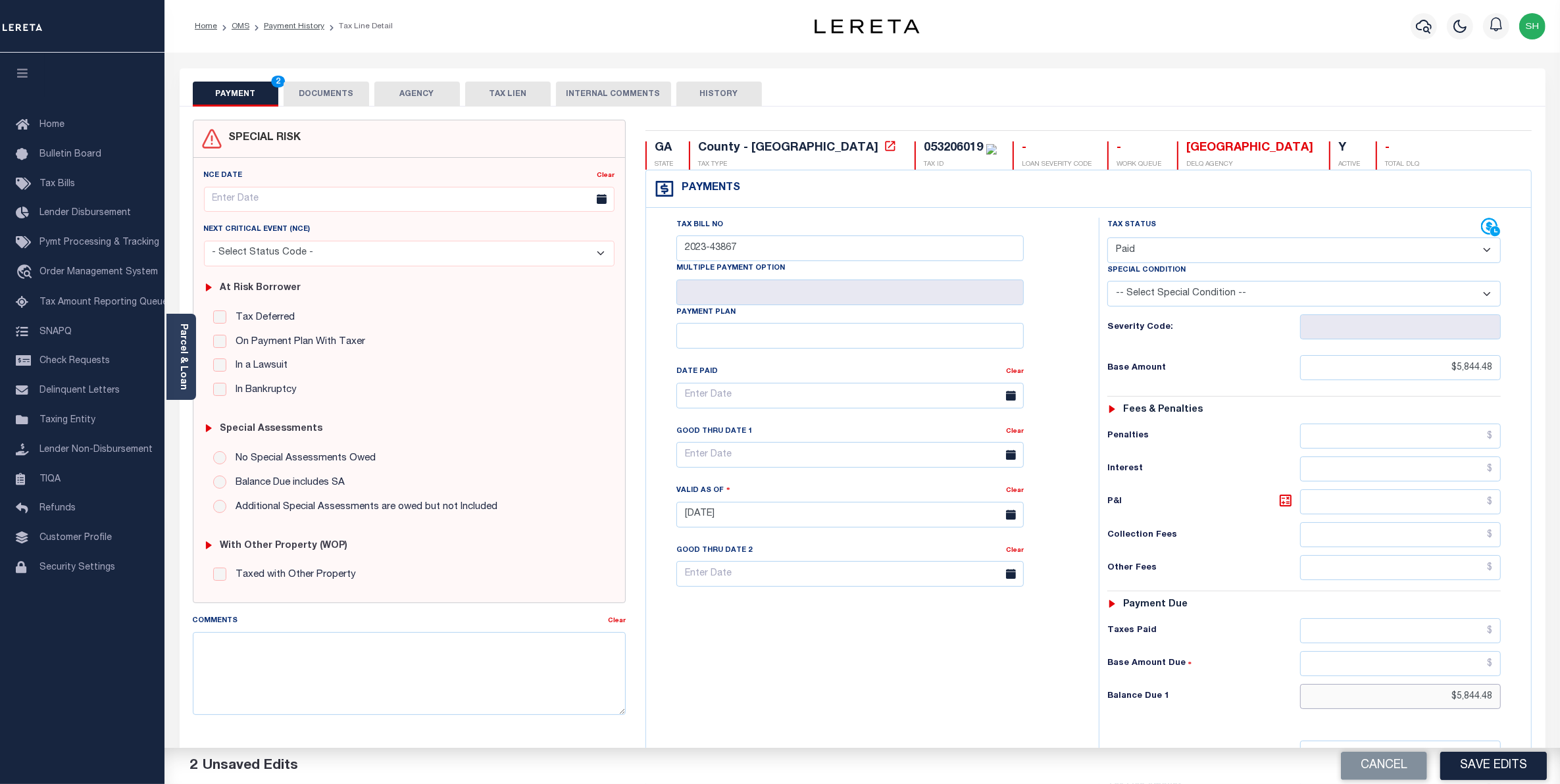
drag, startPoint x: 1436, startPoint y: 701, endPoint x: 1575, endPoint y: 702, distance: 139.0
click at [1560, 702] on html "Home OMS Payment History Tax Line Detail" at bounding box center [780, 482] width 1560 height 965
type input "$0.00"
click at [1504, 755] on button "Save Edits" at bounding box center [1493, 766] width 107 height 28
checkbox input "false"
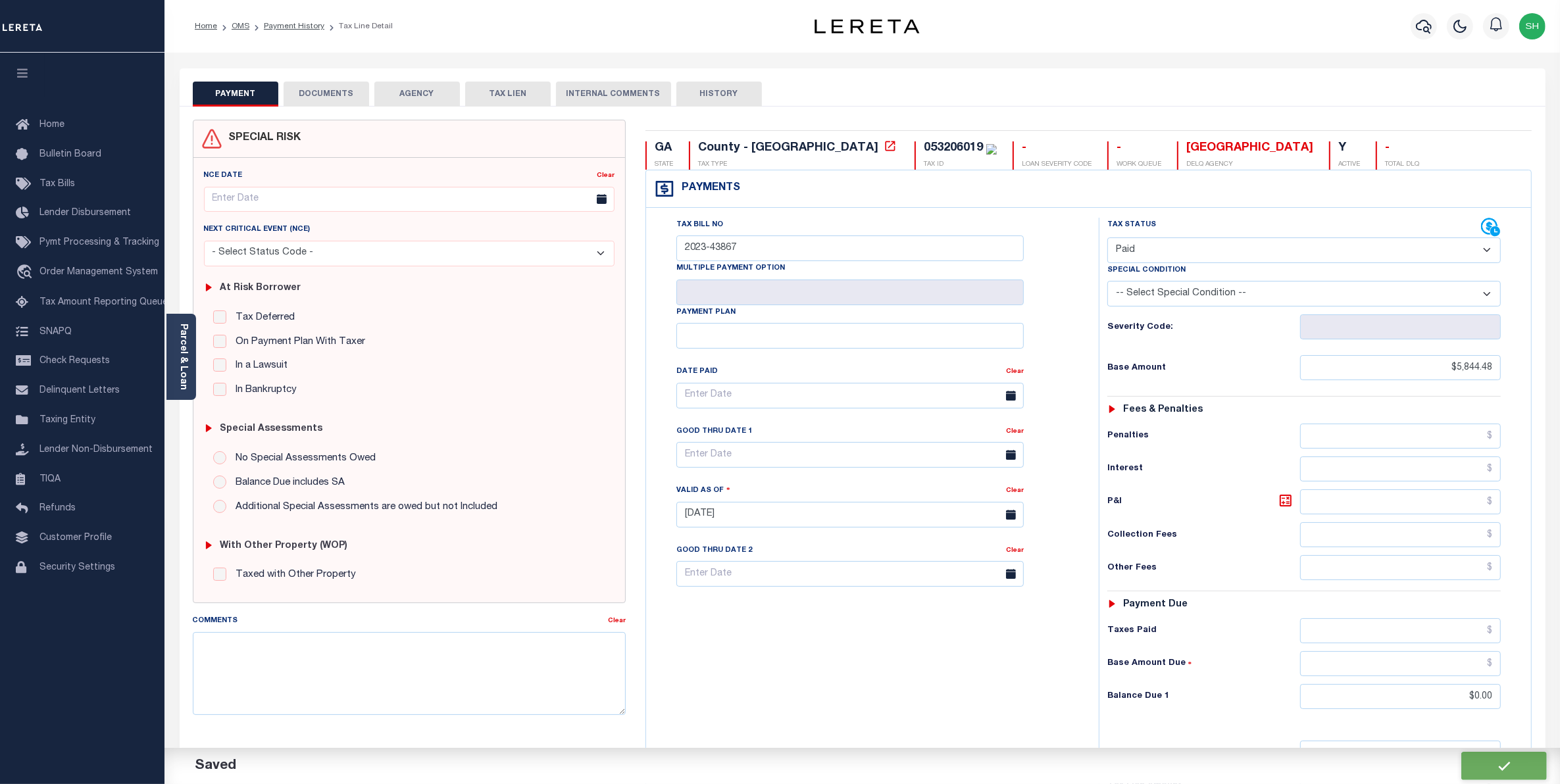
checkbox input "false"
type input "$5,844.48"
type input "$0"
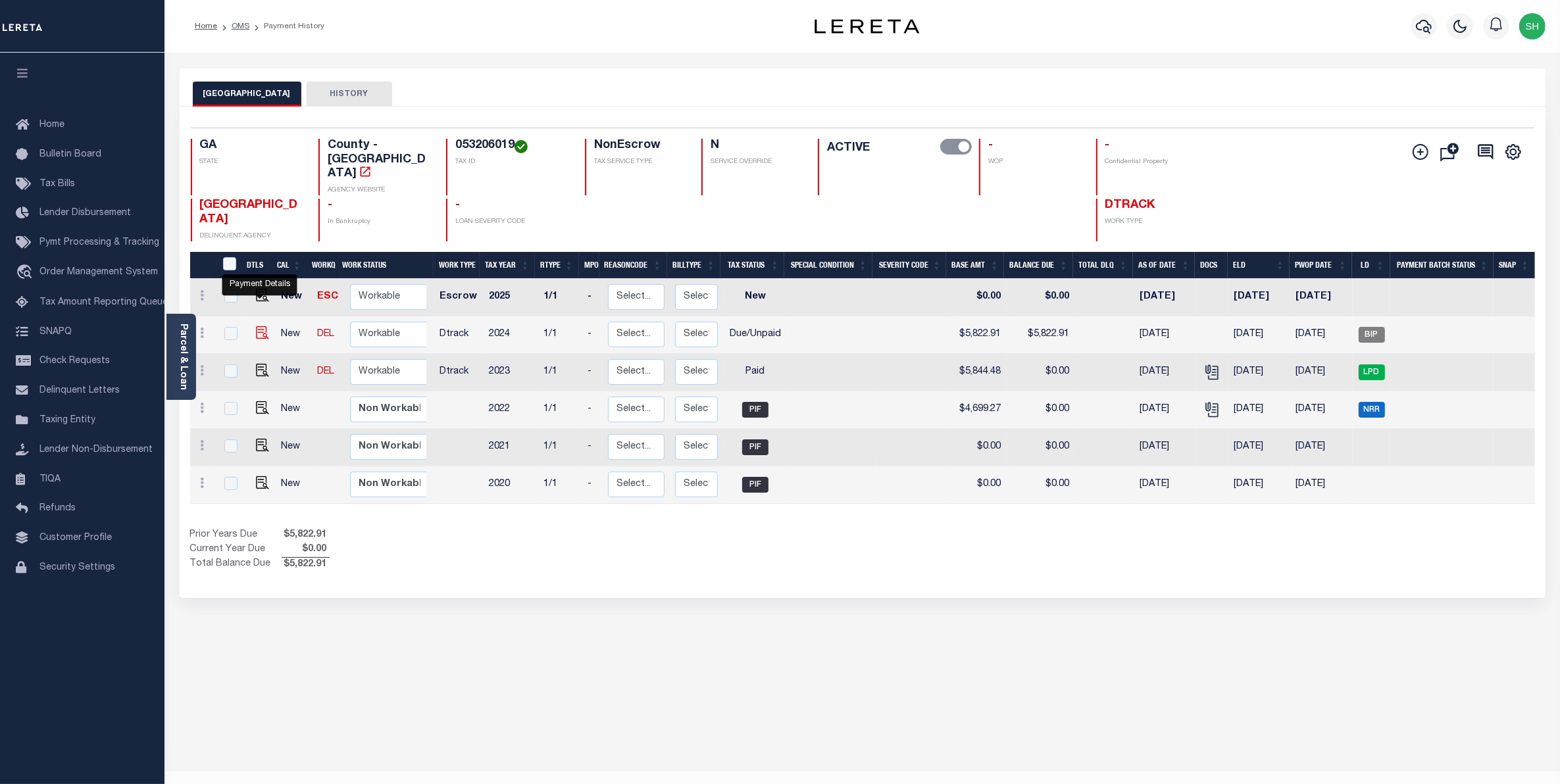
click at [260, 326] on img "" at bounding box center [263, 333] width 13 height 13
checkbox input "true"
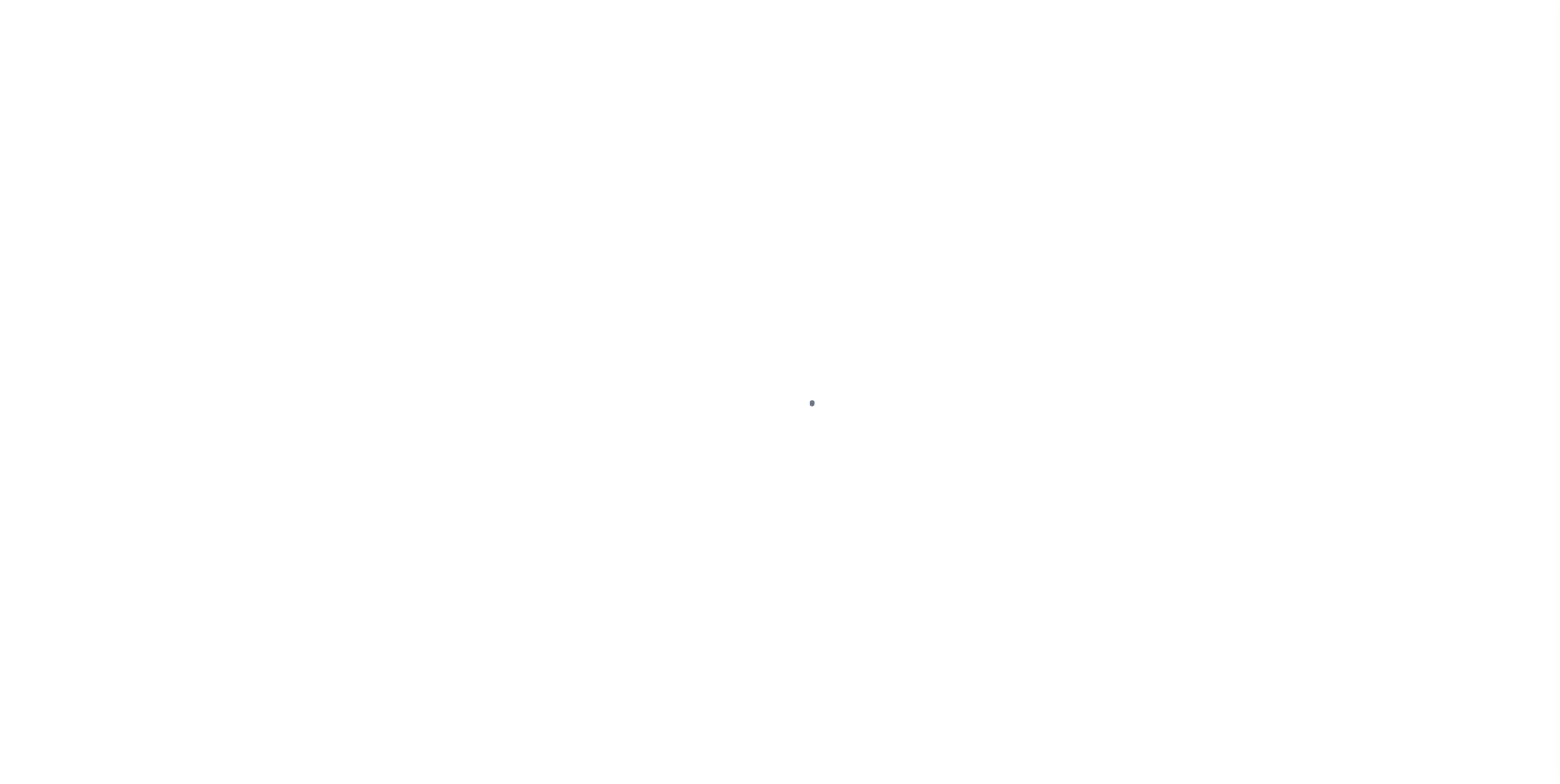
select select "DUE"
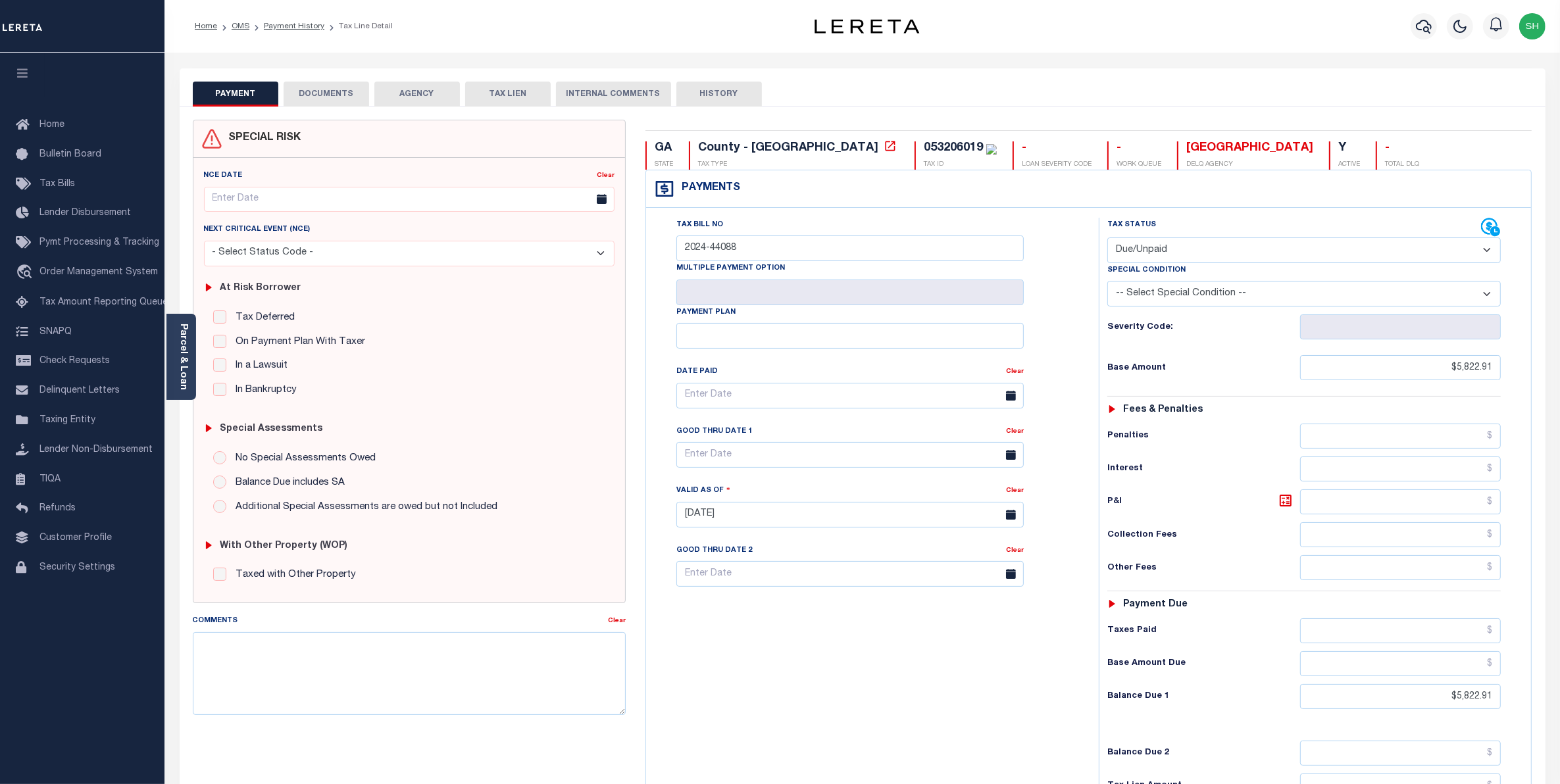
click at [340, 99] on button "DOCUMENTS" at bounding box center [327, 94] width 86 height 25
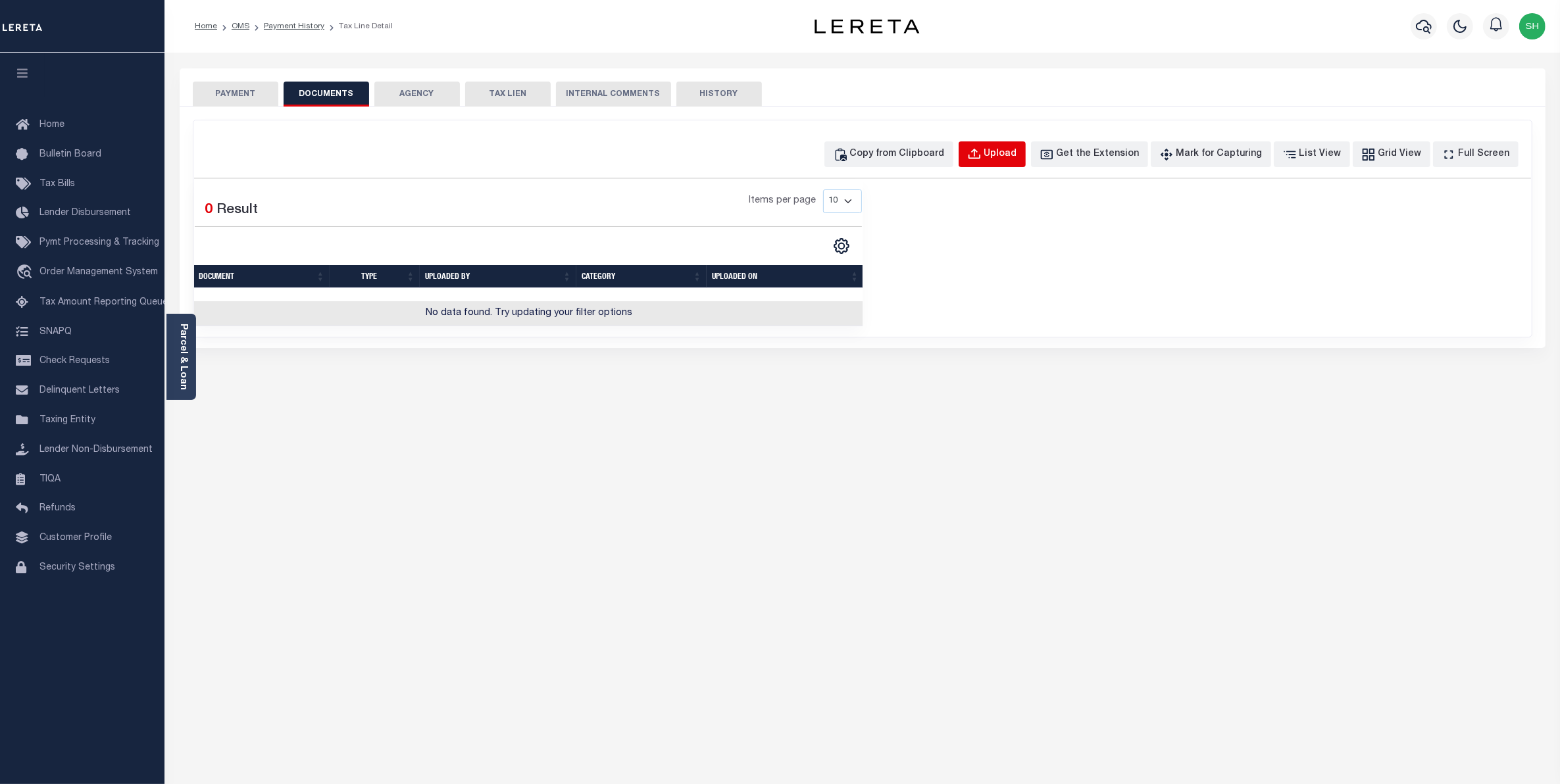
click at [1010, 158] on div "Upload" at bounding box center [1001, 154] width 33 height 15
select select "POP"
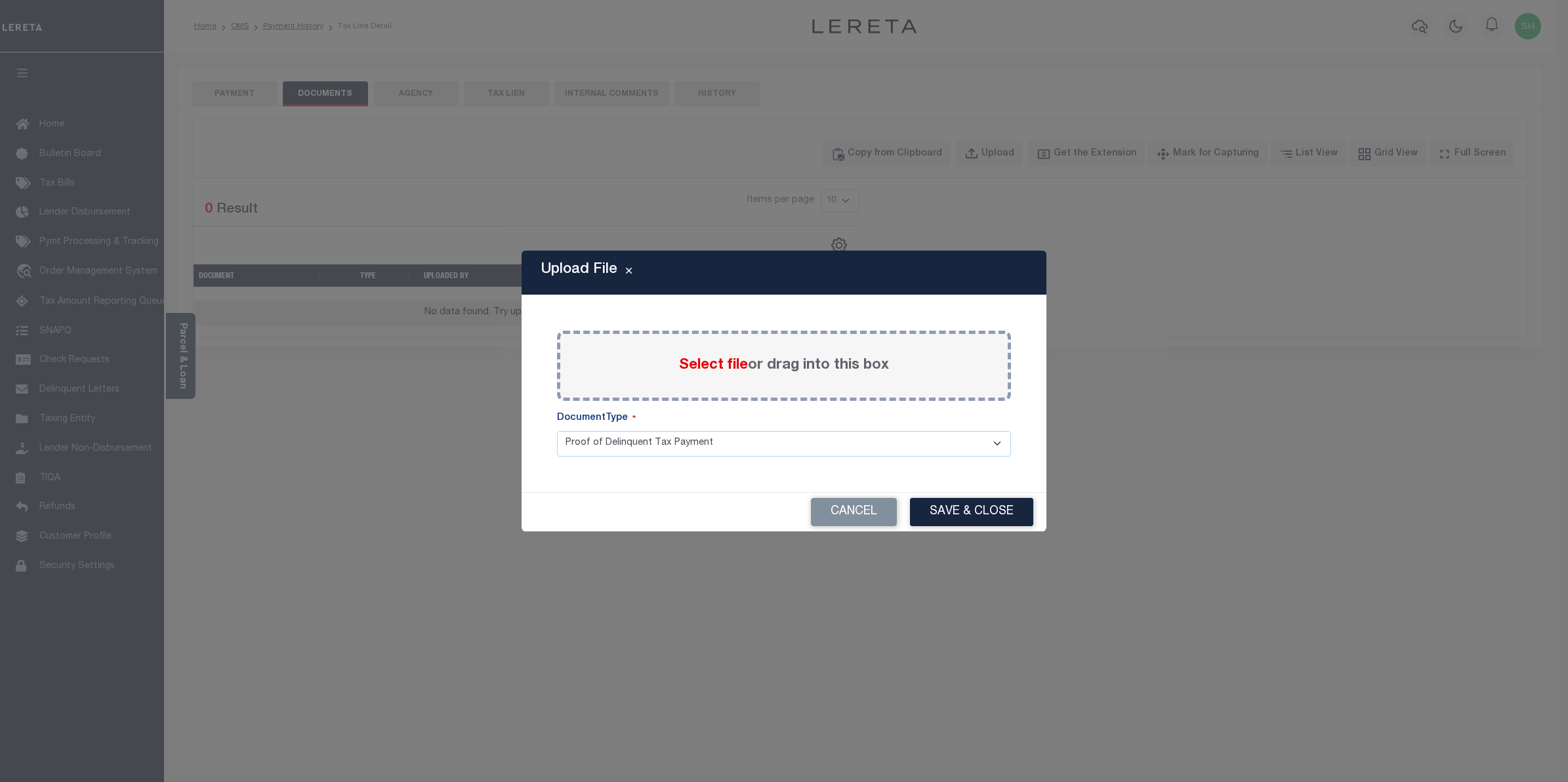
click at [692, 370] on span "Select file" at bounding box center [713, 365] width 69 height 14
click at [0, 0] on input "Select file or drag into this box" at bounding box center [0, 0] width 0 height 0
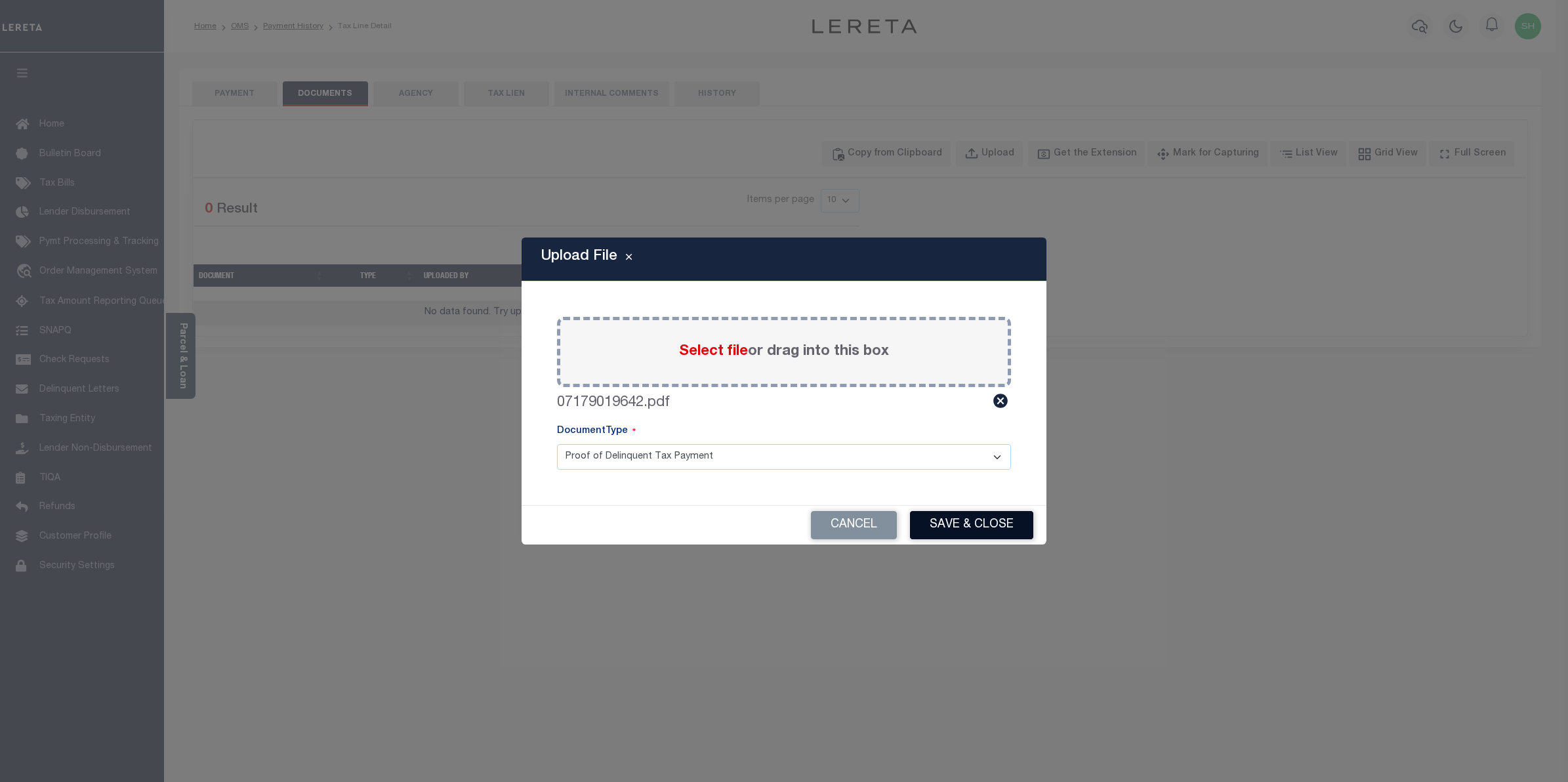
click at [932, 525] on button "Save & Close" at bounding box center [971, 525] width 124 height 28
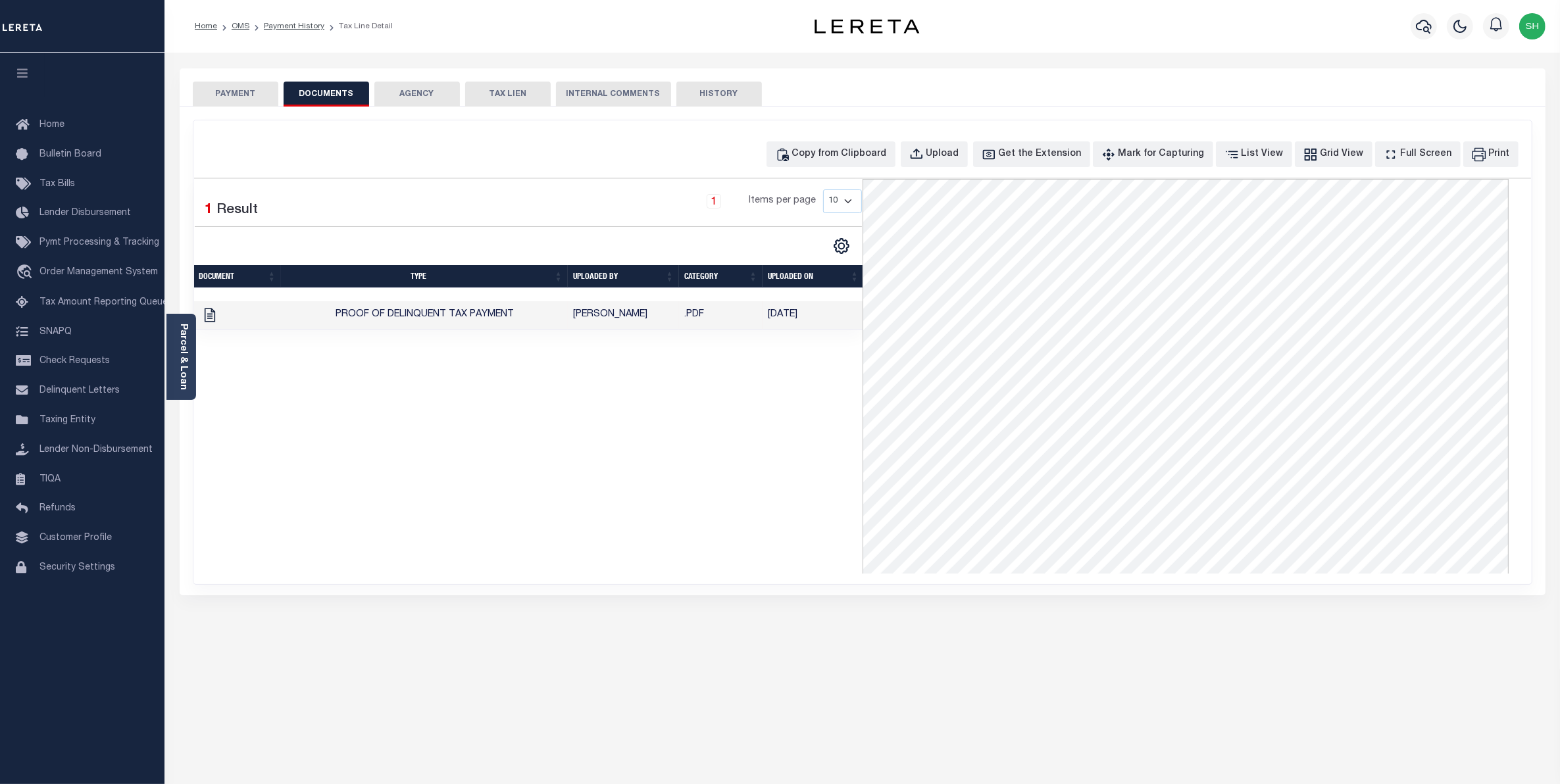
click at [251, 92] on button "PAYMENT" at bounding box center [236, 94] width 86 height 25
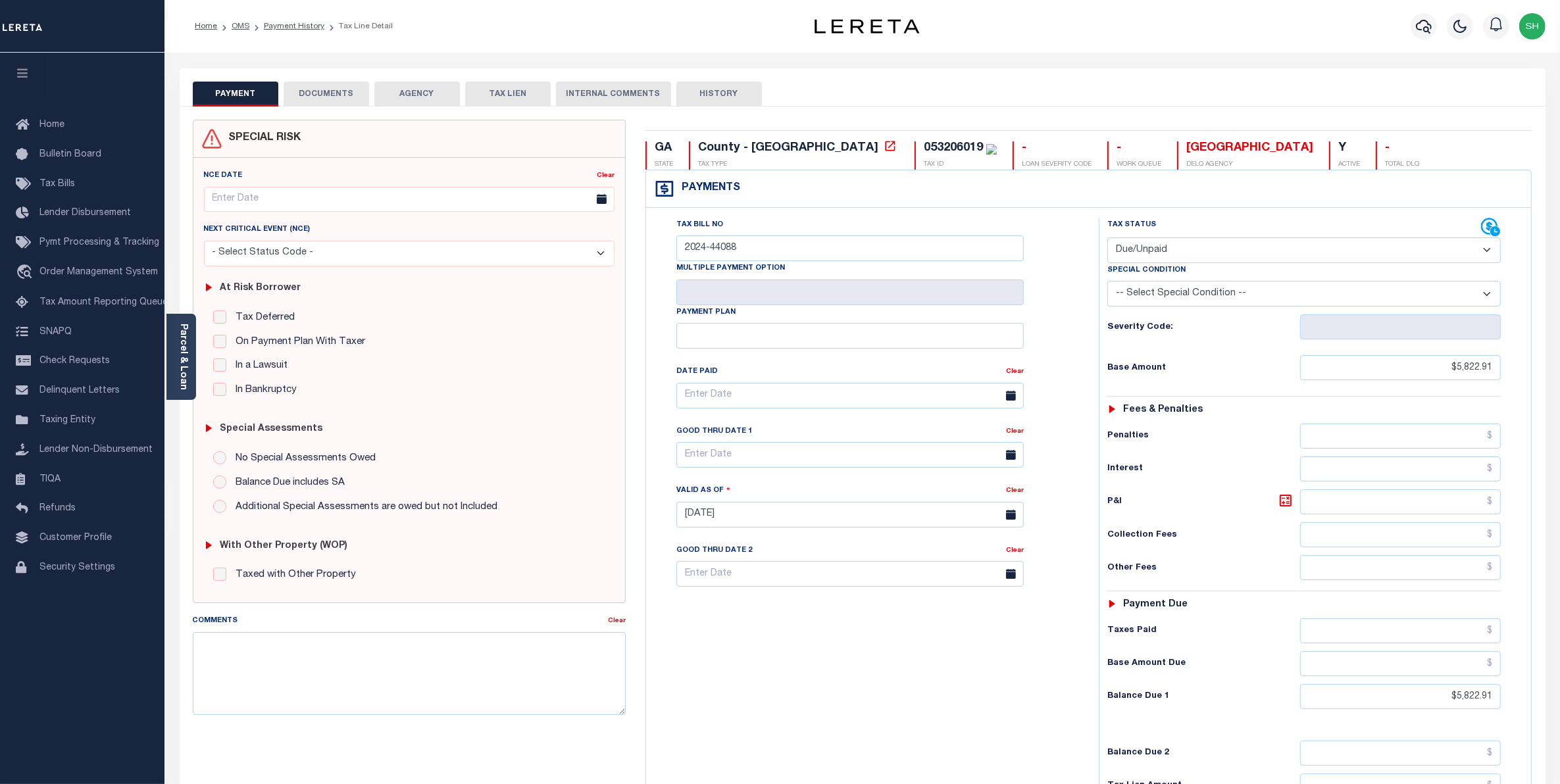
click at [1489, 253] on select "- Select Status Code - Open Due/Unpaid Paid Incomplete No Tax Due Internal Refu…" at bounding box center [1304, 249] width 394 height 25
select select "PYD"
click at [1107, 239] on select "- Select Status Code - Open Due/Unpaid Paid Incomplete No Tax Due Internal Refu…" at bounding box center [1304, 249] width 394 height 25
type input "[DATE]"
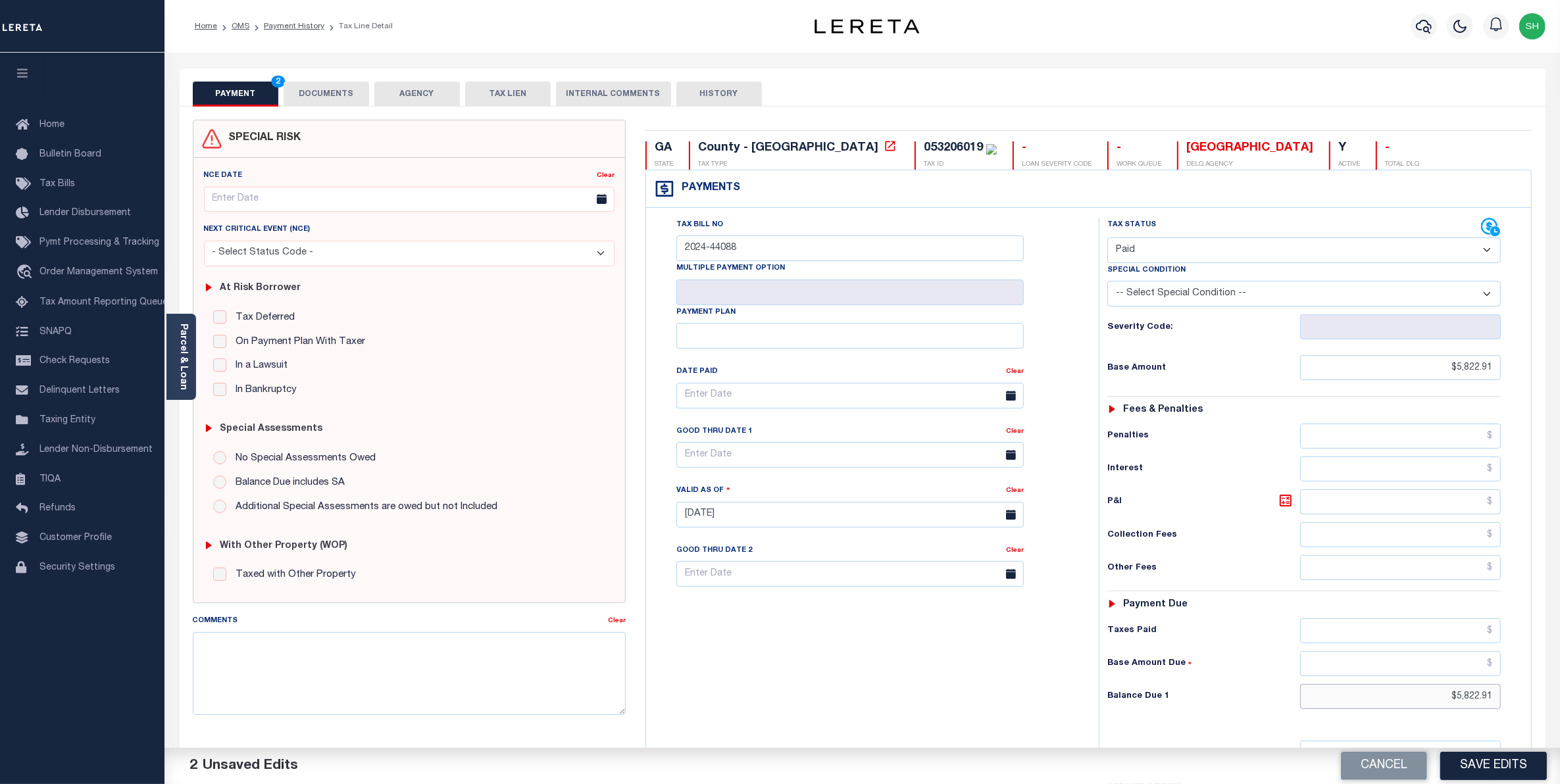
drag, startPoint x: 1448, startPoint y: 697, endPoint x: 1575, endPoint y: 698, distance: 127.0
click at [1560, 698] on html "Home OMS Payment History Tax Line Detail" at bounding box center [780, 482] width 1560 height 965
type input "$0.00"
click at [1458, 759] on button "Save Edits" at bounding box center [1493, 766] width 107 height 28
checkbox input "false"
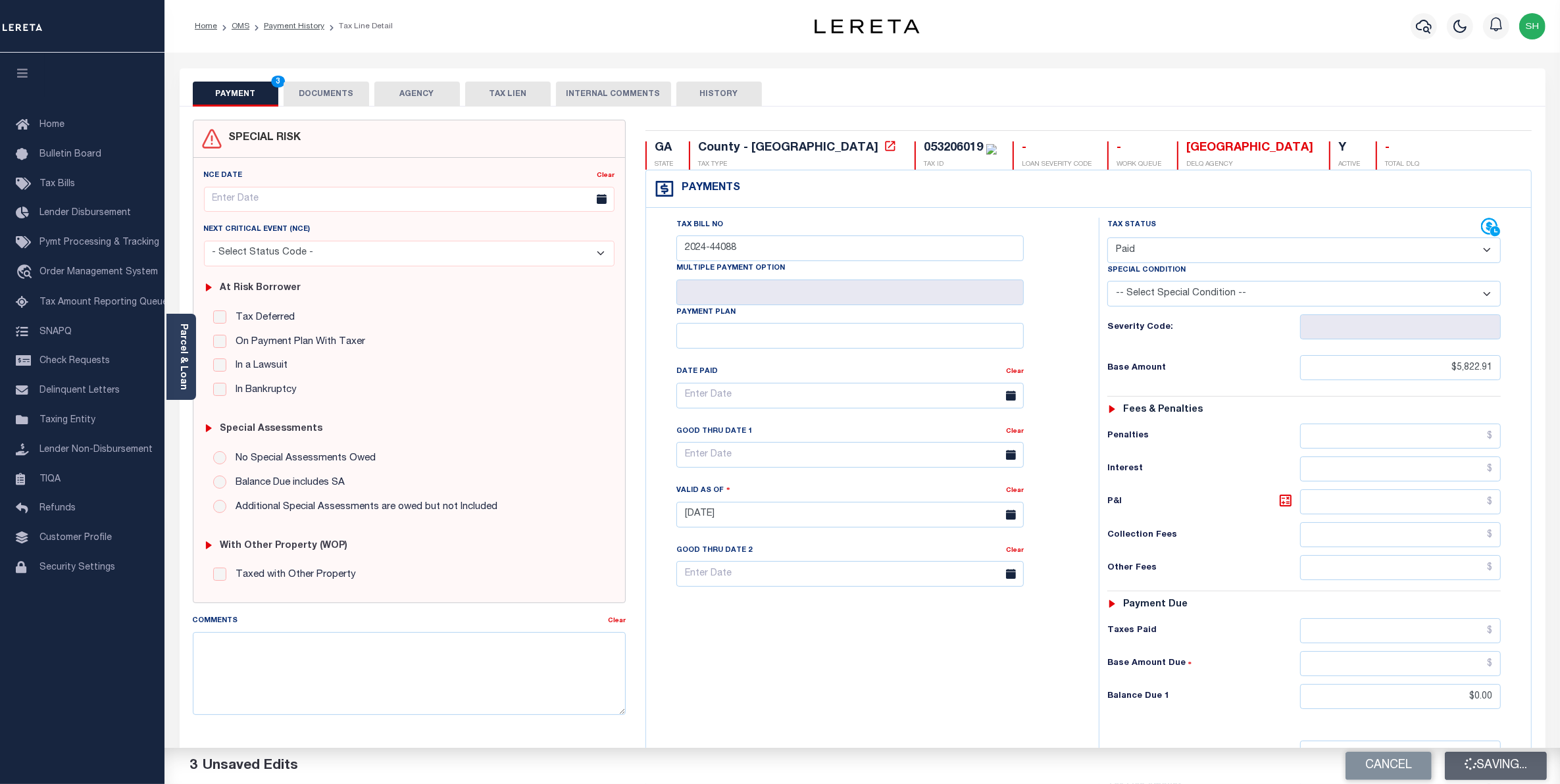
checkbox input "false"
type input "$5,822.91"
type input "$0"
